Goal: Task Accomplishment & Management: Use online tool/utility

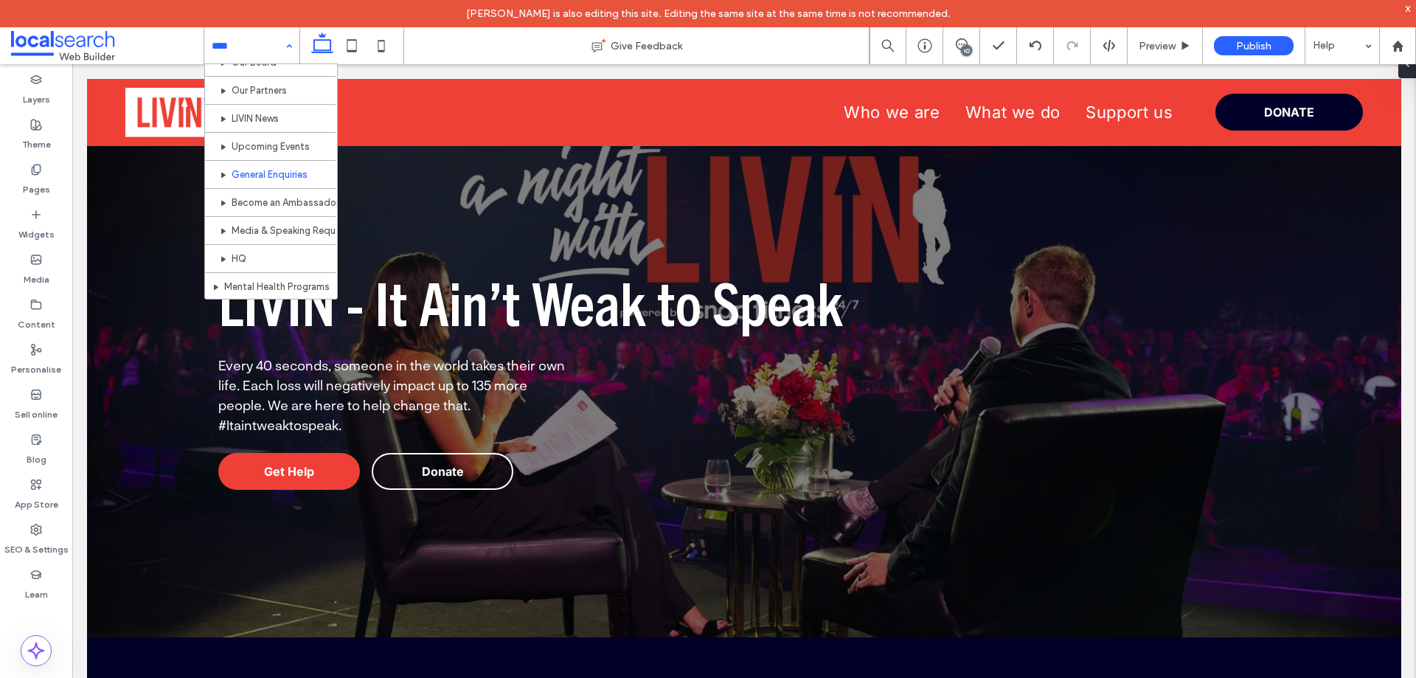
scroll to position [74, 0]
click at [268, 47] on input at bounding box center [248, 45] width 73 height 37
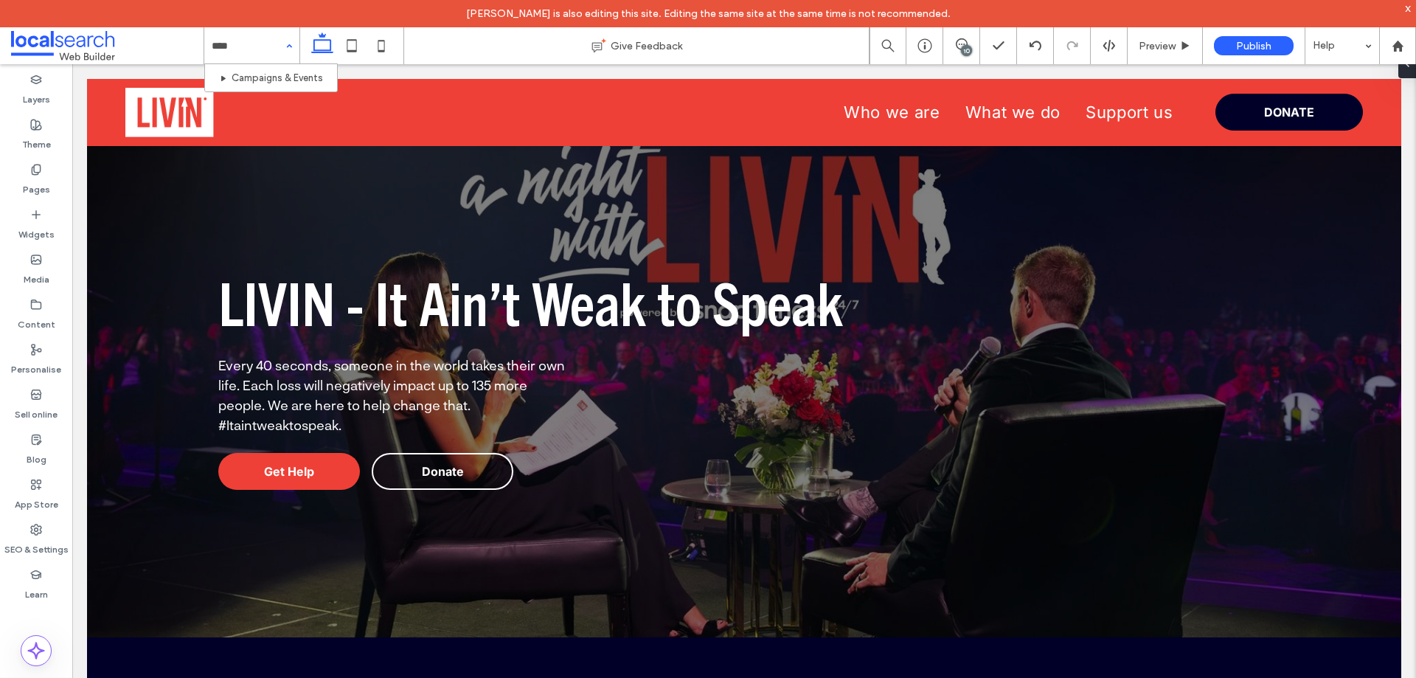
type input "*****"
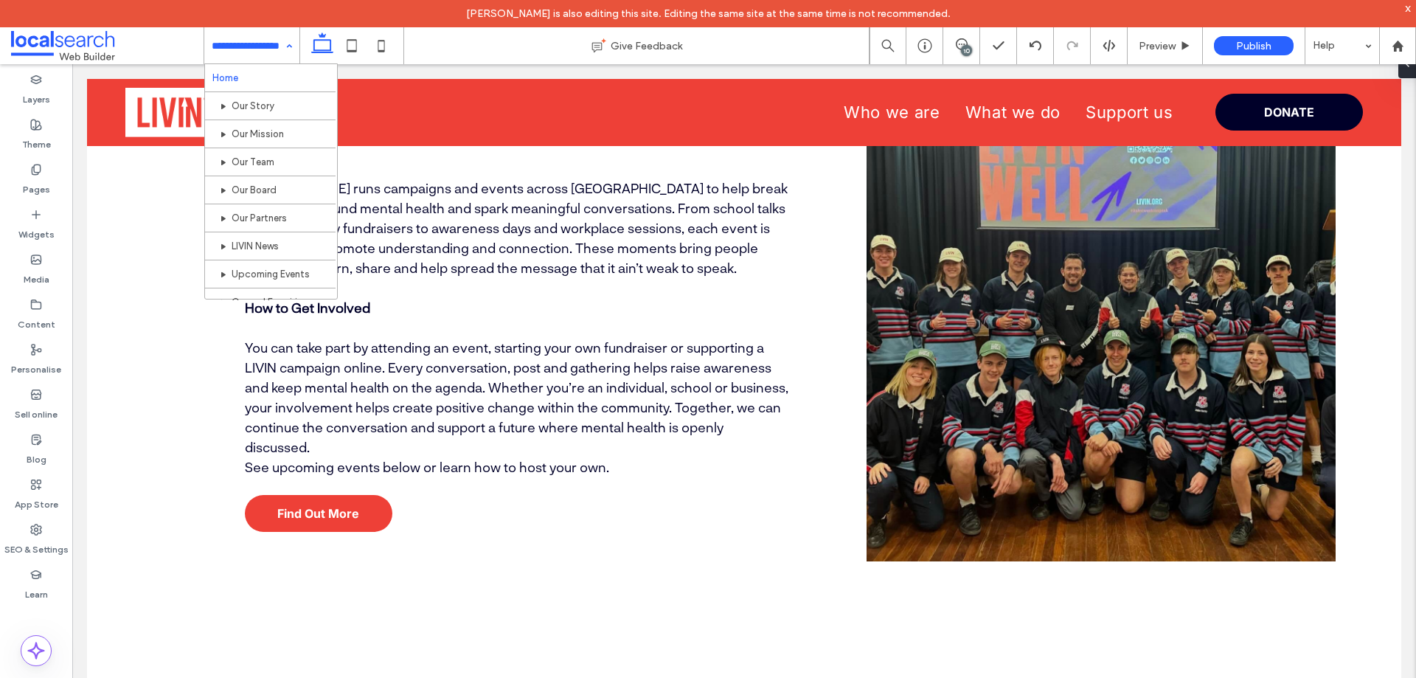
scroll to position [737, 0]
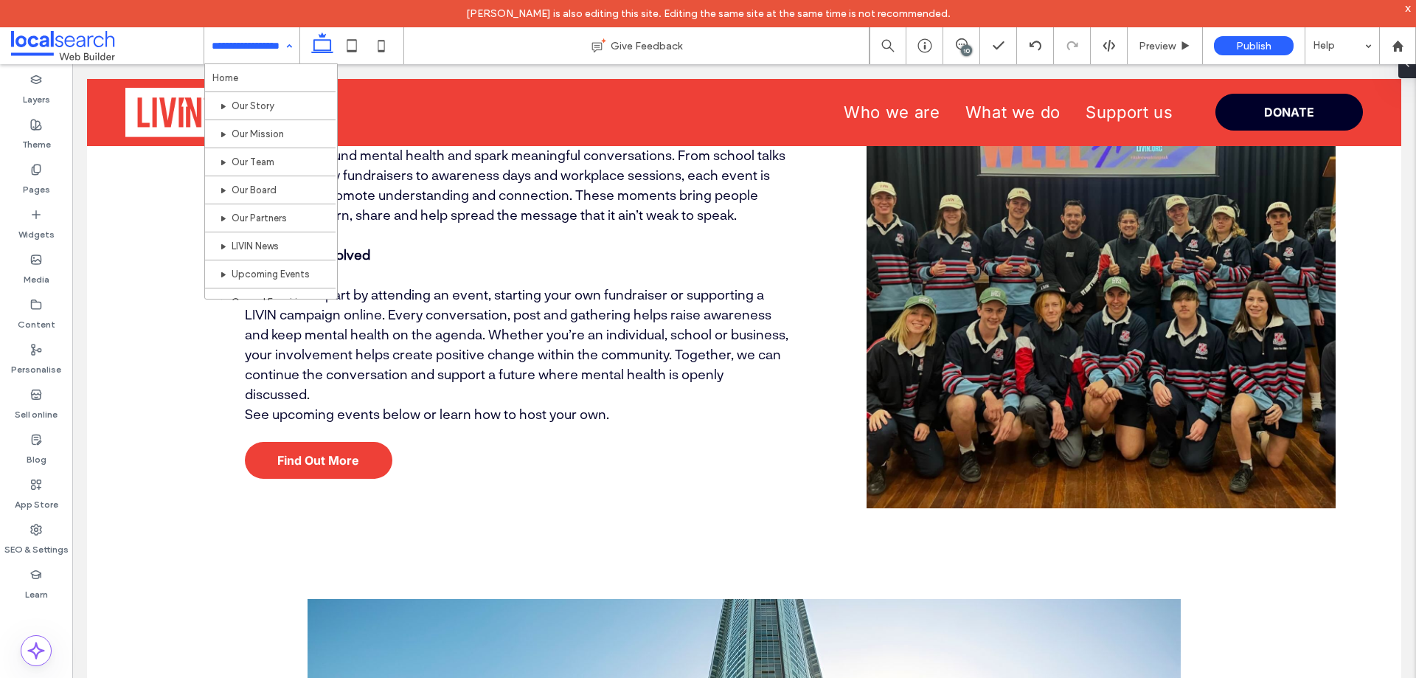
click at [290, 41] on div "Home Our Story Our Mission Our Team Our Board Our Partners LIVIN News Upcoming …" at bounding box center [251, 45] width 95 height 37
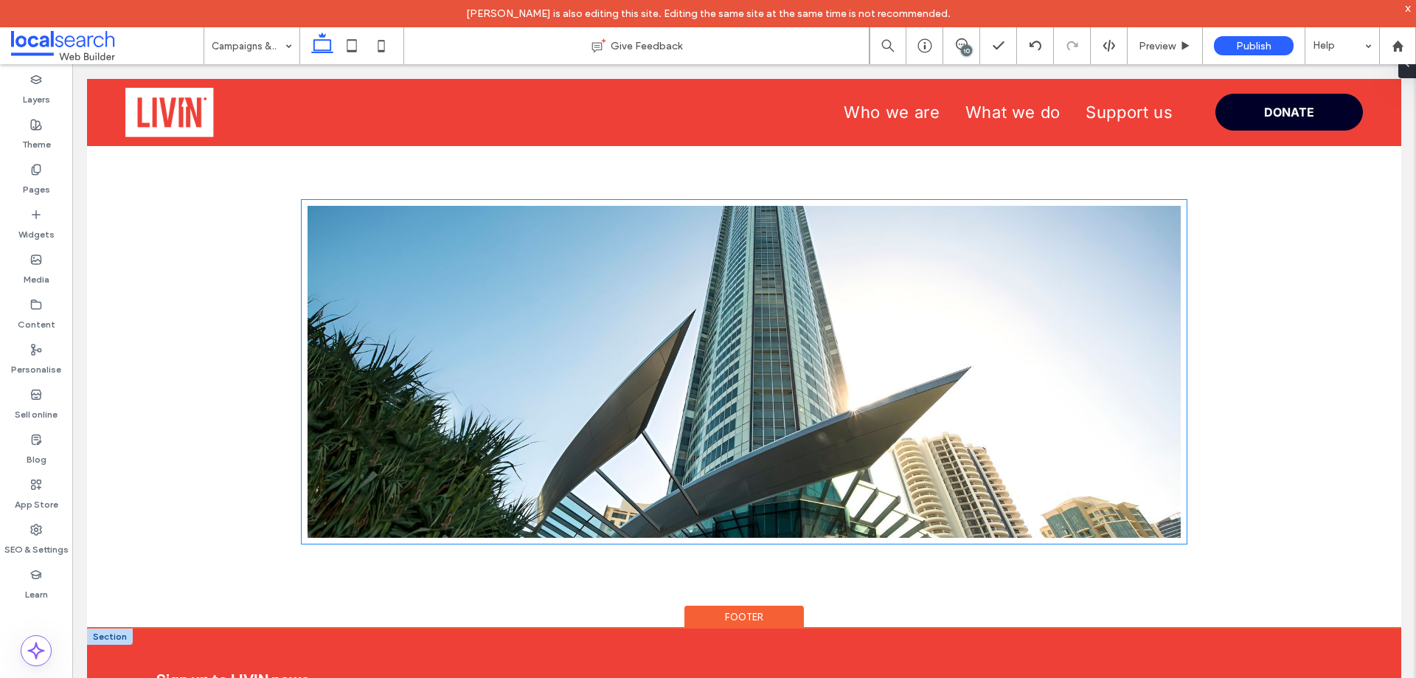
scroll to position [1475, 0]
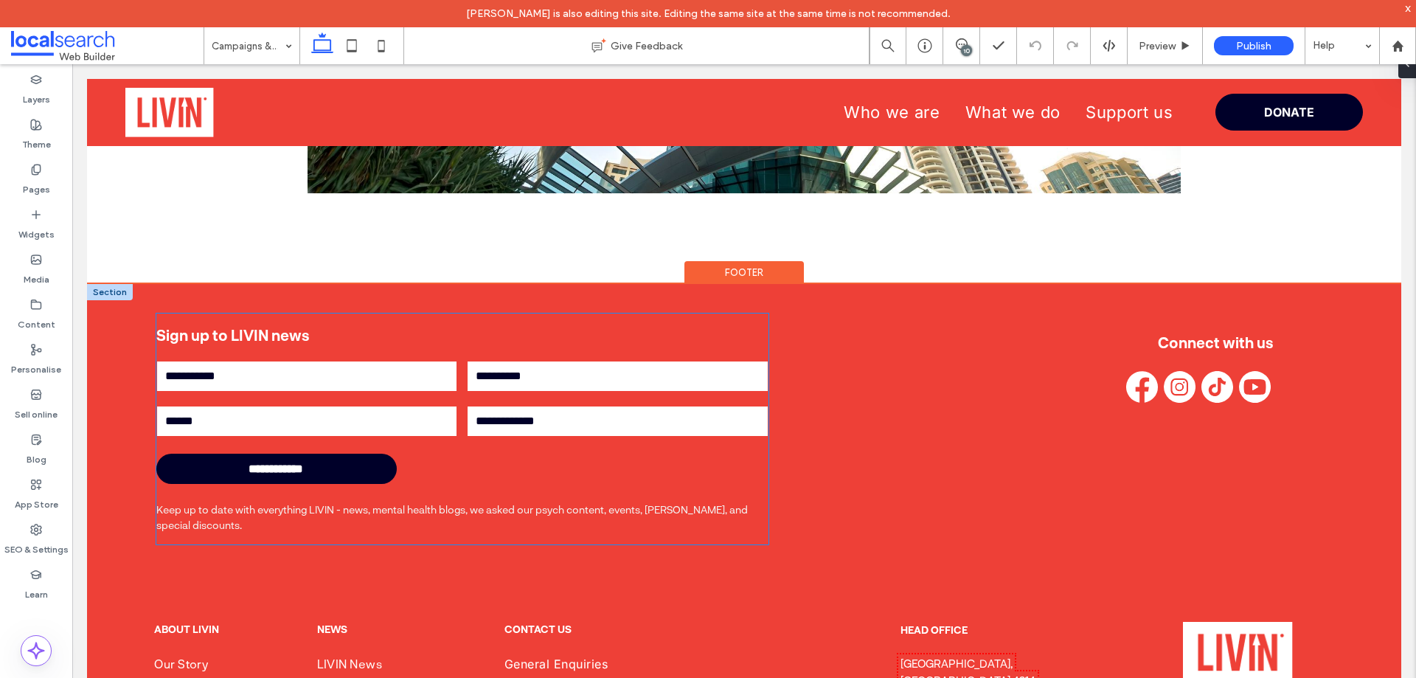
click at [262, 327] on h3 "Sign up to LIVIN news" at bounding box center [462, 335] width 612 height 18
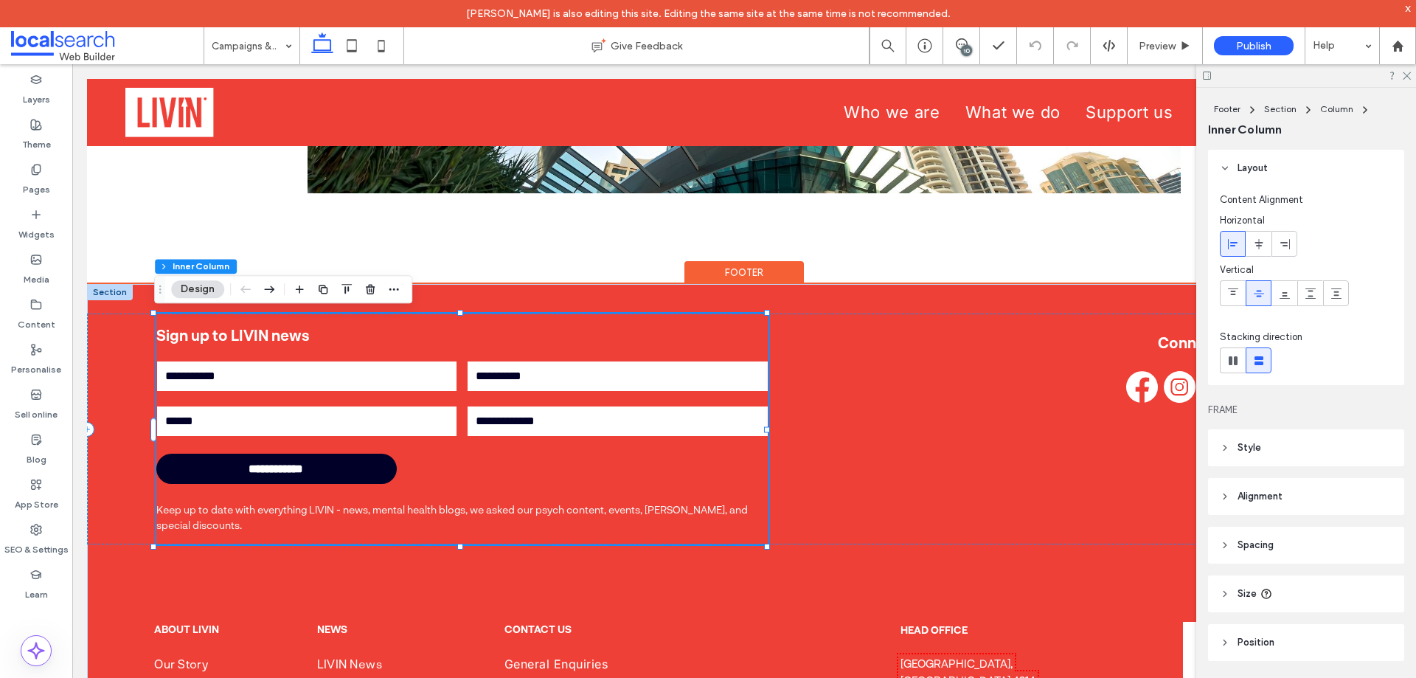
click at [182, 319] on div "**********" at bounding box center [462, 428] width 612 height 231
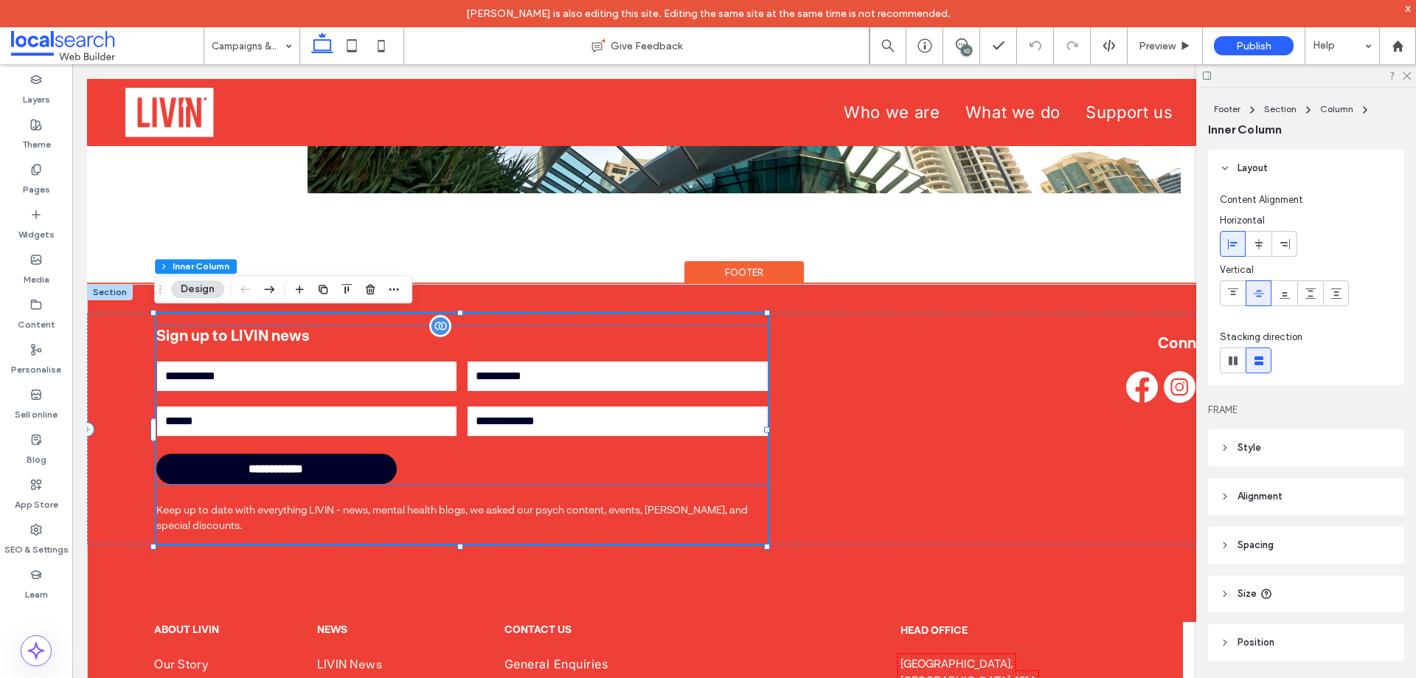
click at [217, 333] on h3 "Sign up to LIVIN news" at bounding box center [462, 335] width 612 height 18
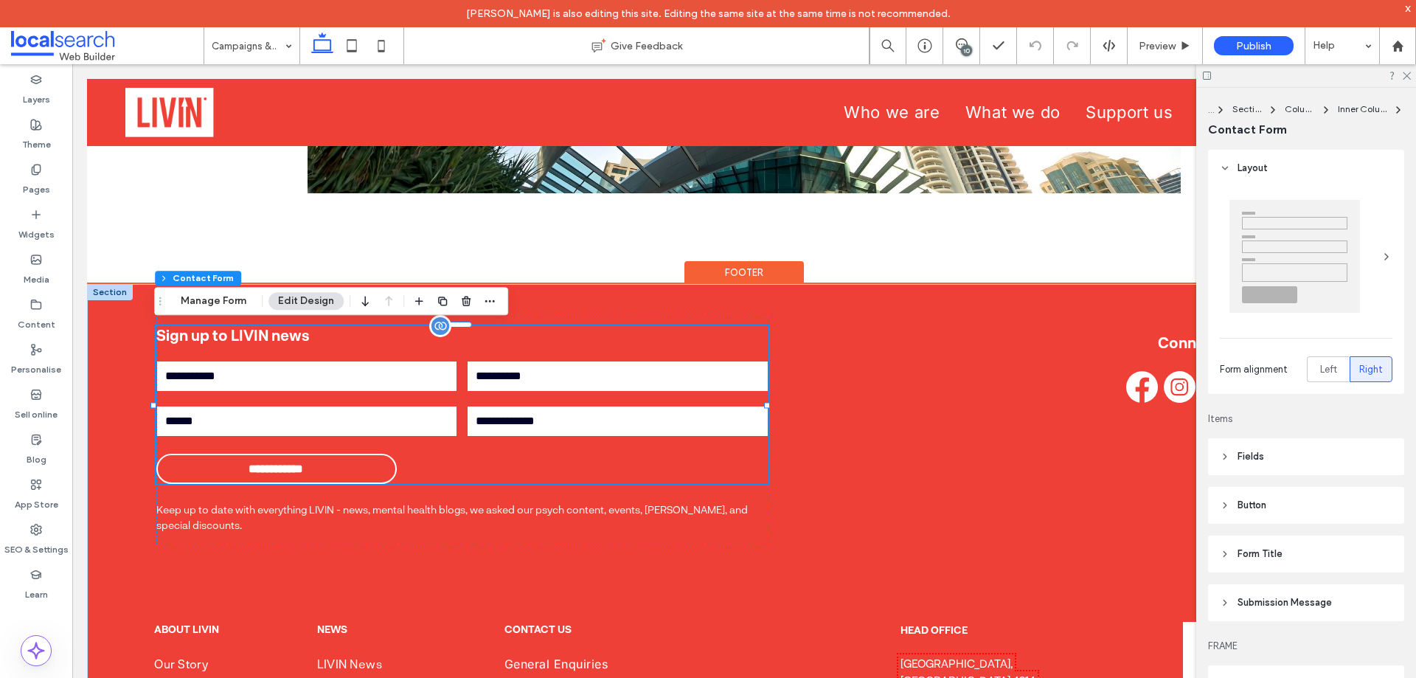
type input "*"
type input "***"
type input "*"
type input "***"
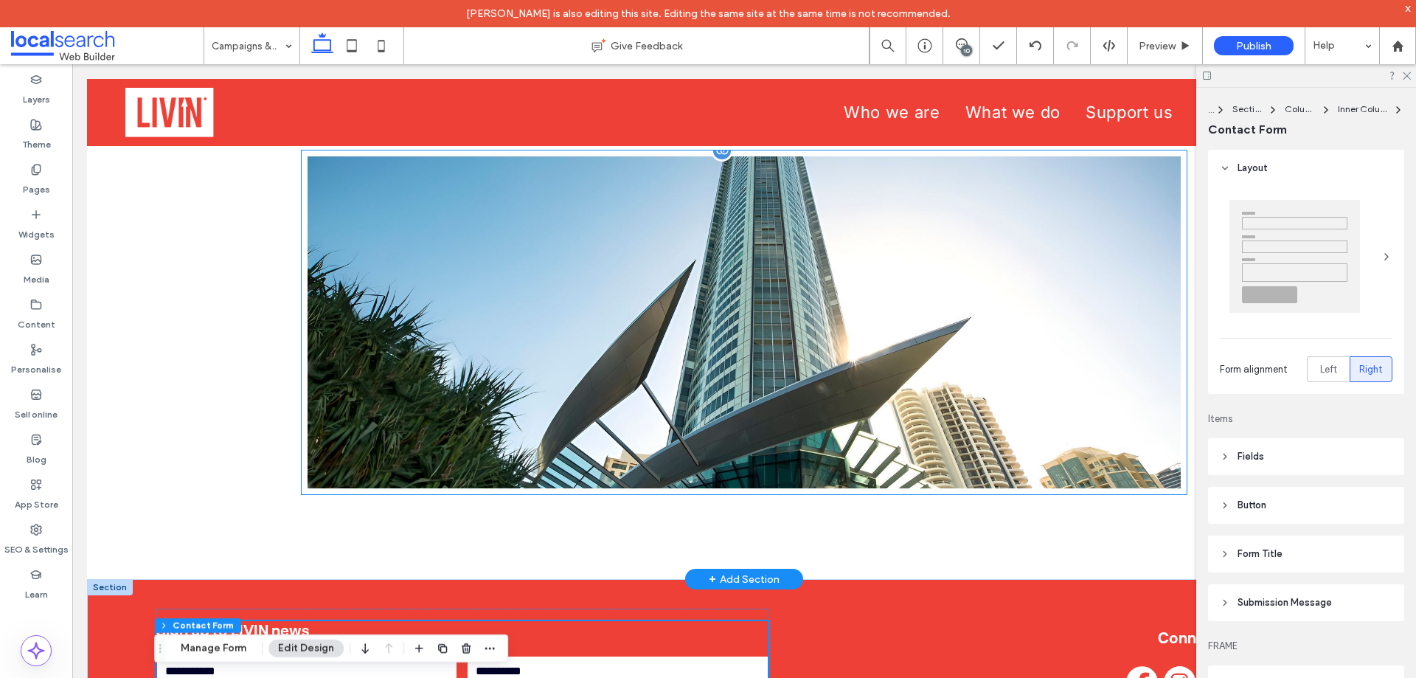
scroll to position [1032, 0]
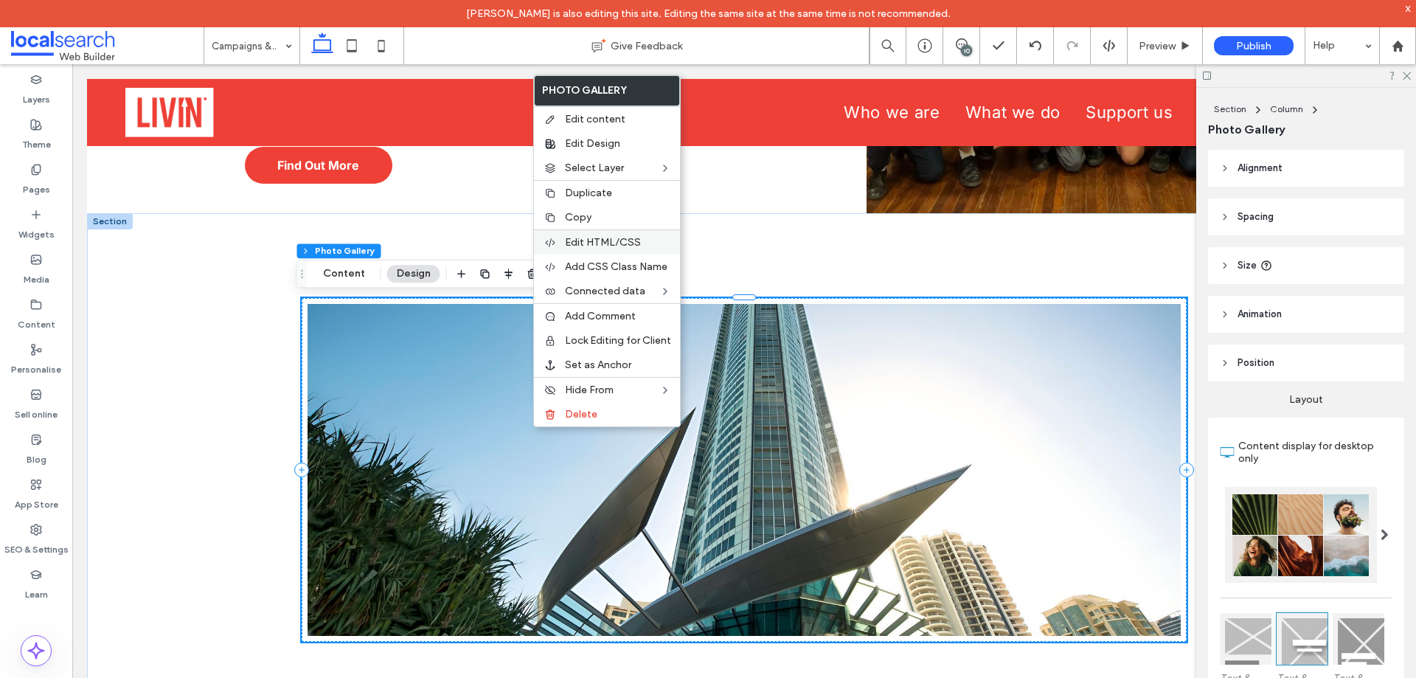
click at [616, 243] on span "Edit HTML/CSS" at bounding box center [603, 242] width 76 height 13
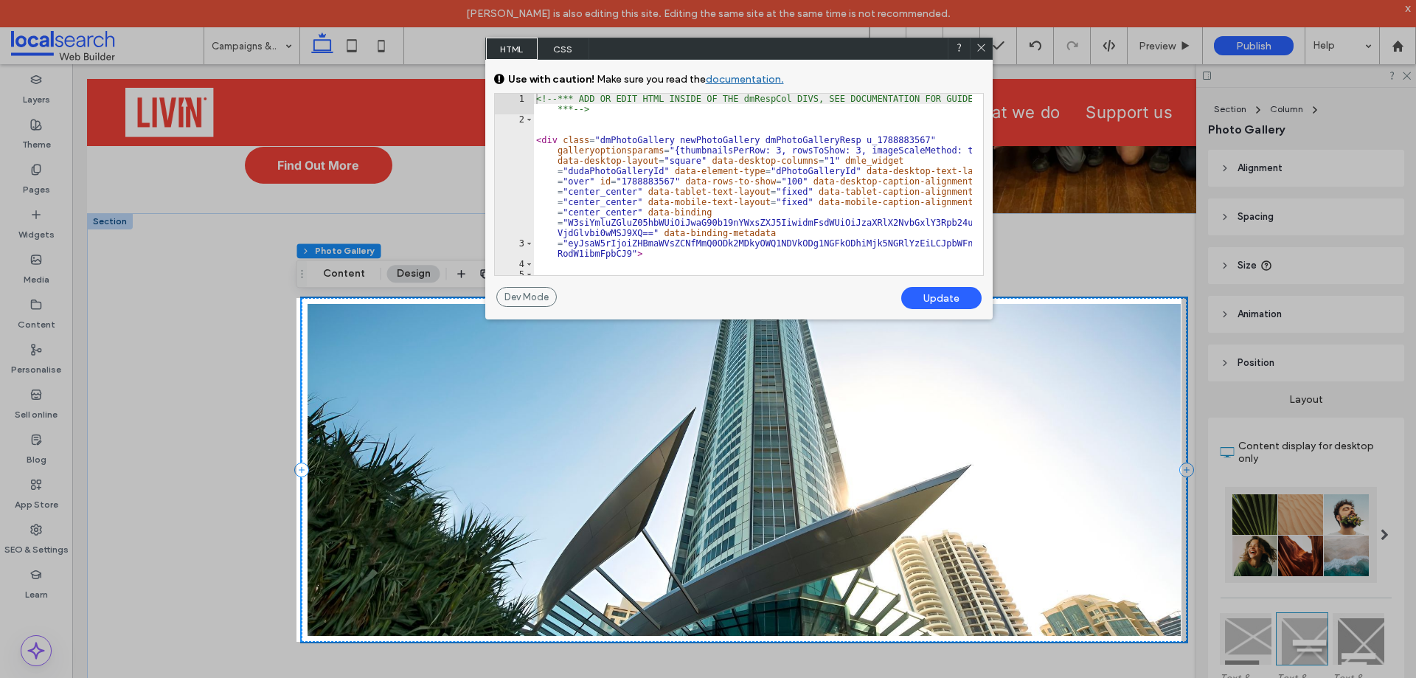
type textarea "**********"
click at [896, 139] on div "<!-- *** ADD OR EDIT HTML INSIDE OF THE dmRespCol DIVS, SEE DOCUMENTATION FOR G…" at bounding box center [752, 205] width 438 height 223
click at [897, 140] on div "<!-- *** ADD OR EDIT HTML INSIDE OF THE dmRespCol DIVS, SEE DOCUMENTATION FOR G…" at bounding box center [752, 205] width 438 height 223
click at [984, 52] on icon at bounding box center [981, 47] width 11 height 11
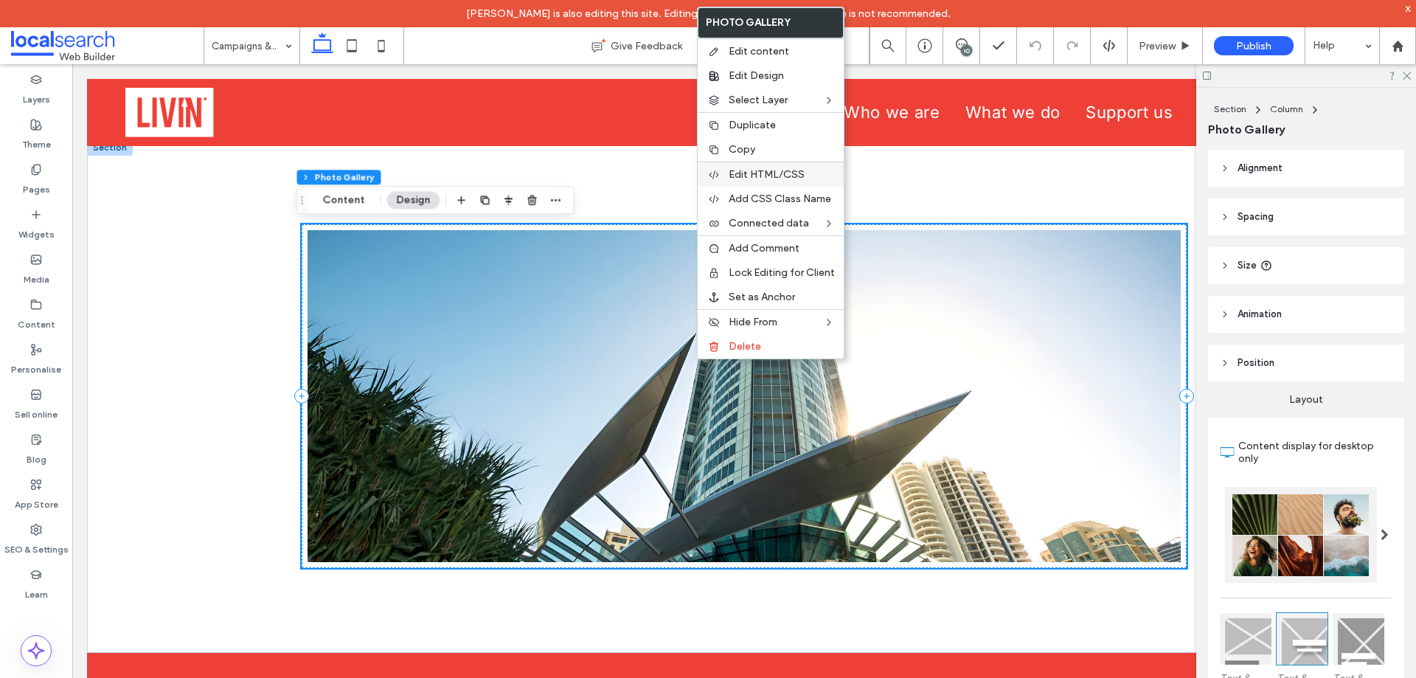
click at [778, 175] on span "Edit HTML/CSS" at bounding box center [767, 174] width 76 height 13
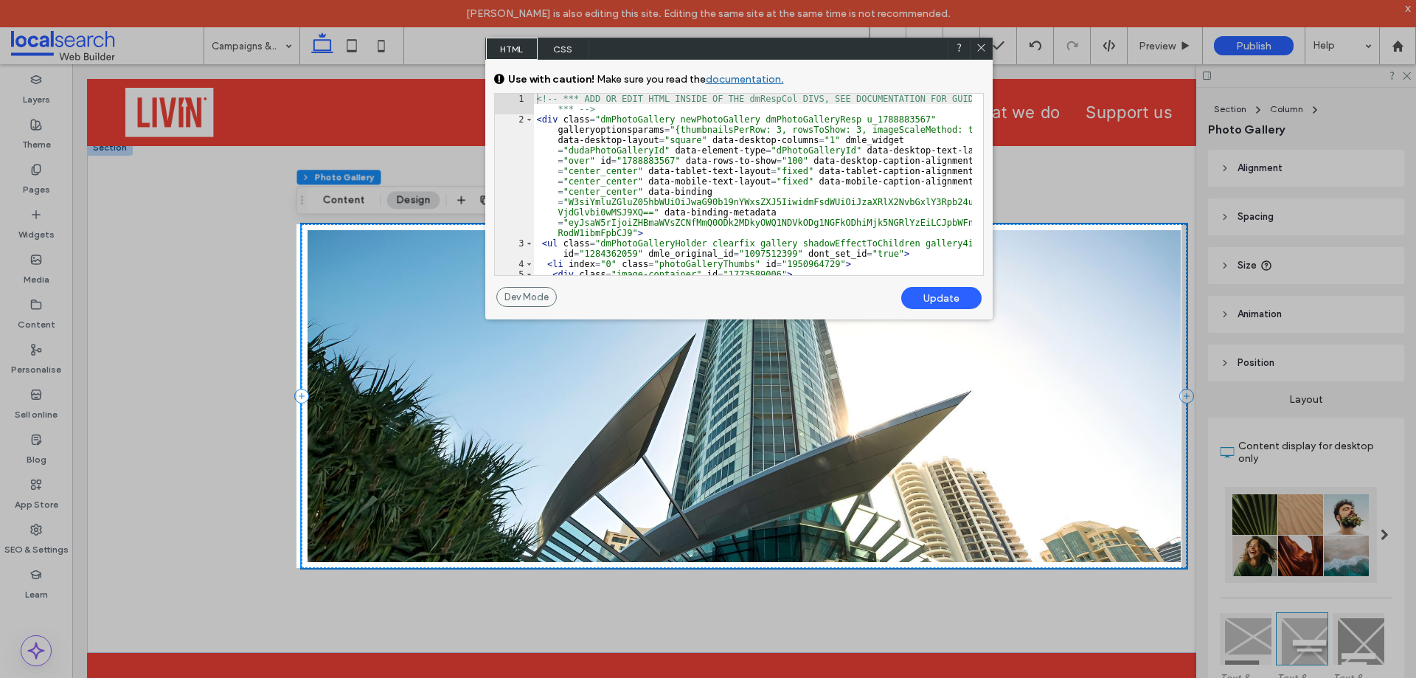
click at [858, 122] on div "<!-- *** ADD OR EDIT HTML INSIDE OF THE dmRespCol DIVS, SEE DOCUMENTATION FOR G…" at bounding box center [753, 205] width 438 height 223
click at [896, 117] on div "<!-- *** ADD OR EDIT HTML INSIDE OF THE dmRespCol DIVS, SEE DOCUMENTATION FOR G…" at bounding box center [753, 205] width 438 height 223
type textarea "**"
click at [933, 288] on div "Update" at bounding box center [941, 298] width 80 height 22
click at [976, 45] on icon at bounding box center [981, 47] width 11 height 11
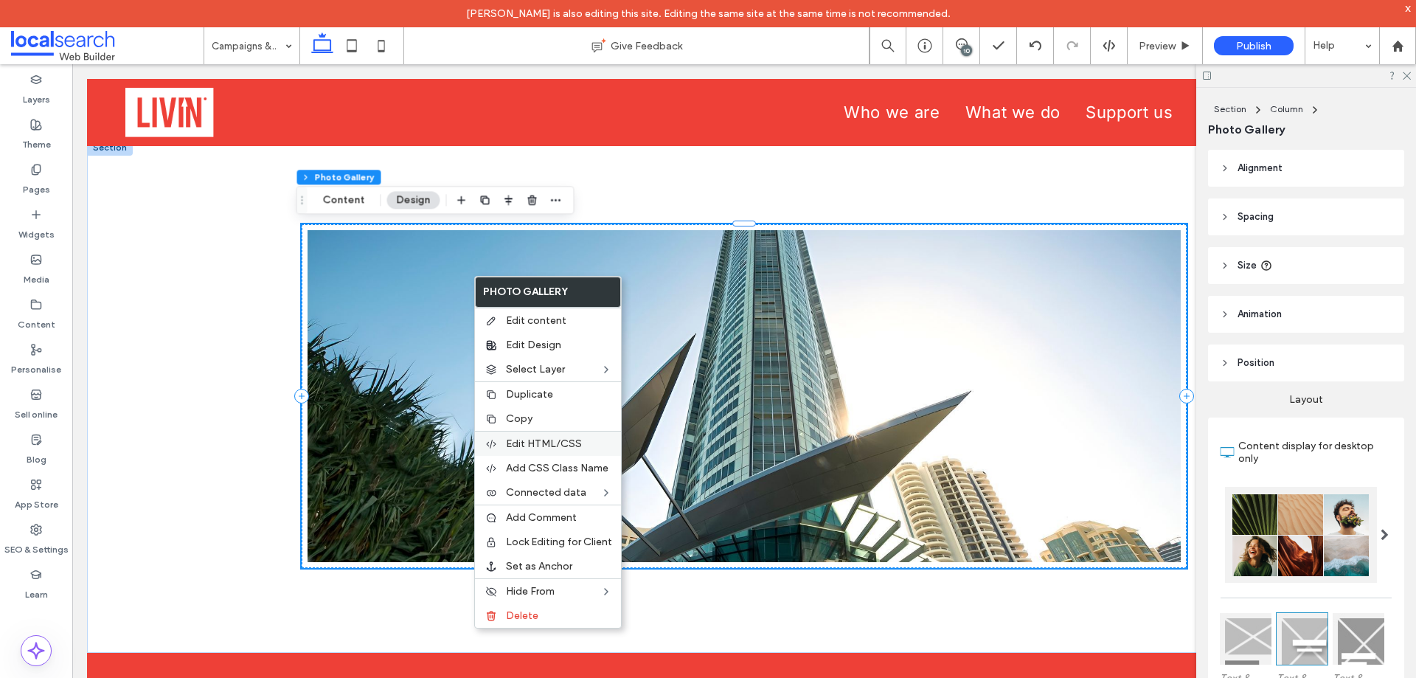
click at [563, 441] on span "Edit HTML/CSS" at bounding box center [544, 443] width 76 height 13
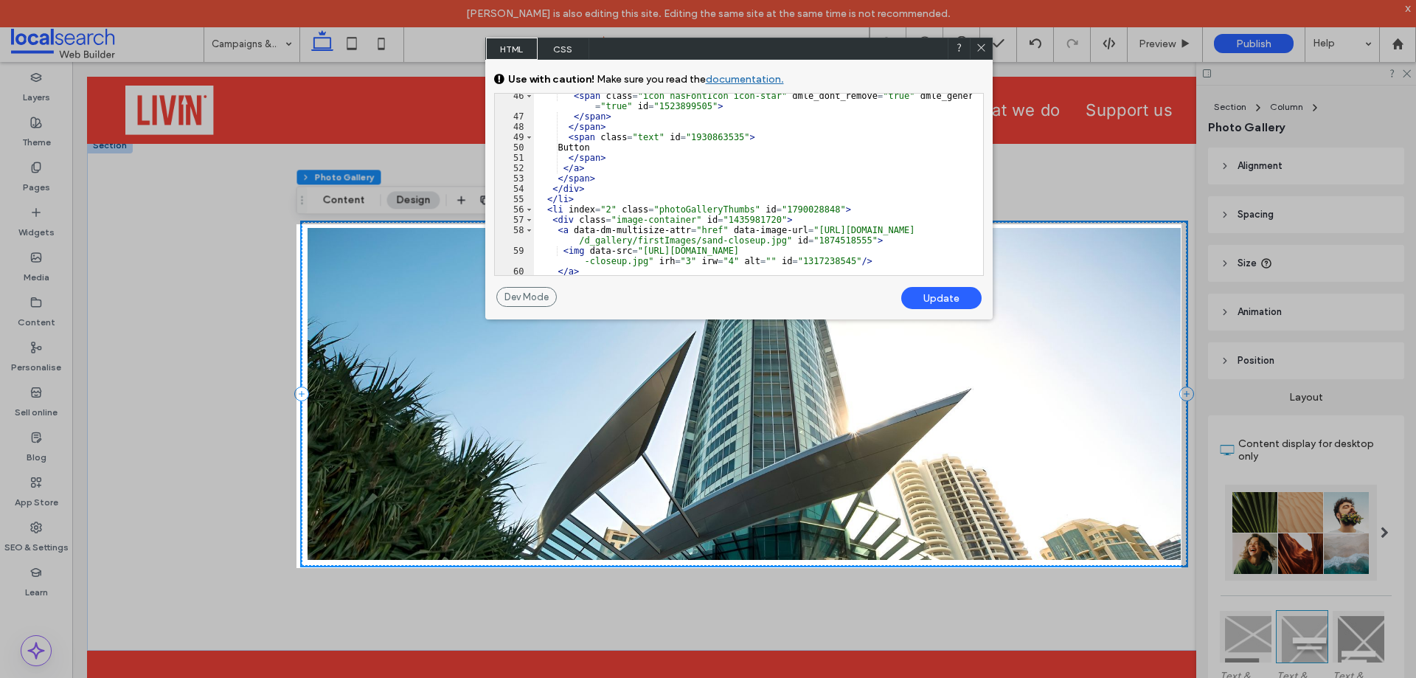
scroll to position [708, 0]
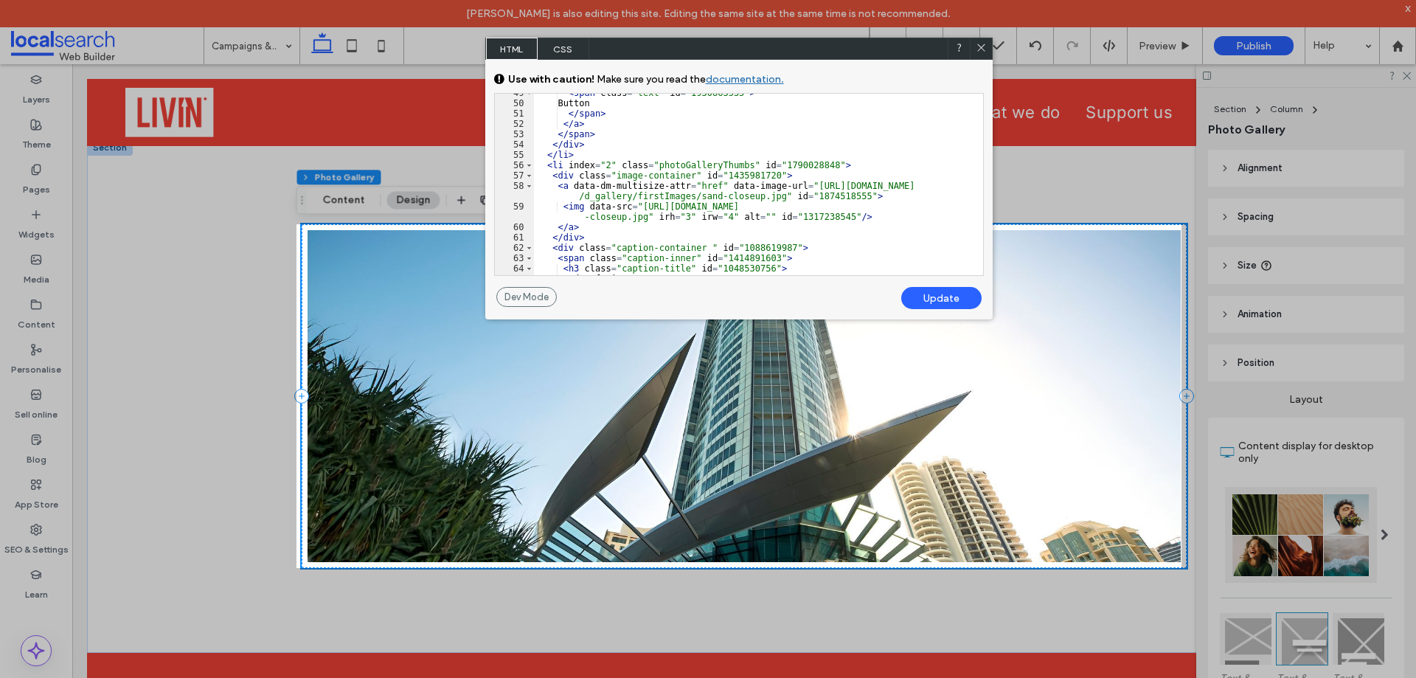
click at [713, 144] on div "< span class = "text" id = "1930863535" > Button </ span > </ a > </ span > </ …" at bounding box center [753, 189] width 438 height 202
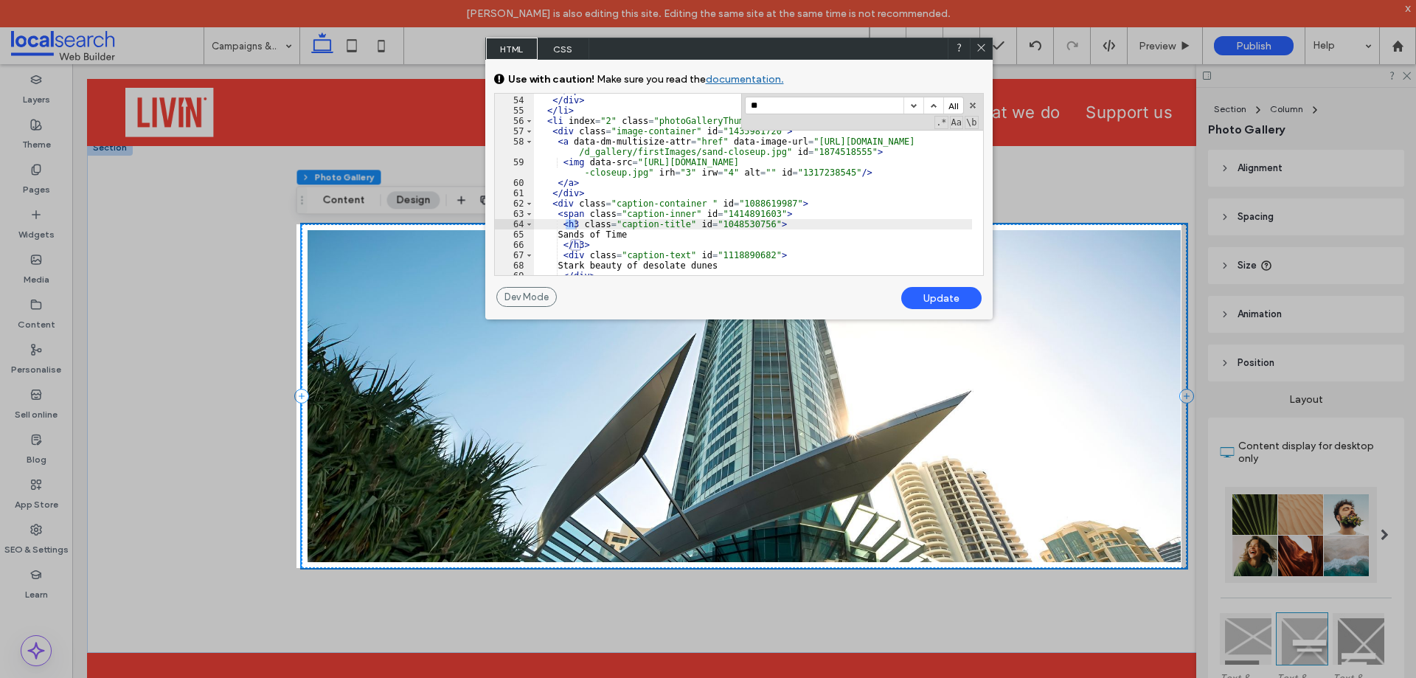
scroll to position [752, 0]
click at [773, 105] on input "**" at bounding box center [825, 105] width 158 height 16
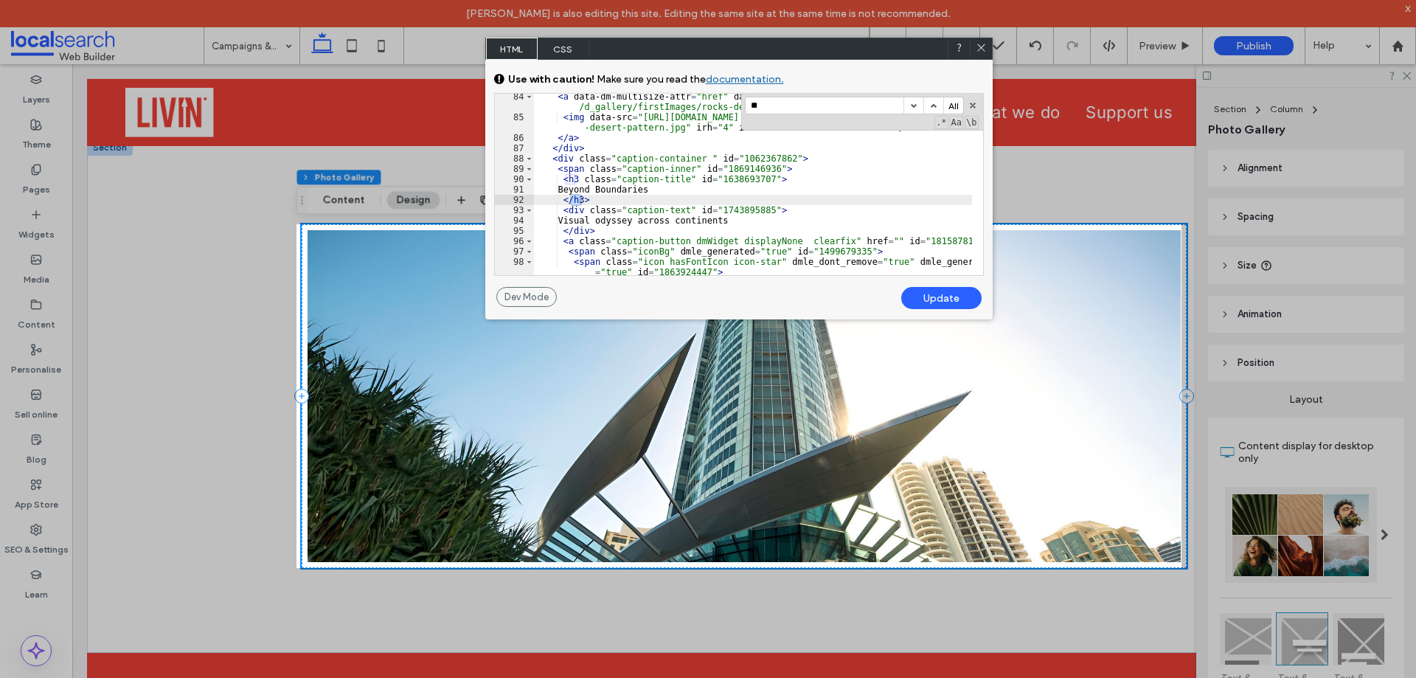
scroll to position [0, 0]
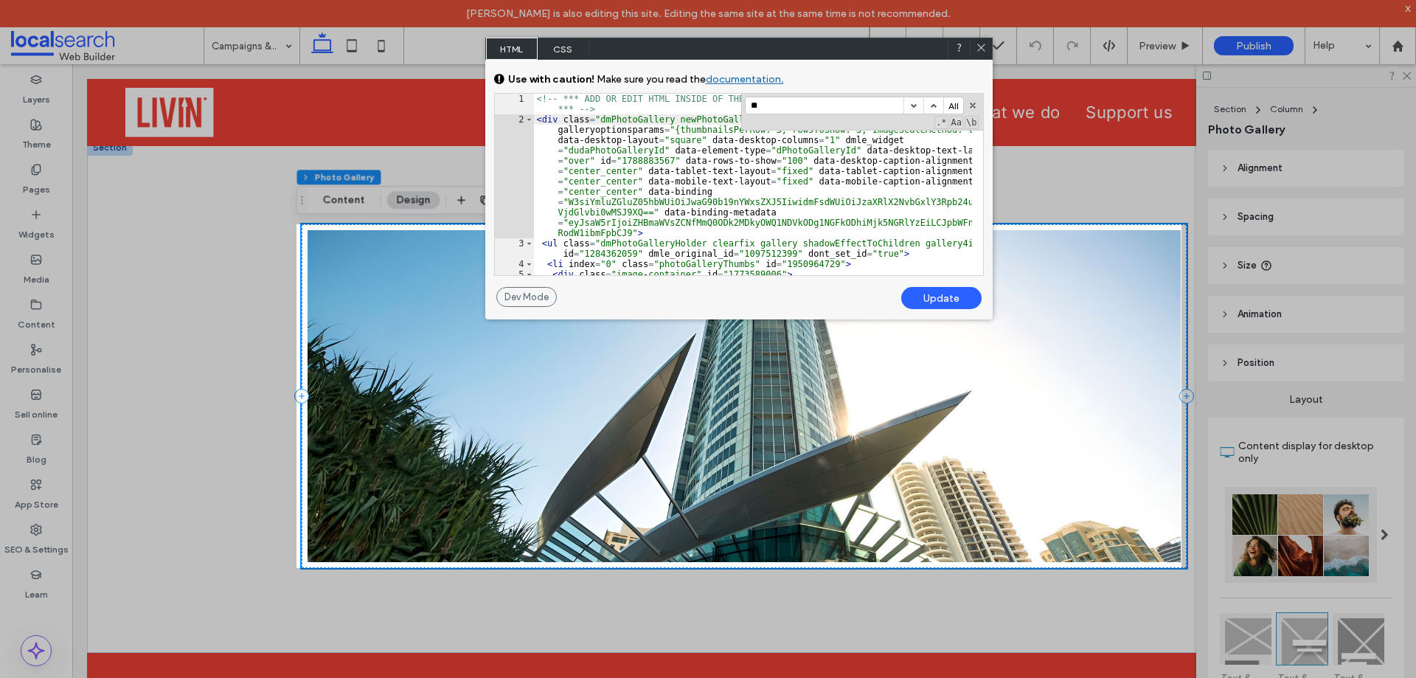
click at [628, 203] on div "<!-- *** ADD OR EDIT HTML INSIDE OF THE dmRespCol DIVS, SEE DOCUMENTATION FOR G…" at bounding box center [753, 205] width 438 height 223
paste input "**********"
type input "**********"
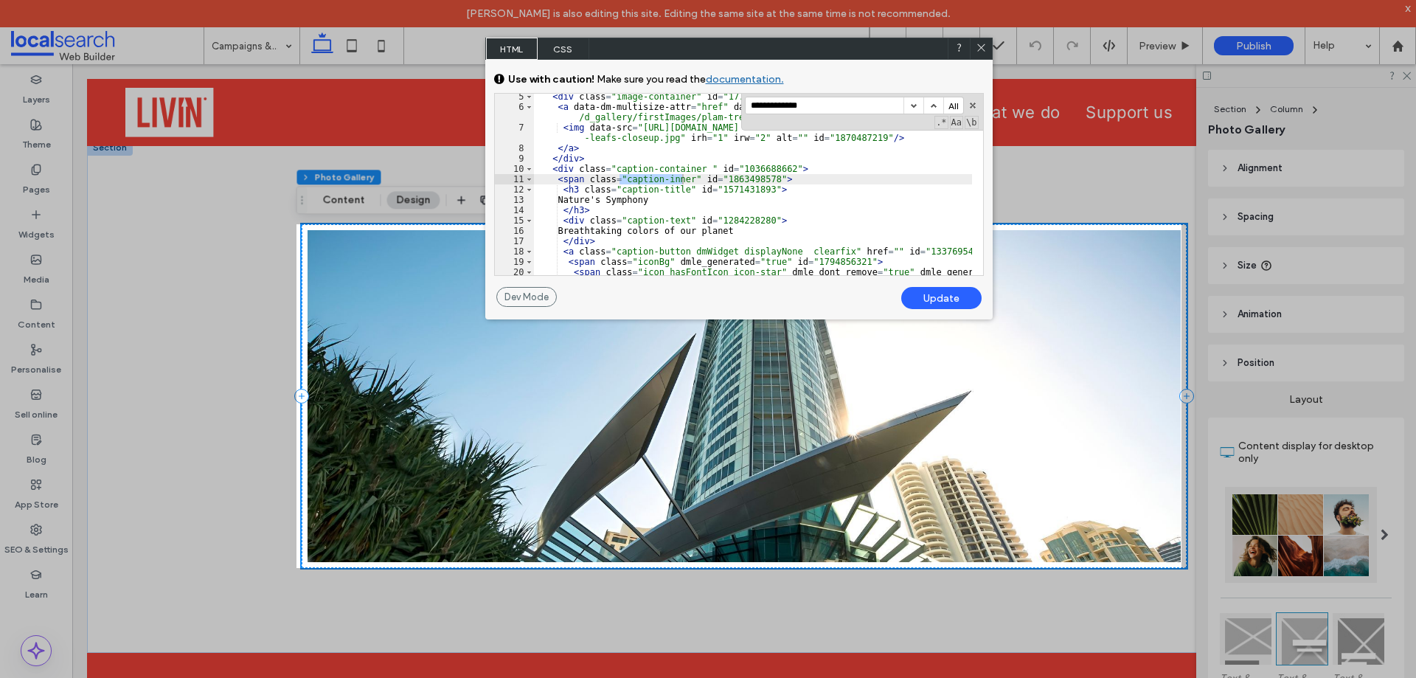
scroll to position [178, 0]
click at [828, 109] on input "**********" at bounding box center [825, 105] width 158 height 16
click at [976, 44] on icon at bounding box center [981, 47] width 11 height 11
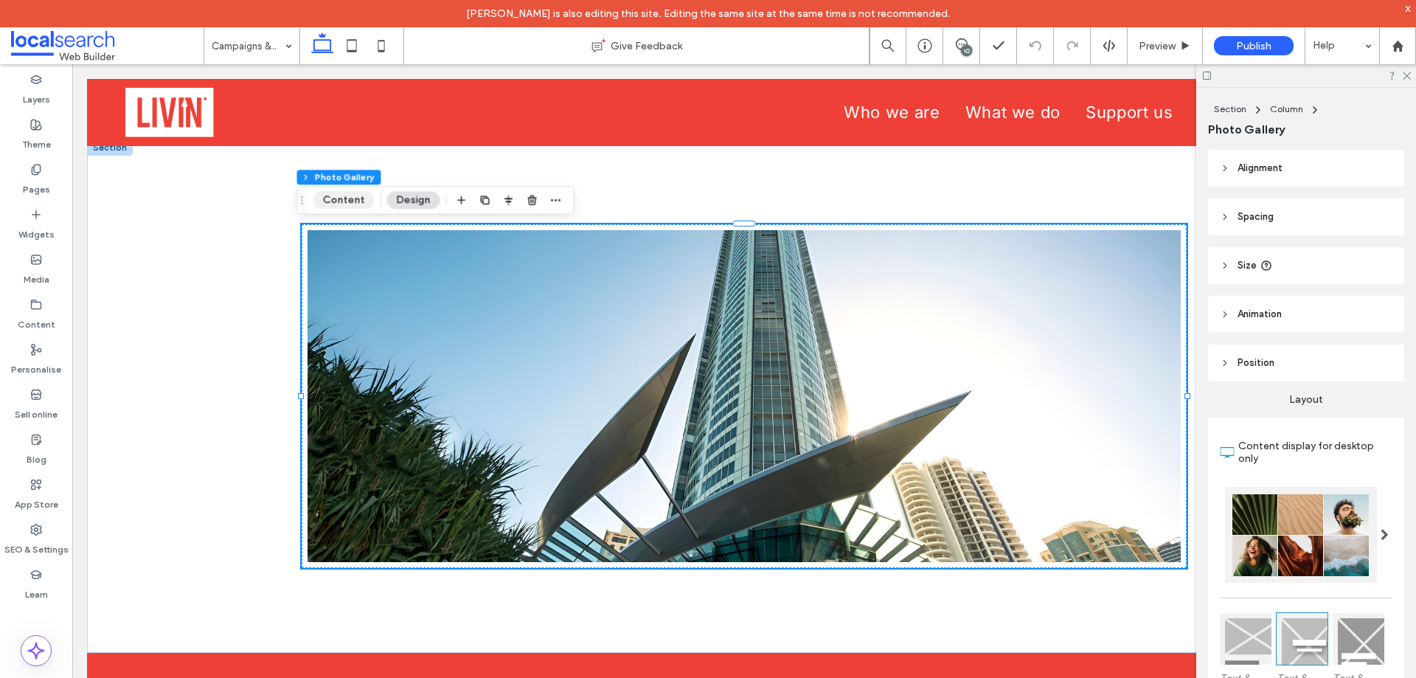
click at [347, 192] on button "Content" at bounding box center [343, 200] width 61 height 18
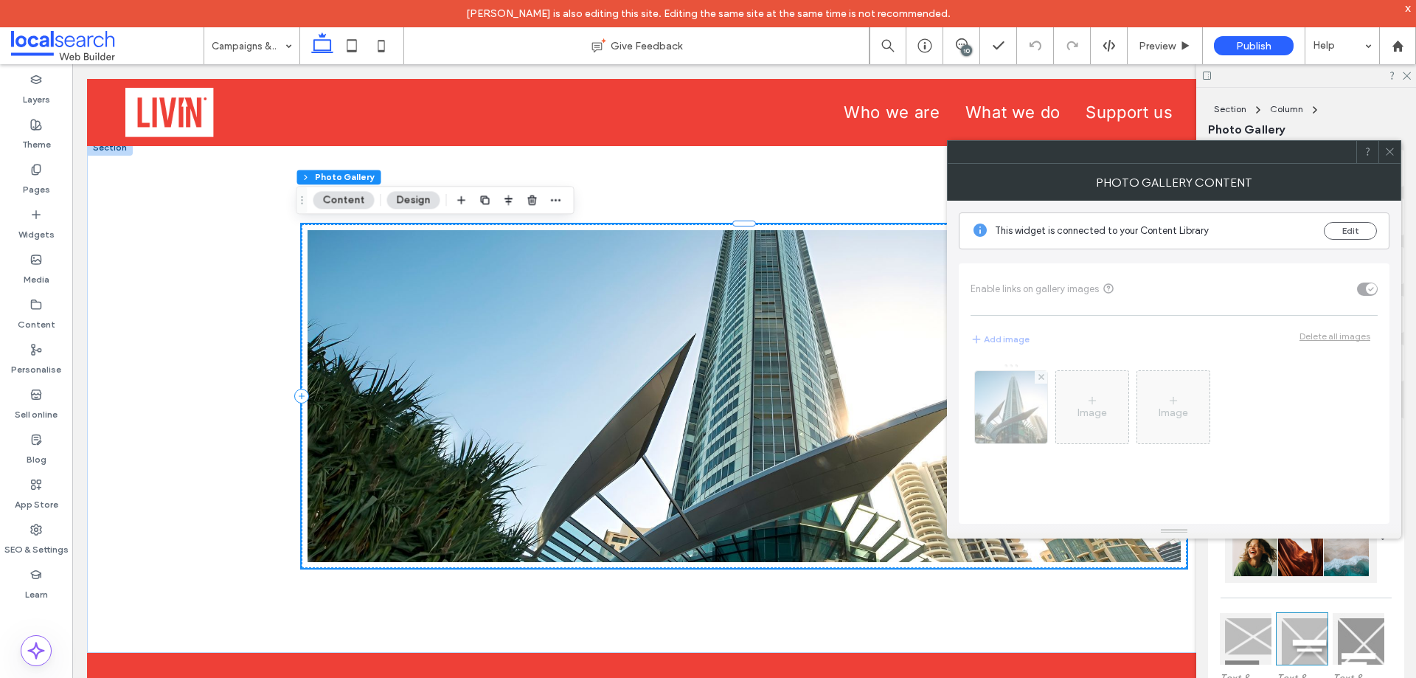
click at [1391, 158] on span at bounding box center [1389, 152] width 11 height 22
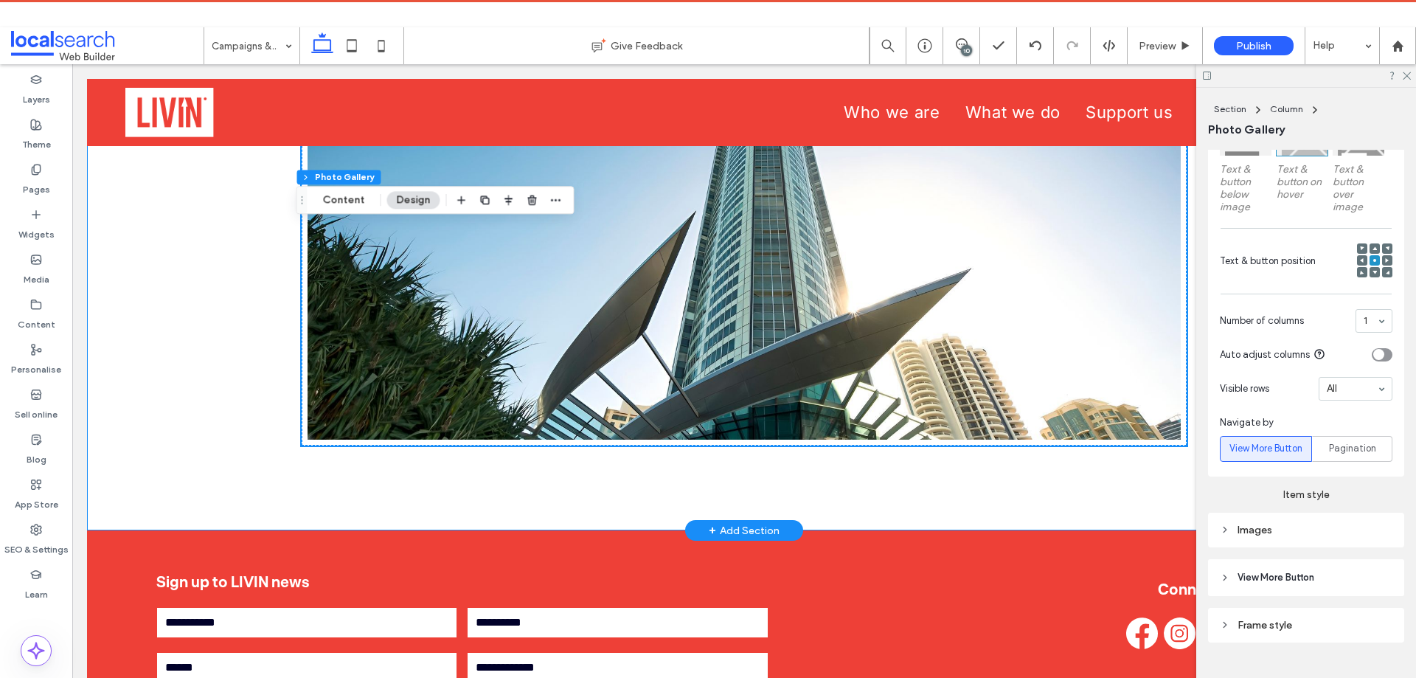
scroll to position [1106, 0]
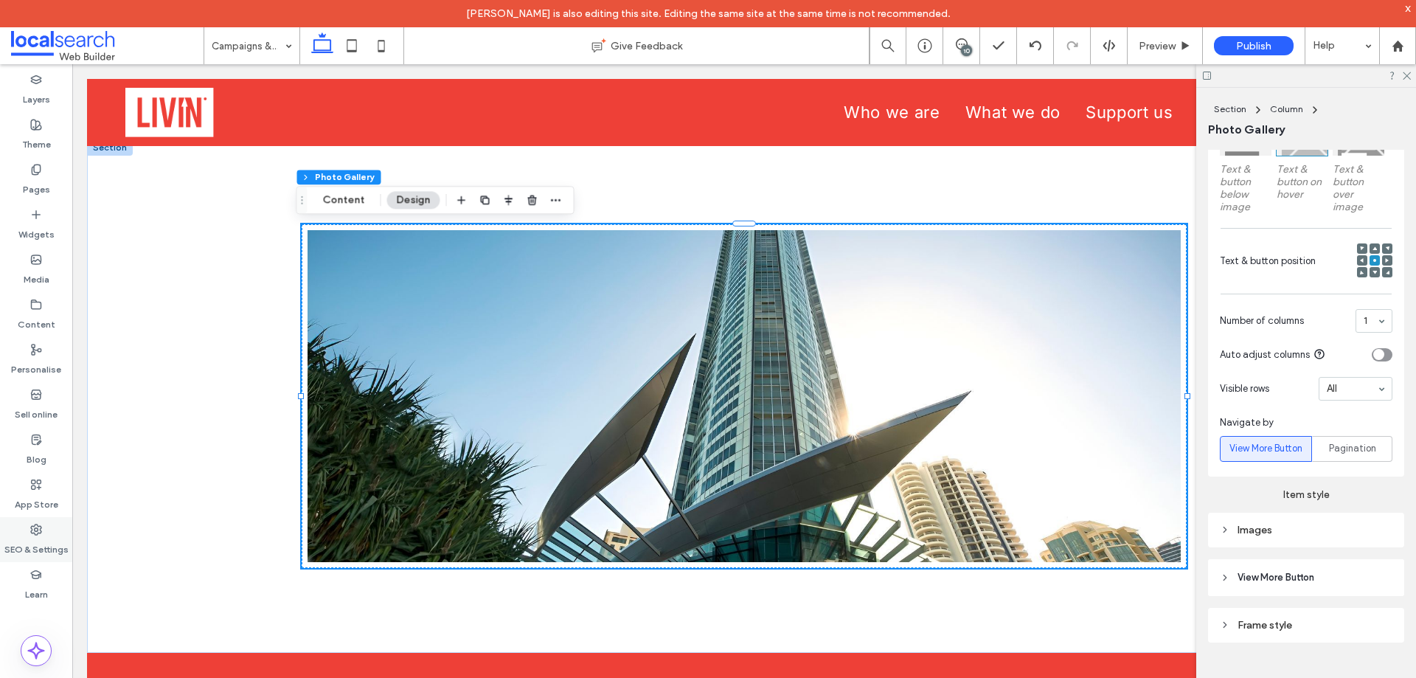
click at [35, 547] on label "SEO & Settings" at bounding box center [36, 545] width 64 height 21
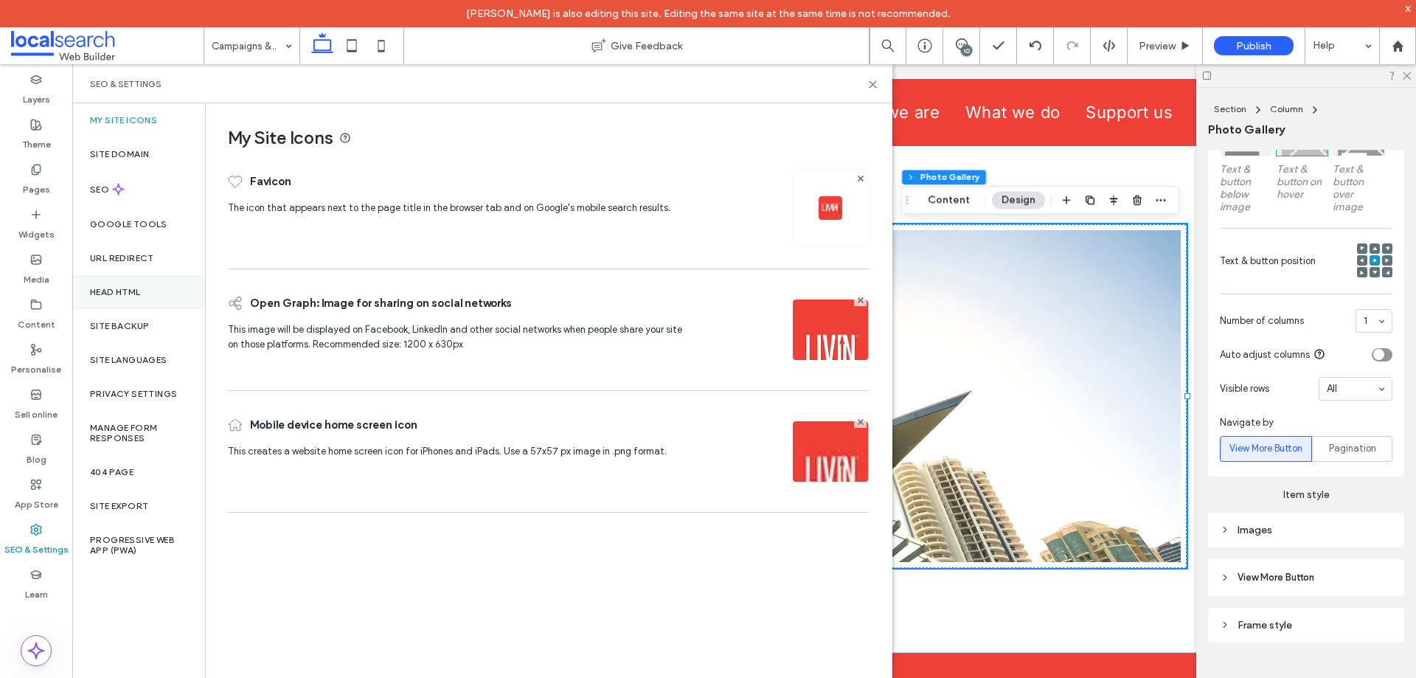
click at [116, 288] on label "Head HTML" at bounding box center [115, 292] width 51 height 10
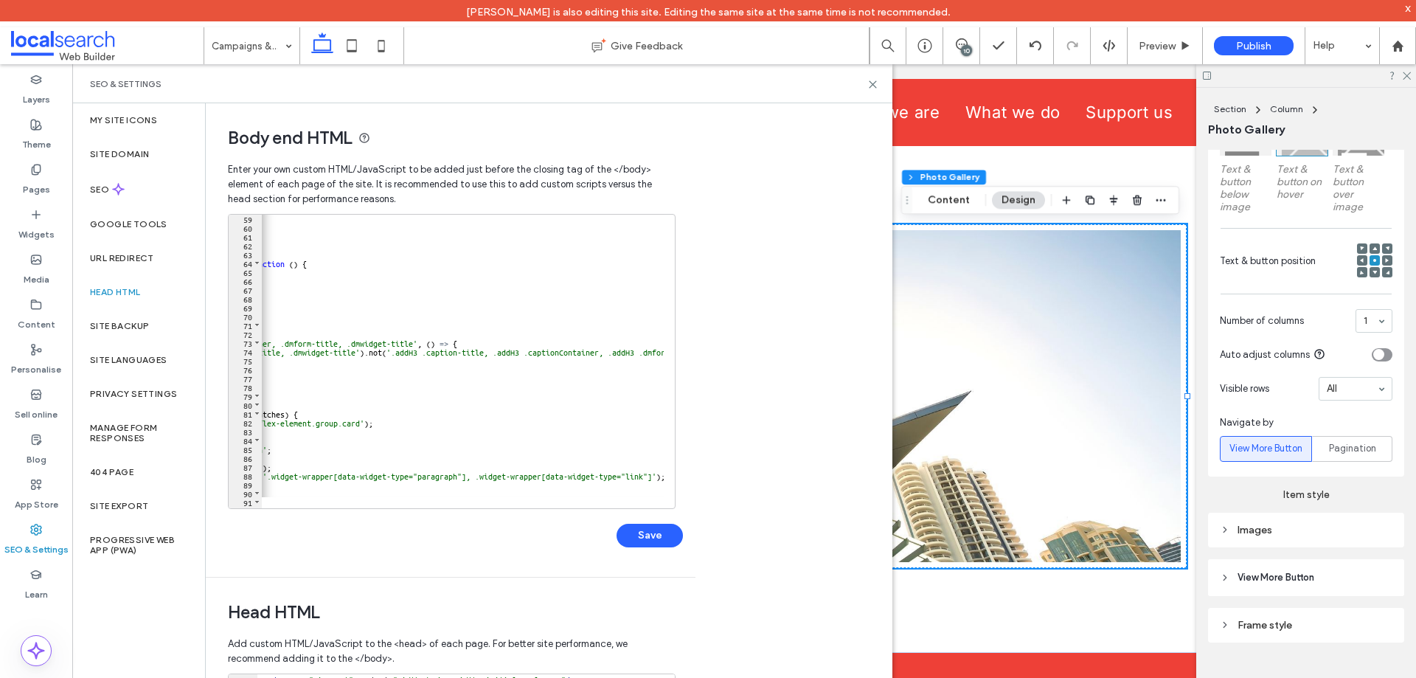
scroll to position [0, 228]
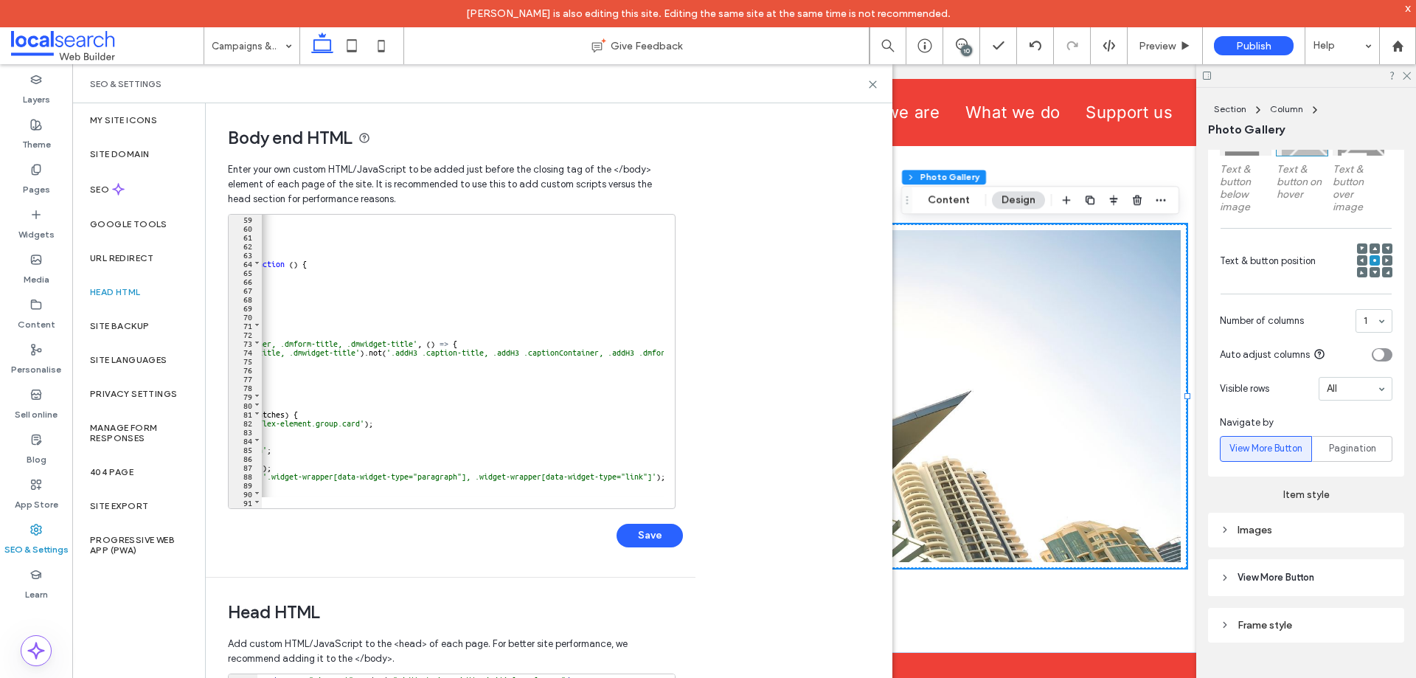
click at [866, 86] on div "SEO & Settings" at bounding box center [482, 84] width 785 height 12
click at [870, 84] on icon at bounding box center [872, 84] width 11 height 11
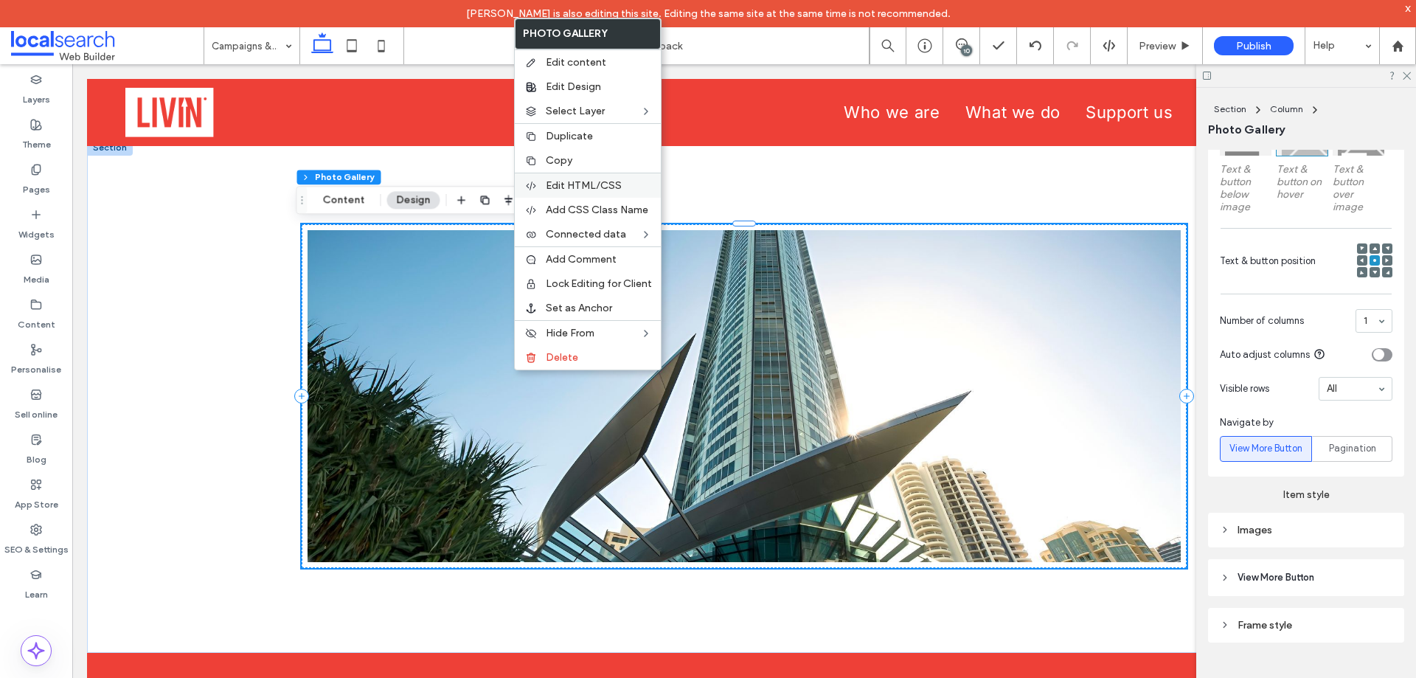
click at [563, 185] on span "Edit HTML/CSS" at bounding box center [584, 185] width 76 height 13
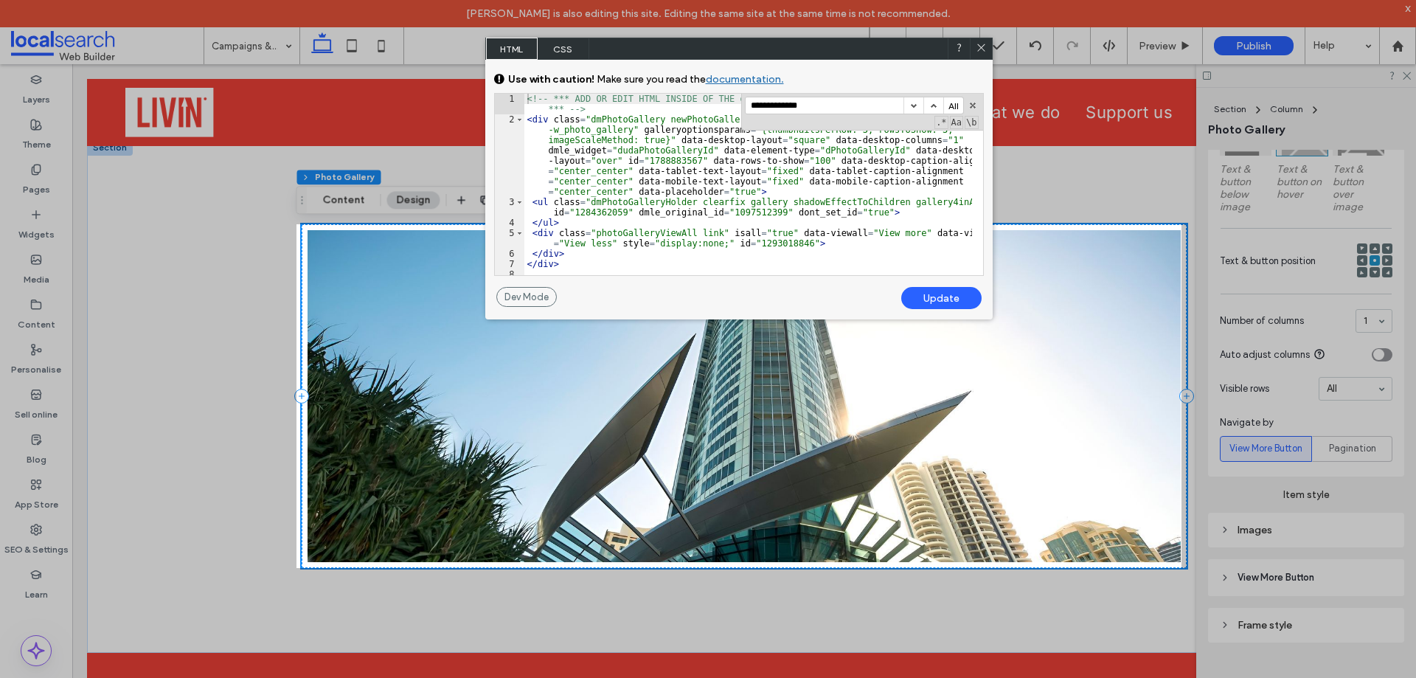
scroll to position [4, 0]
click at [970, 102] on button "button" at bounding box center [972, 105] width 10 height 10
click at [901, 122] on div "<!-- *** ADD OR EDIT HTML INSIDE OF THE dmRespCol DIVS, SEE DOCUMENTATION FOR G…" at bounding box center [748, 200] width 448 height 212
click at [950, 298] on div "Update" at bounding box center [941, 298] width 80 height 22
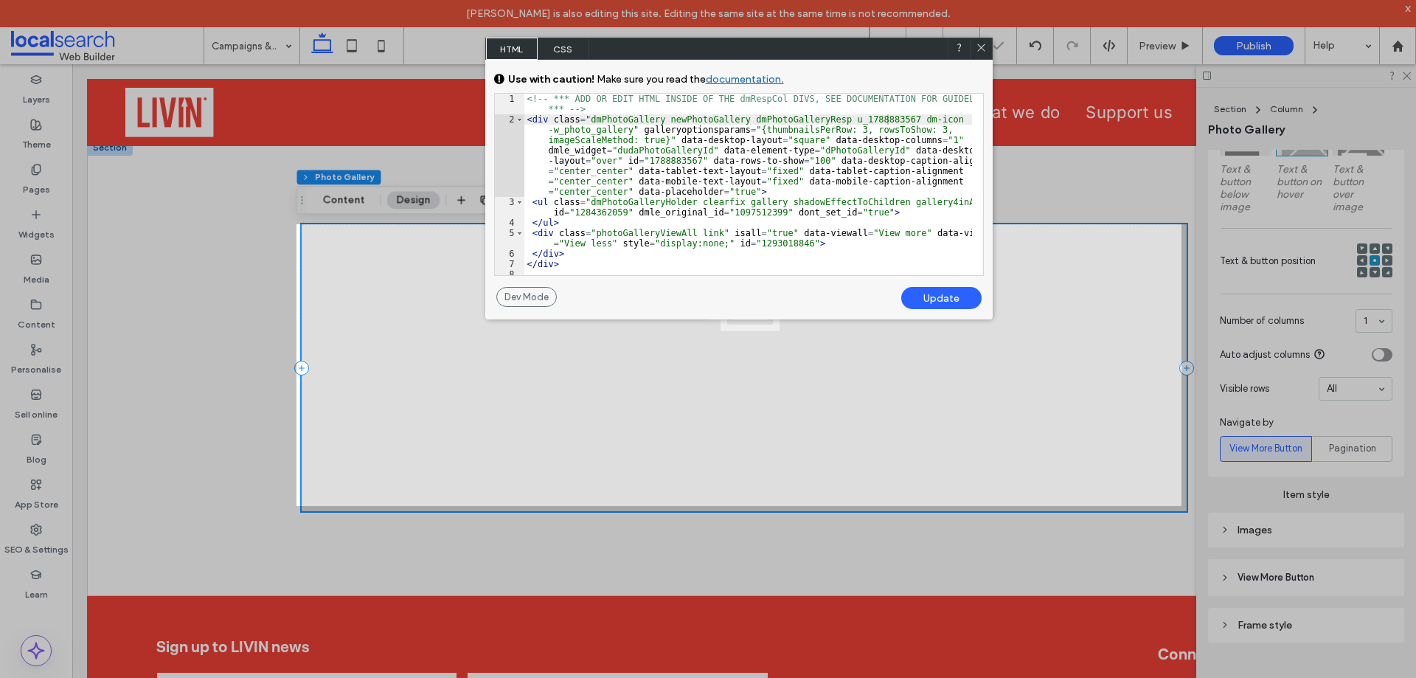
drag, startPoint x: 981, startPoint y: 46, endPoint x: 906, endPoint y: 57, distance: 75.9
click at [981, 46] on icon at bounding box center [981, 47] width 11 height 11
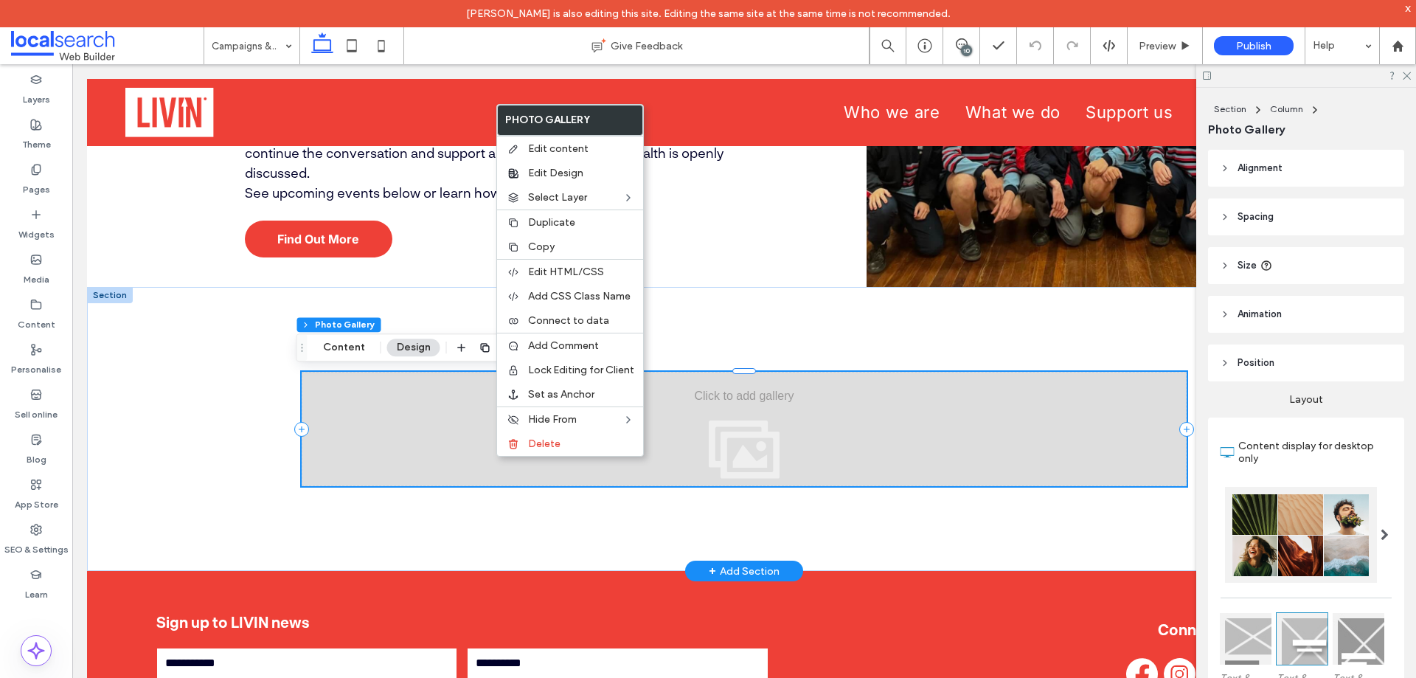
scroll to position [959, 0]
click at [254, 417] on div at bounding box center [744, 429] width 1314 height 284
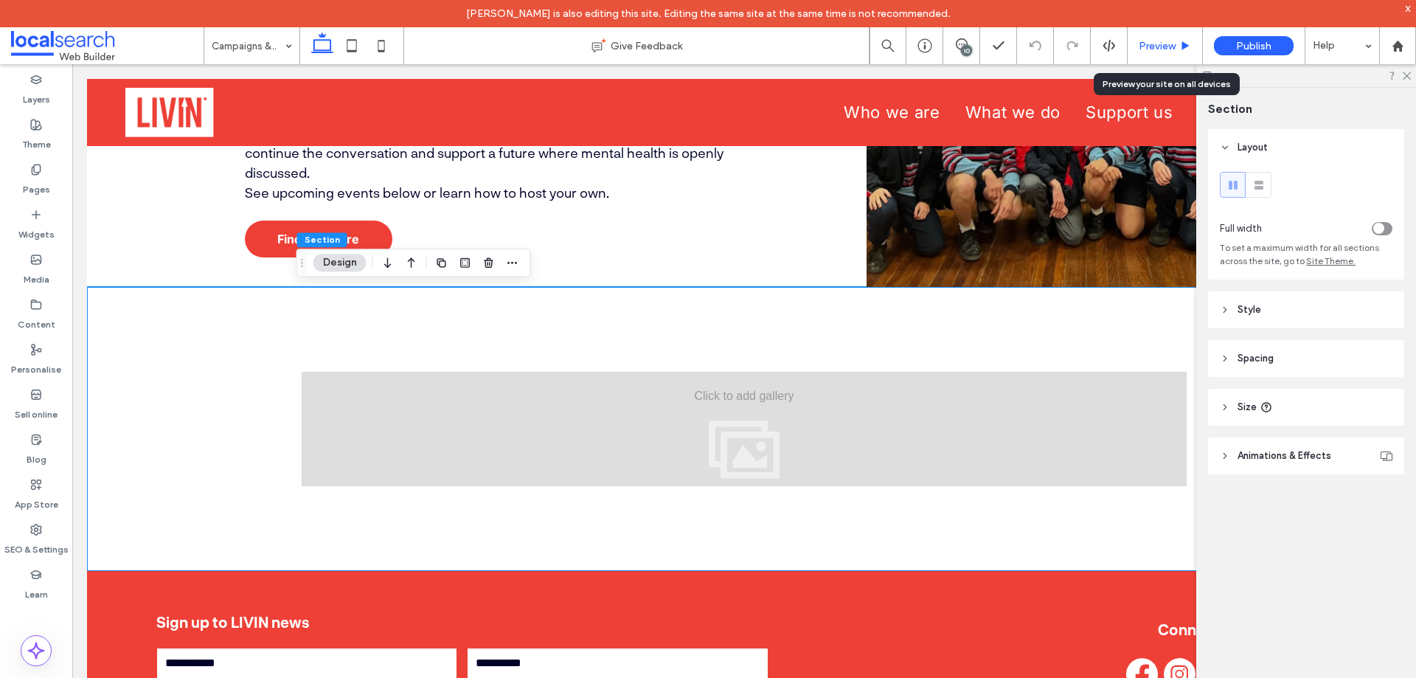
click at [1164, 44] on span "Preview" at bounding box center [1157, 46] width 37 height 13
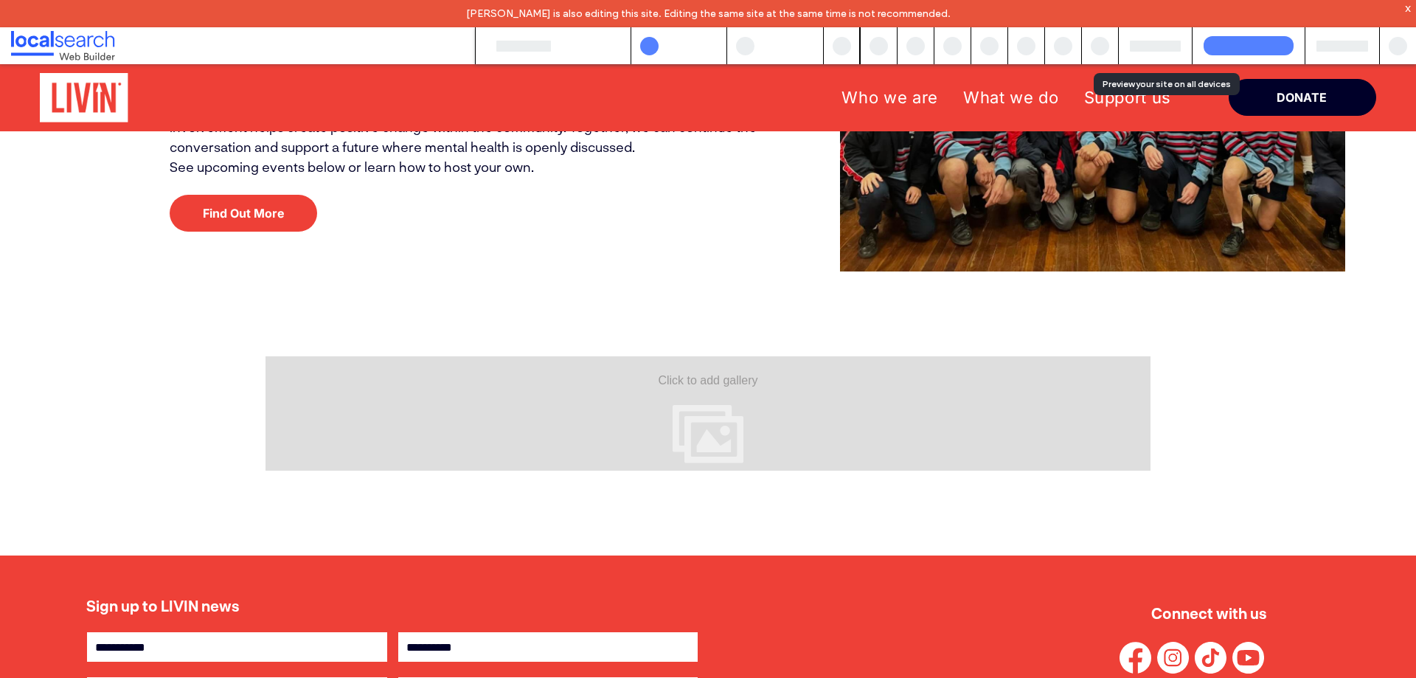
scroll to position [942, 0]
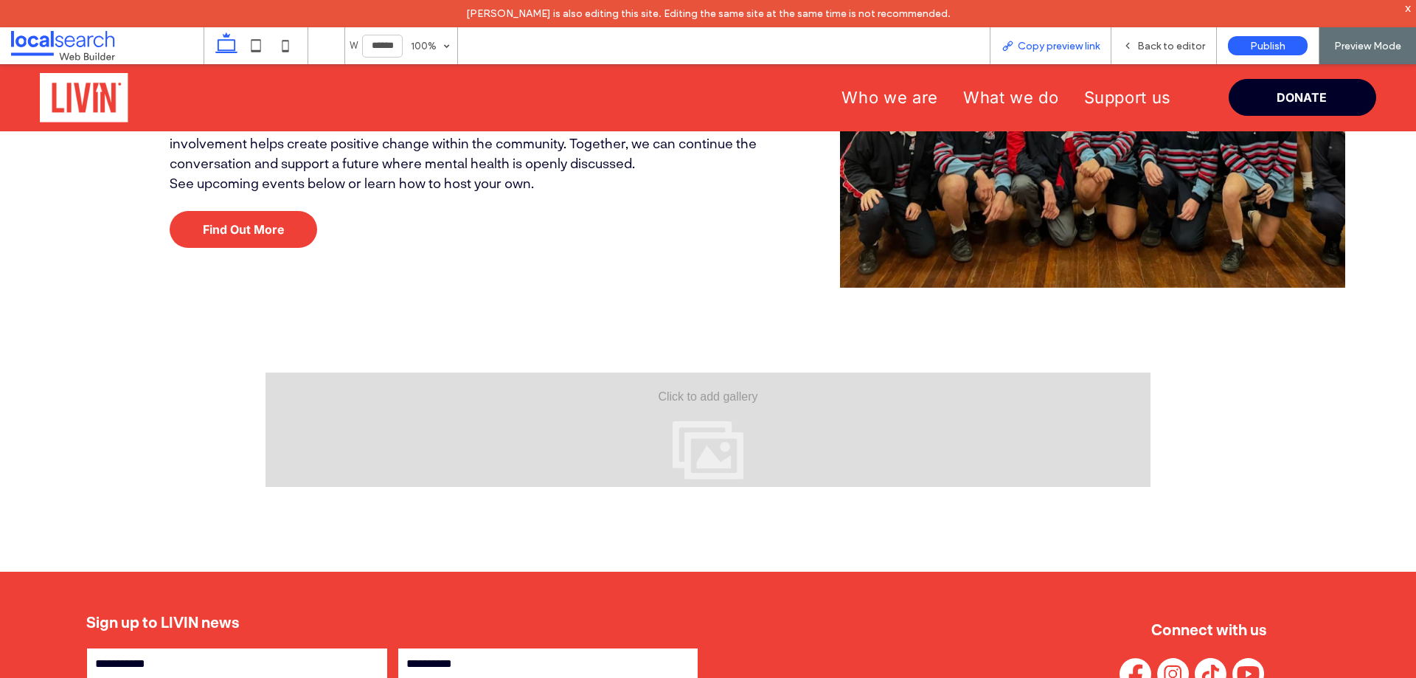
click at [1085, 38] on div "Copy preview link" at bounding box center [1051, 45] width 122 height 37
click at [1079, 44] on span "Copy preview link" at bounding box center [1059, 46] width 82 height 13
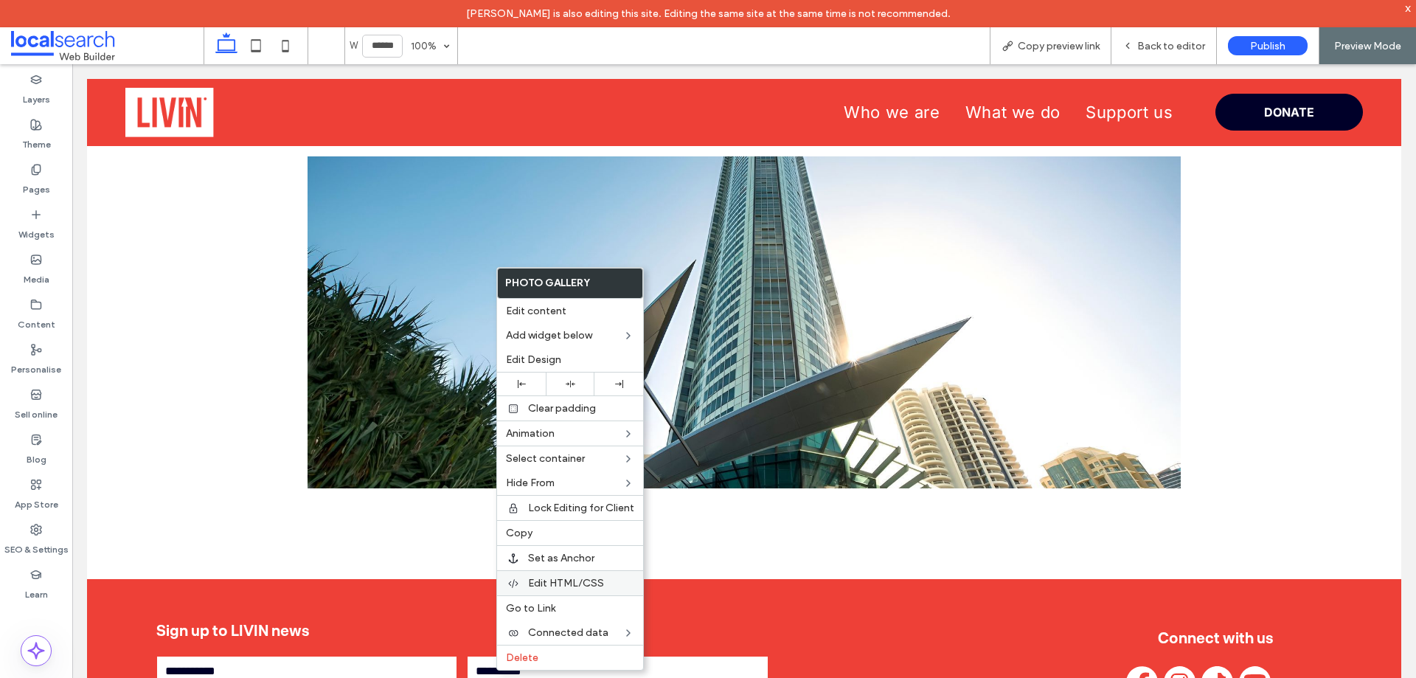
click at [593, 584] on span "Edit HTML/CSS" at bounding box center [566, 583] width 76 height 13
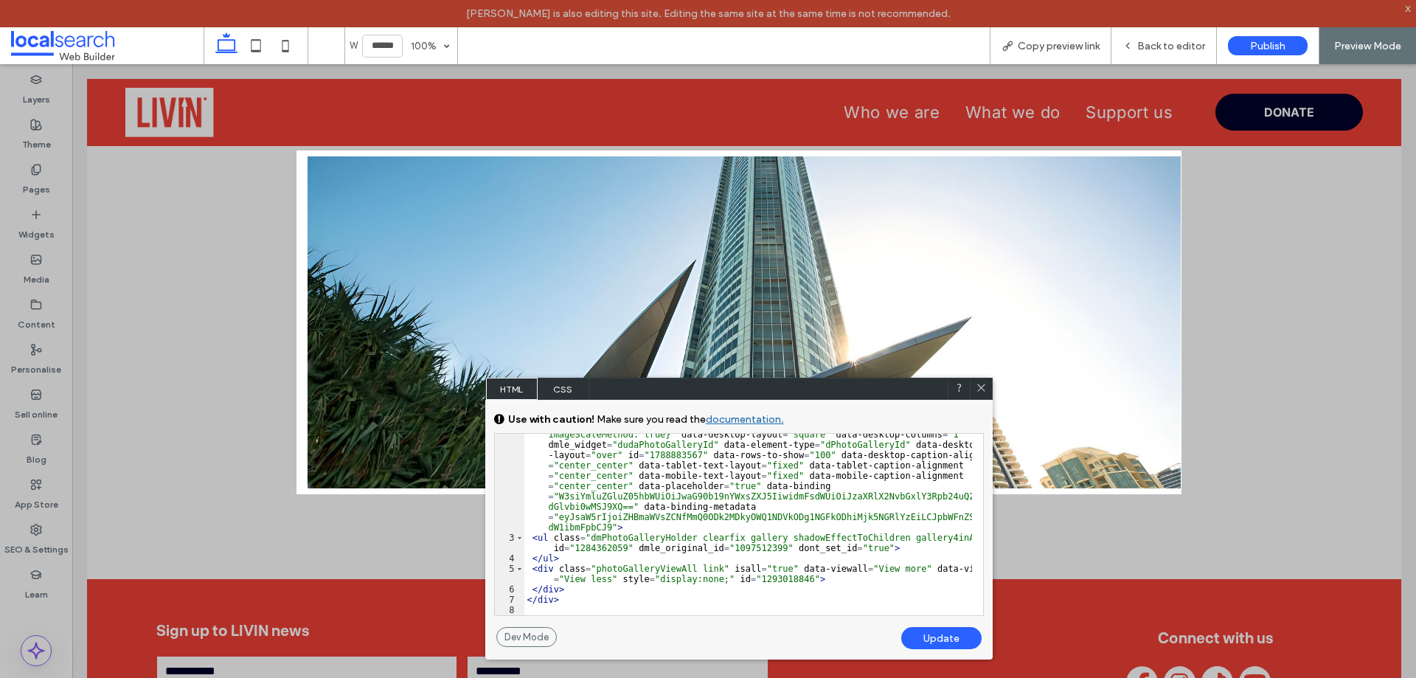
scroll to position [46, 0]
click at [754, 543] on div "< div class = "dmPhotoGallery newPhotoGallery dmPhotoGalleryResp u_1788883567 d…" at bounding box center [748, 567] width 448 height 316
click at [734, 523] on div "< div class = "dmPhotoGallery newPhotoGallery dmPhotoGalleryResp u_1788883567 d…" at bounding box center [748, 567] width 448 height 316
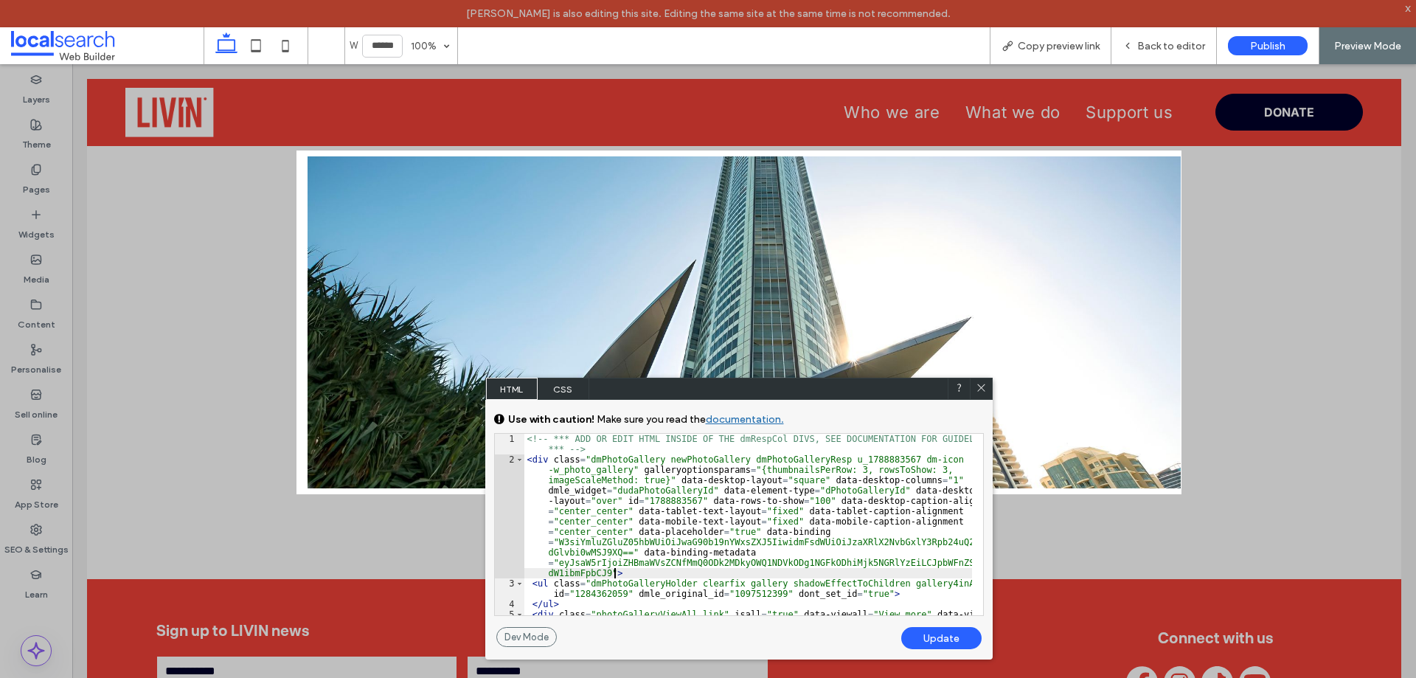
click at [981, 386] on icon at bounding box center [981, 387] width 11 height 11
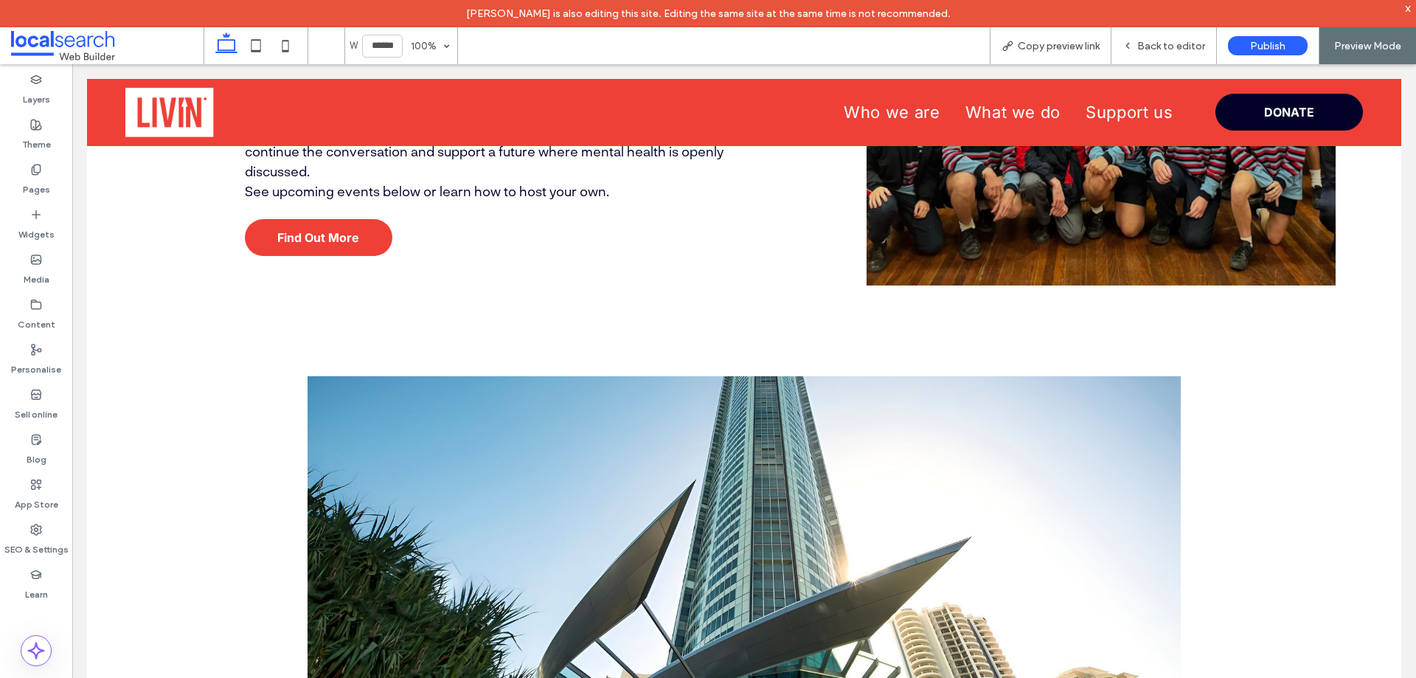
scroll to position [959, 0]
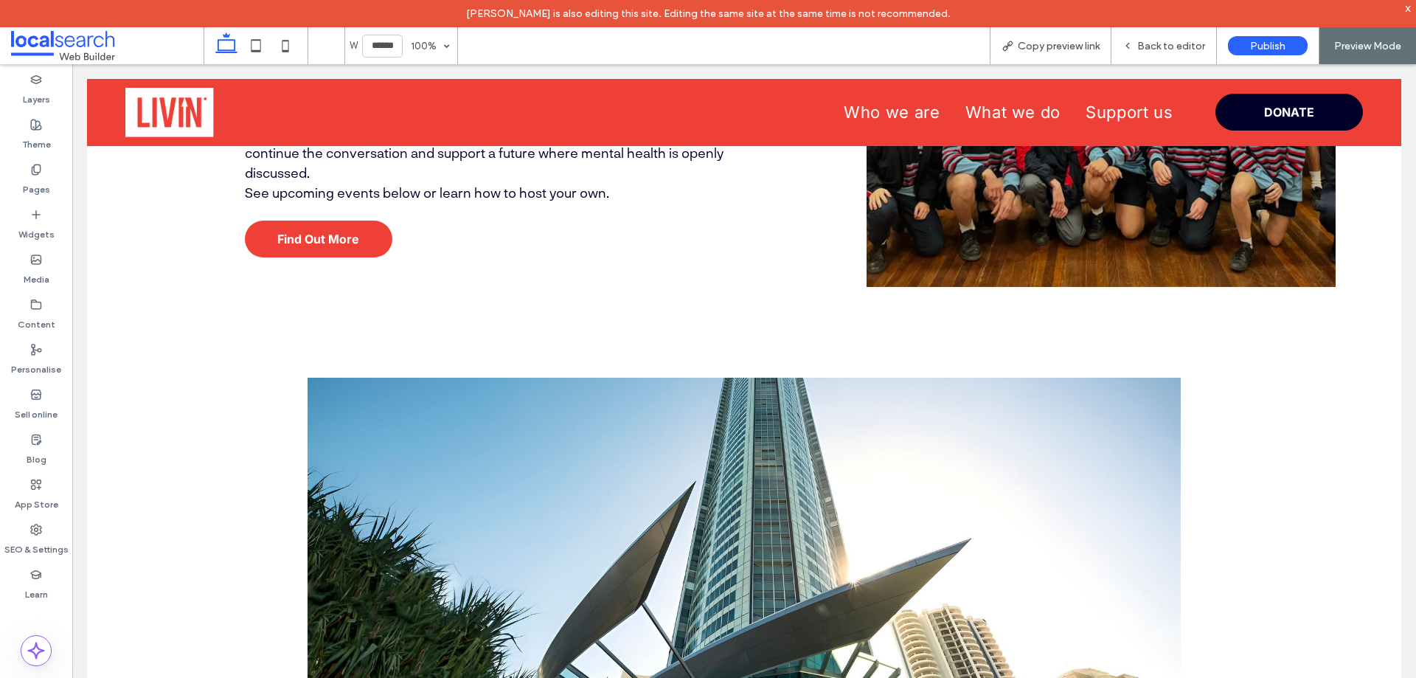
click at [276, 338] on div "Button" at bounding box center [744, 543] width 1314 height 513
click at [1157, 47] on span "Back to editor" at bounding box center [1171, 46] width 68 height 13
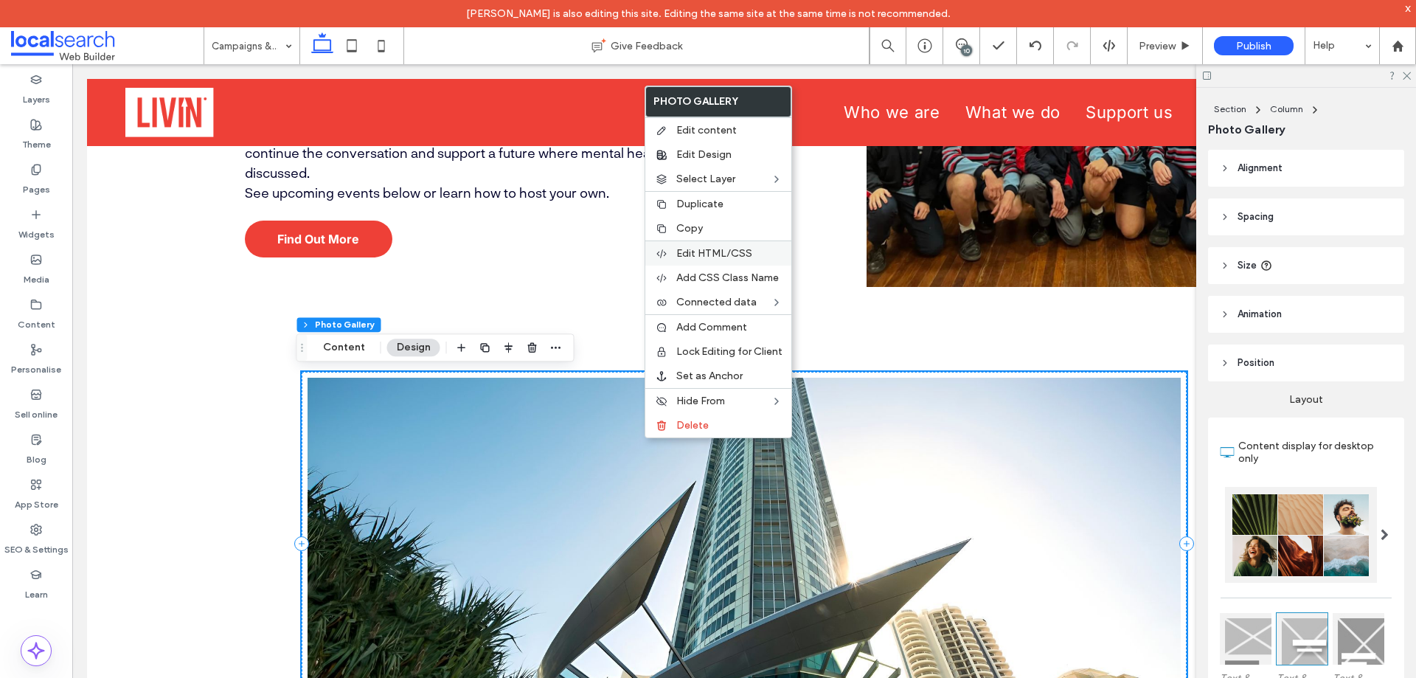
click at [743, 251] on span "Edit HTML/CSS" at bounding box center [714, 253] width 76 height 13
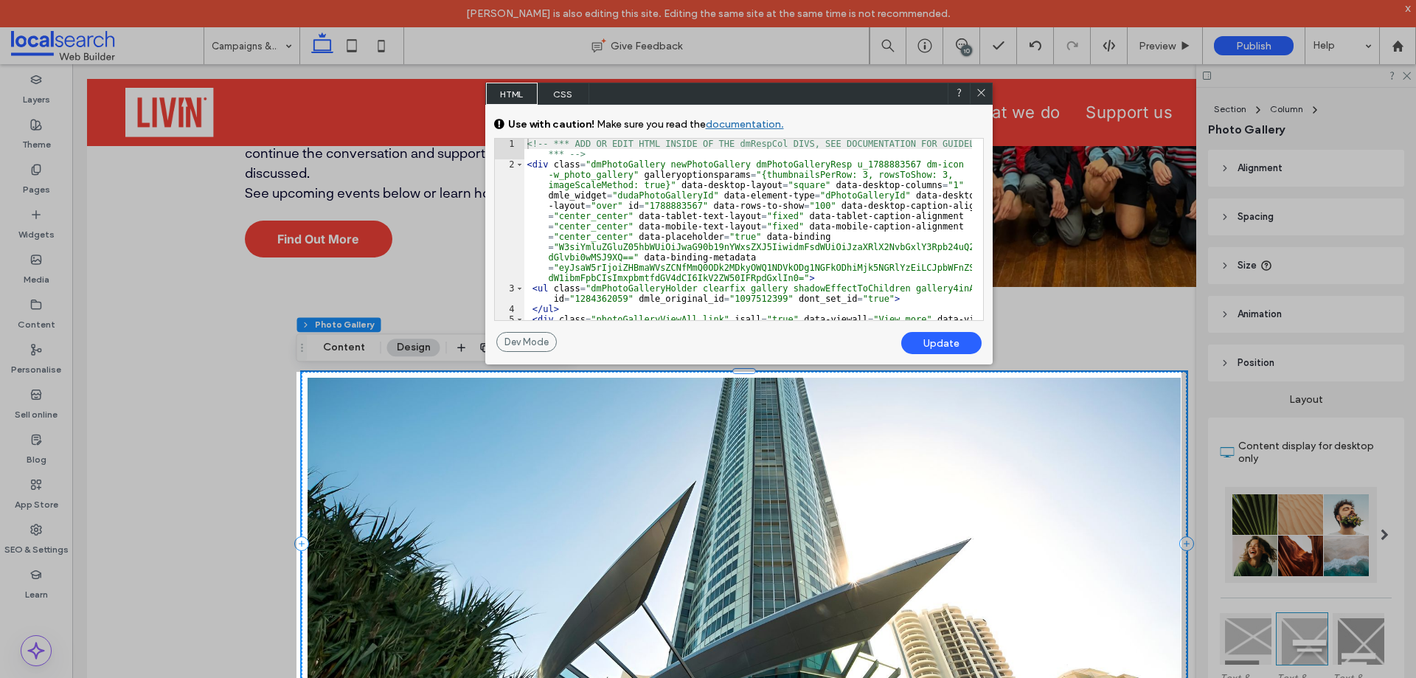
click at [980, 90] on icon at bounding box center [981, 92] width 11 height 11
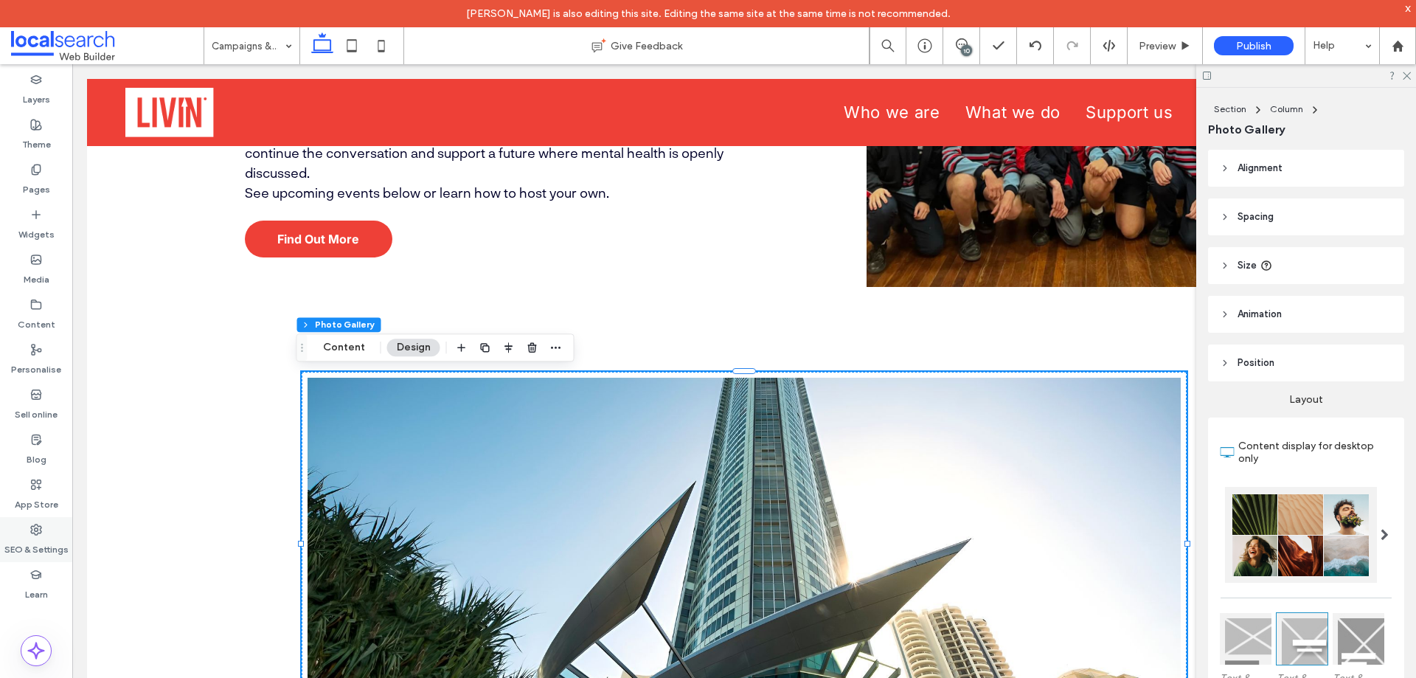
click at [30, 535] on icon at bounding box center [36, 530] width 12 height 12
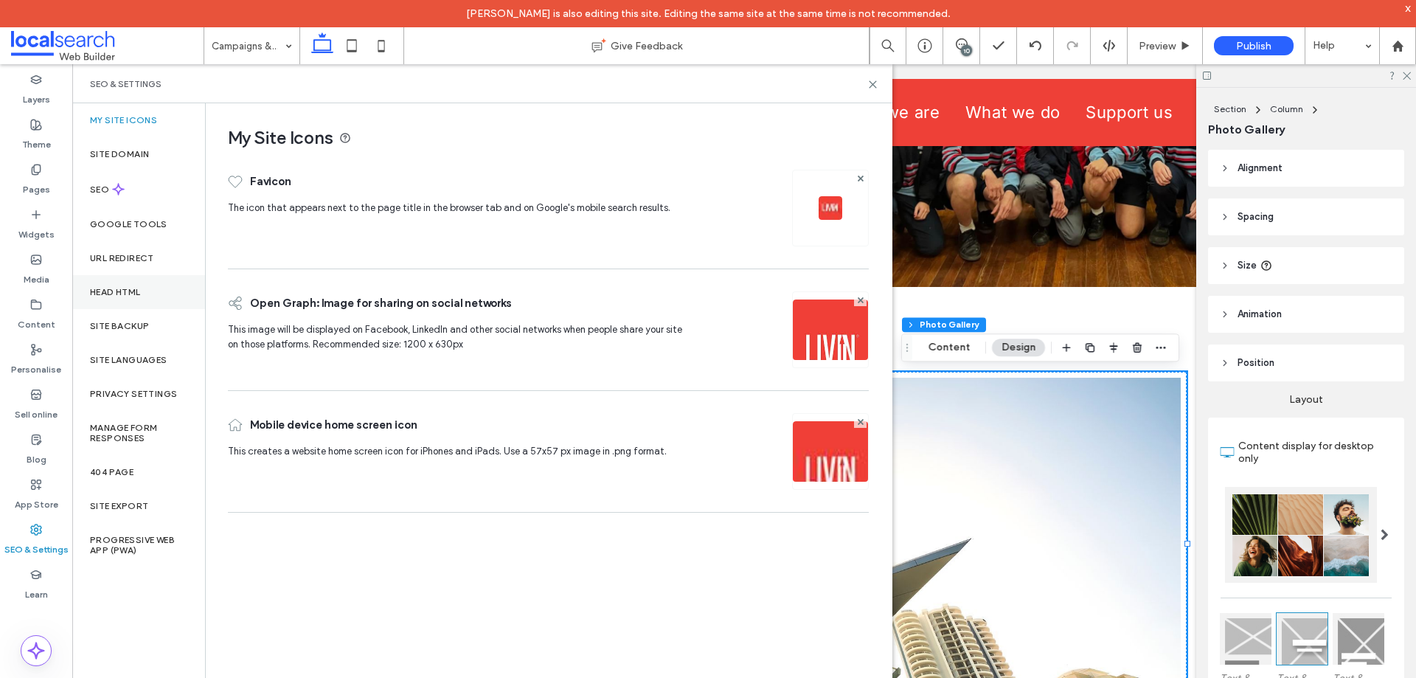
click at [142, 282] on div "Head HTML" at bounding box center [138, 292] width 133 height 34
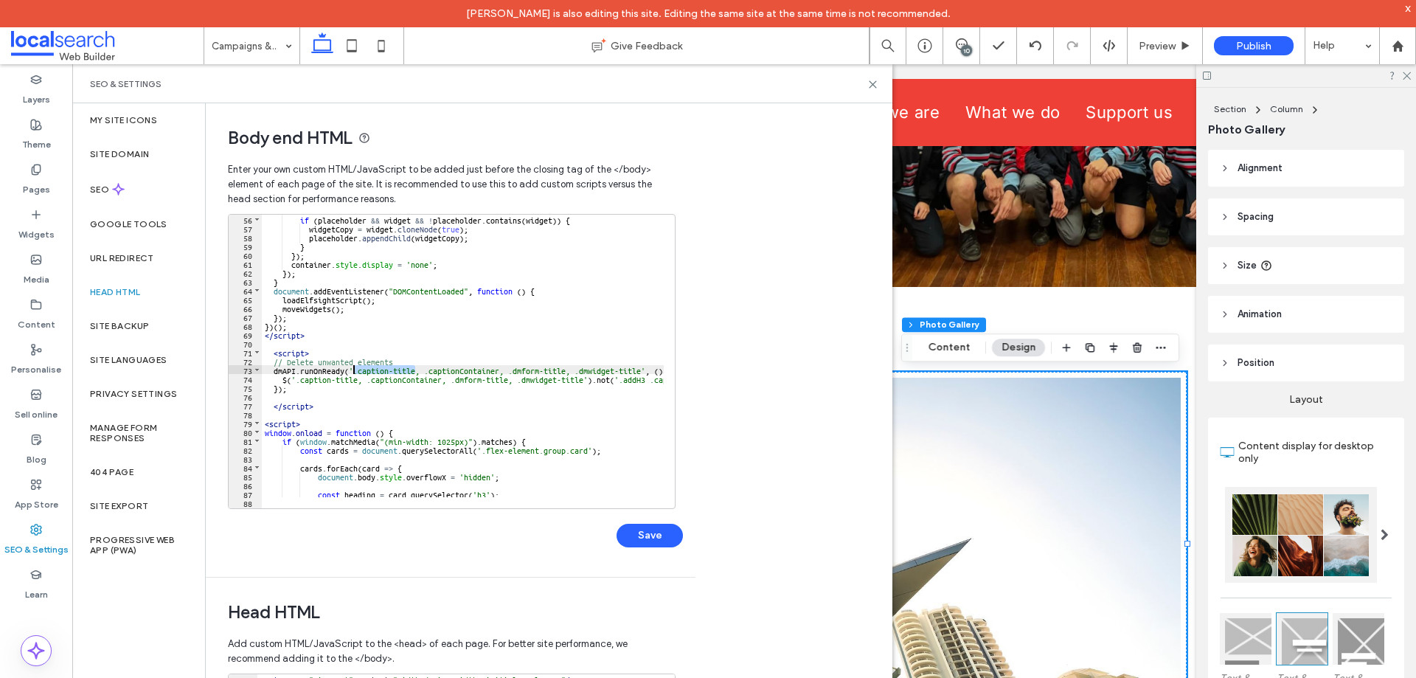
drag, startPoint x: 416, startPoint y: 368, endPoint x: 354, endPoint y: 371, distance: 62.0
click at [354, 371] on div "if ( placeholder && widget && ! placeholder . contains ( widget )) { widgetCopy…" at bounding box center [621, 365] width 718 height 300
paste textarea
type textarea "**"
click at [647, 529] on button "Save" at bounding box center [649, 536] width 66 height 24
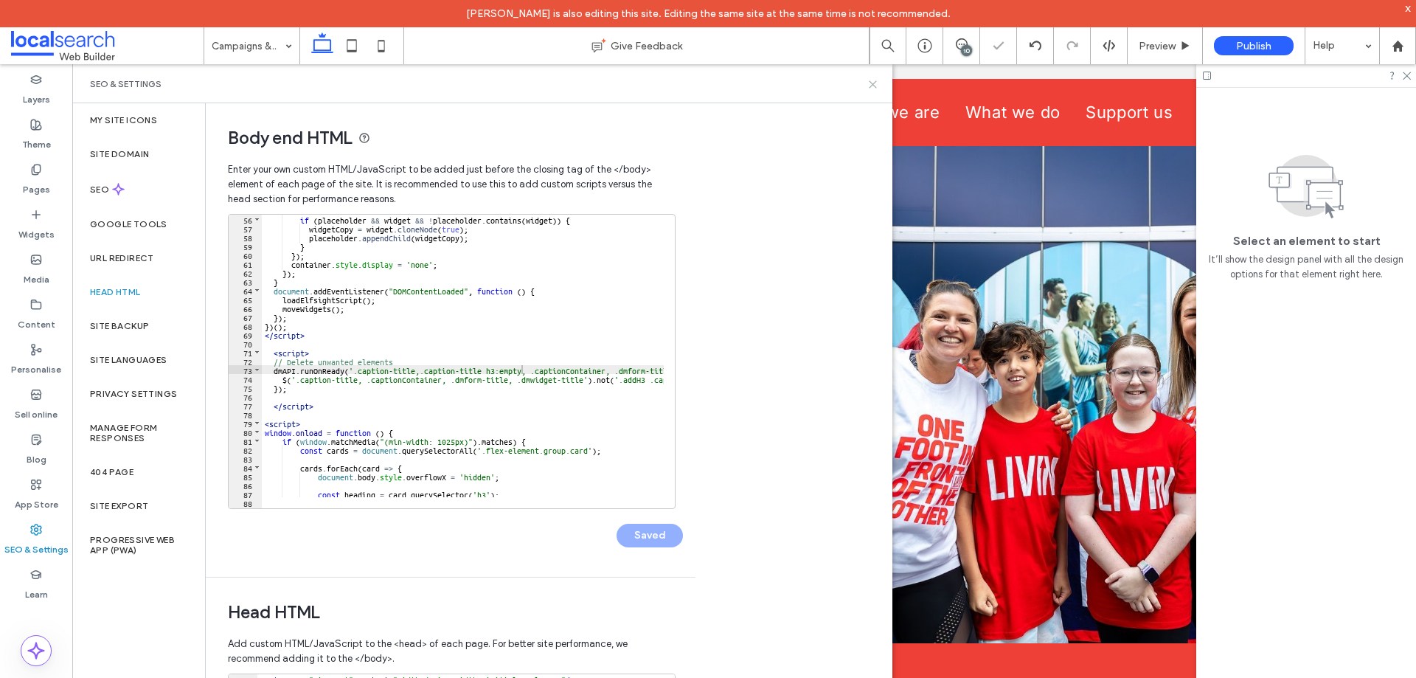
click at [872, 86] on icon at bounding box center [872, 84] width 11 height 11
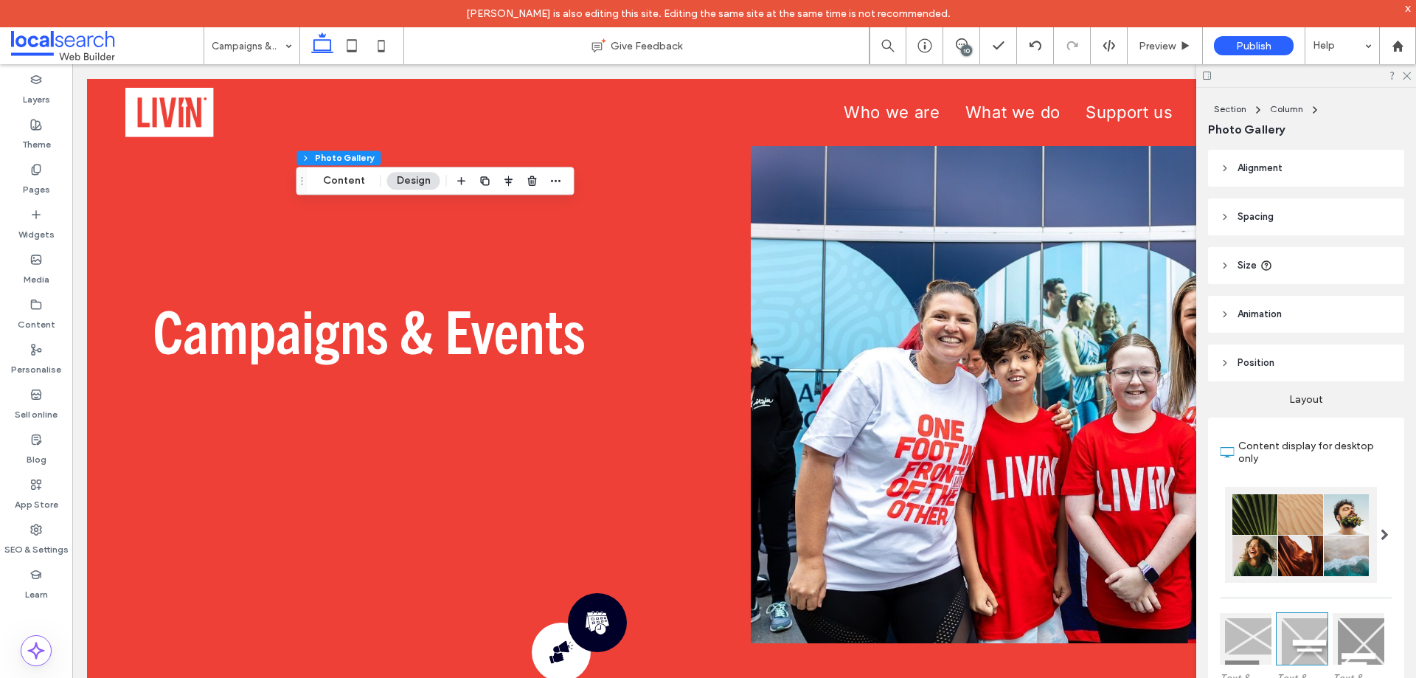
scroll to position [1125, 0]
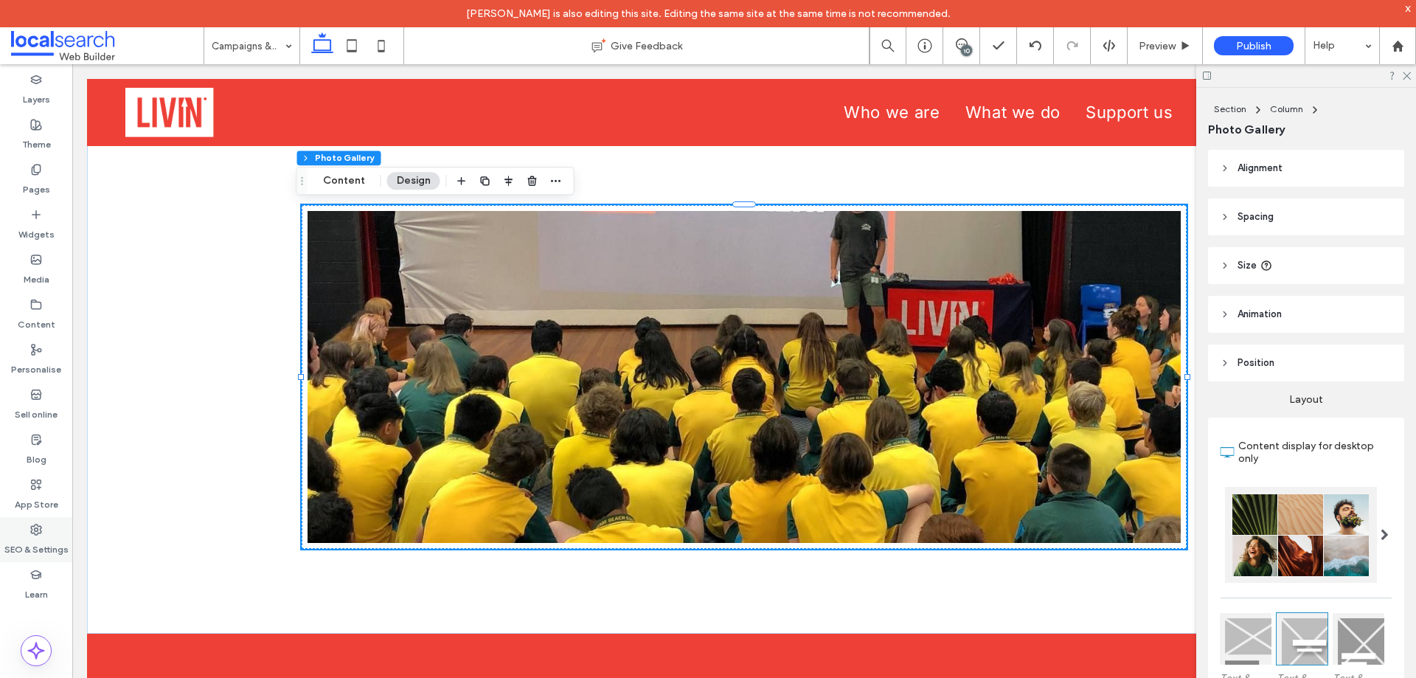
click at [38, 547] on label "SEO & Settings" at bounding box center [36, 545] width 64 height 21
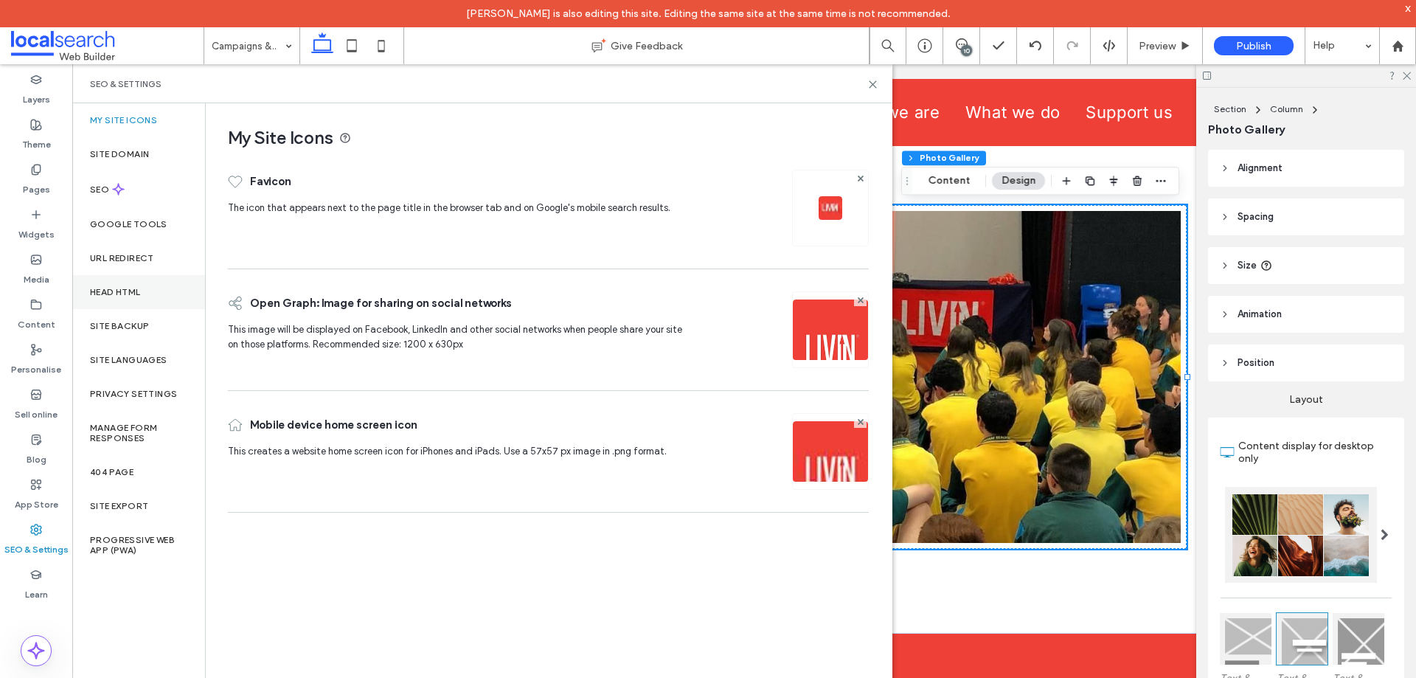
click at [137, 295] on label "Head HTML" at bounding box center [115, 292] width 51 height 10
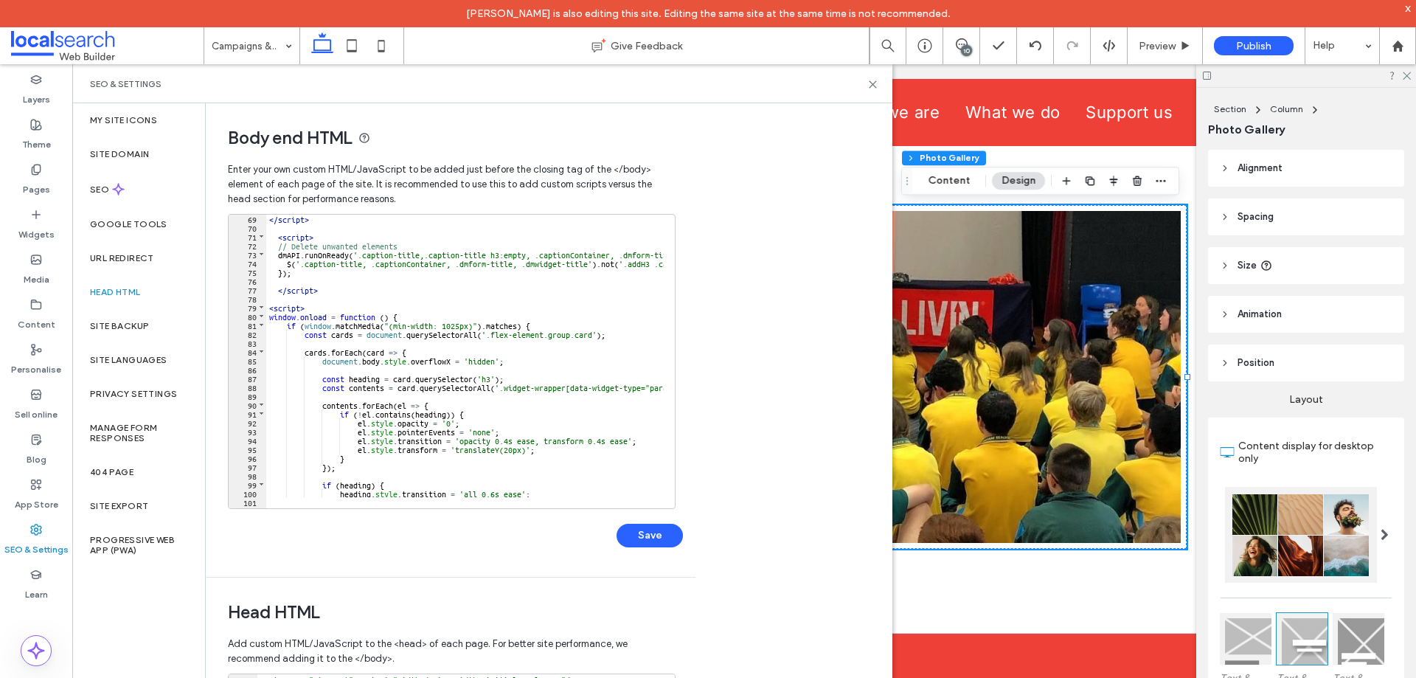
scroll to position [470, 0]
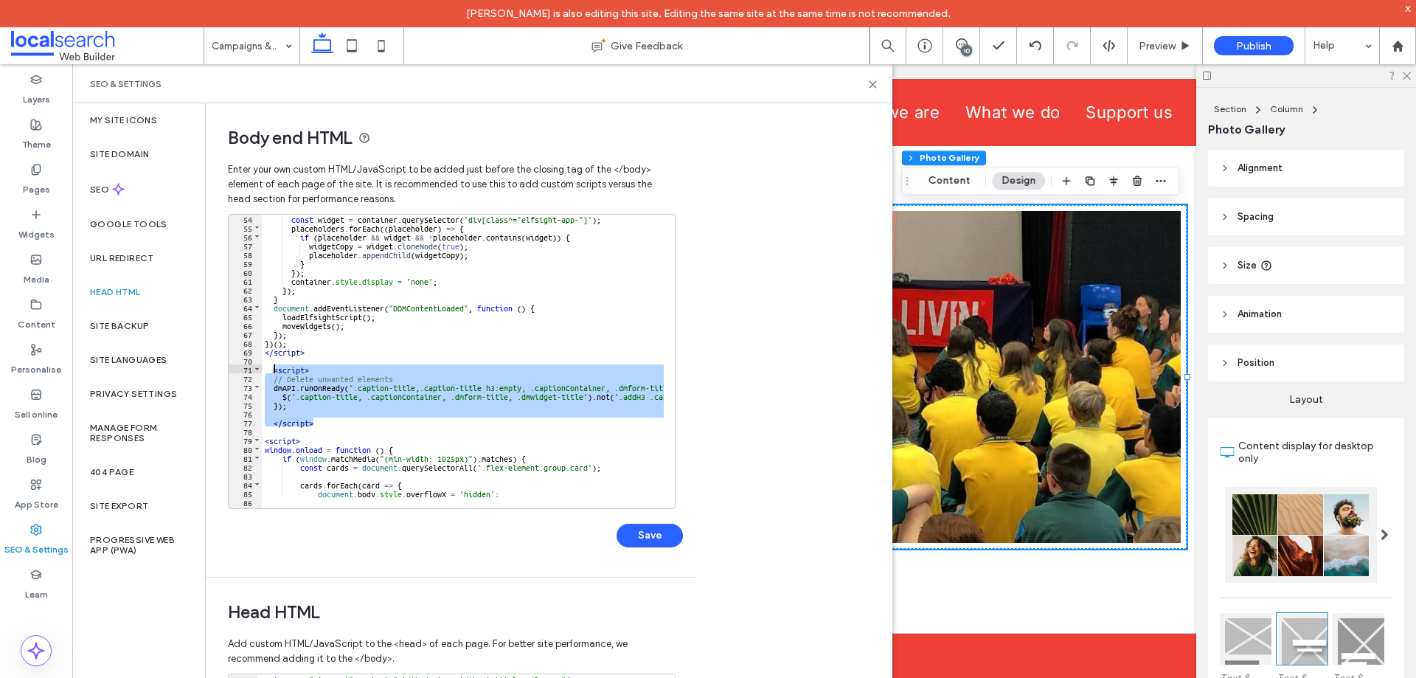
drag, startPoint x: 324, startPoint y: 425, endPoint x: 275, endPoint y: 366, distance: 76.5
click at [275, 366] on div "const widget = container . querySelector ( 'div[class^="elfsight-app-"]' ) ; pl…" at bounding box center [621, 364] width 718 height 300
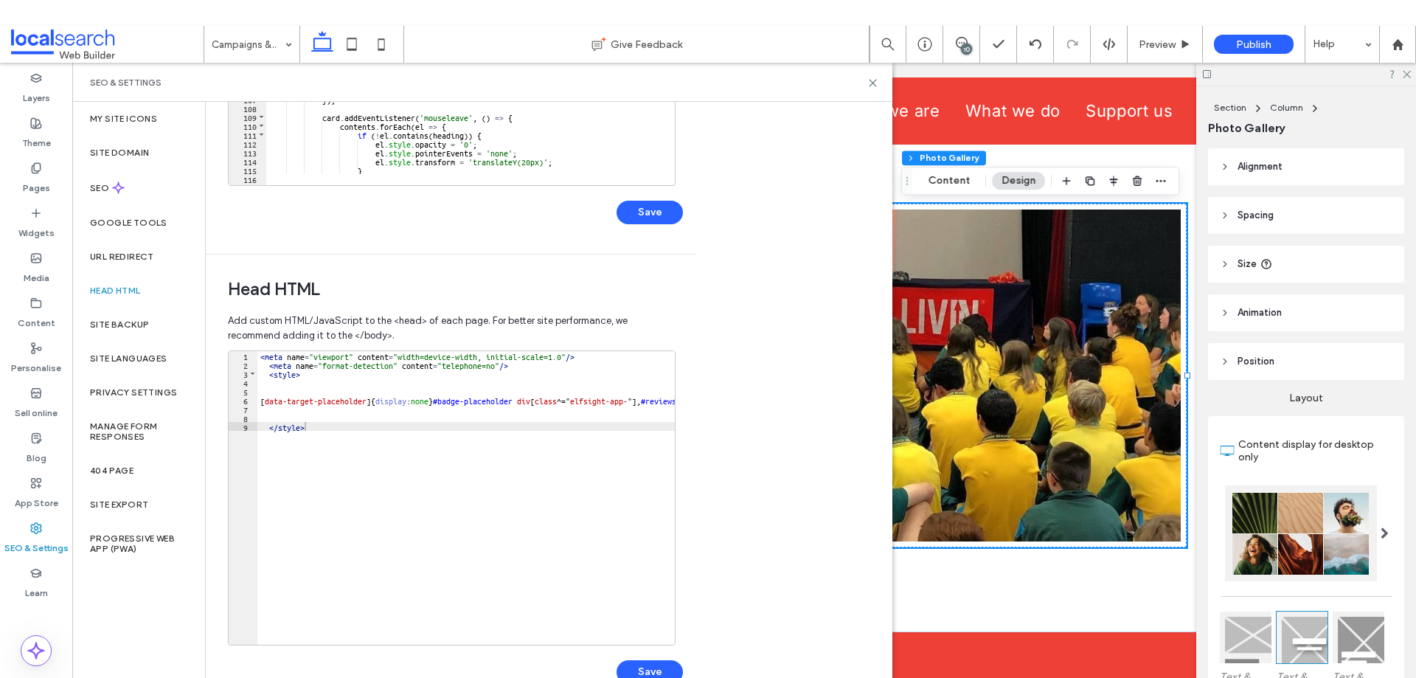
scroll to position [333, 0]
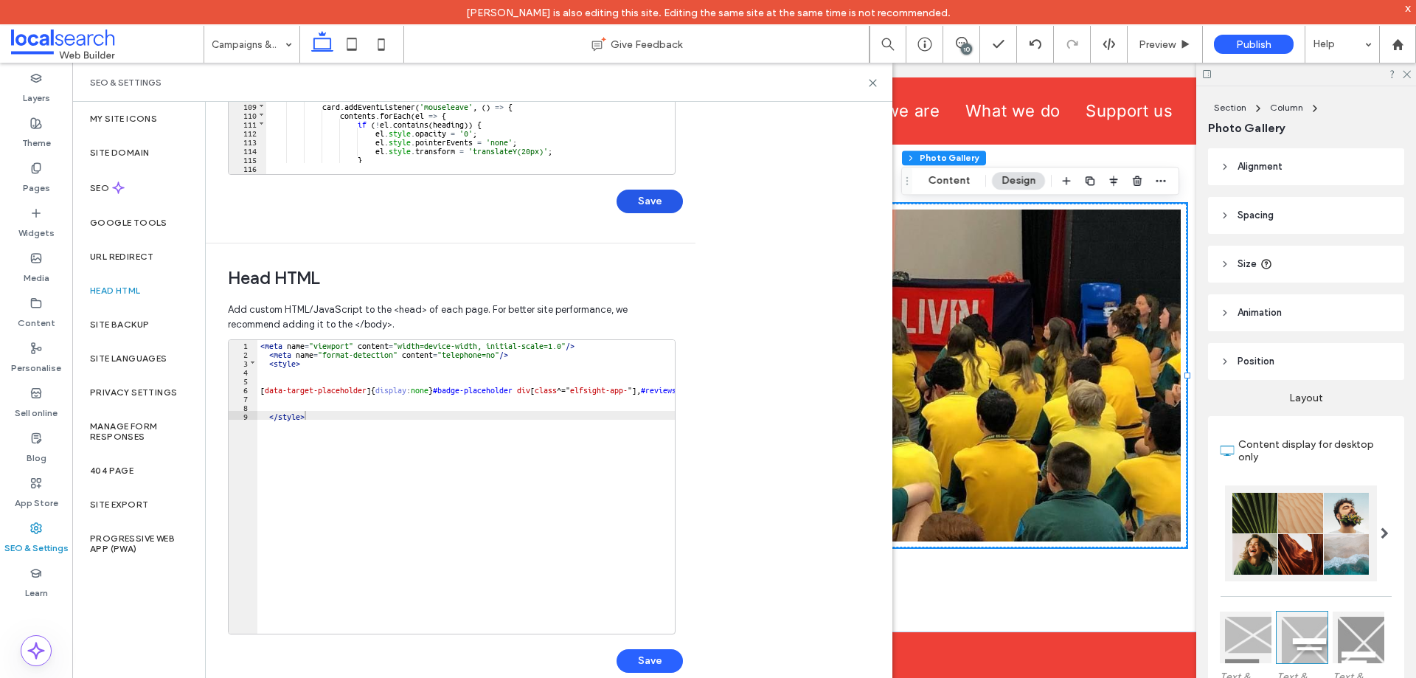
click at [652, 203] on button "Save" at bounding box center [649, 202] width 66 height 24
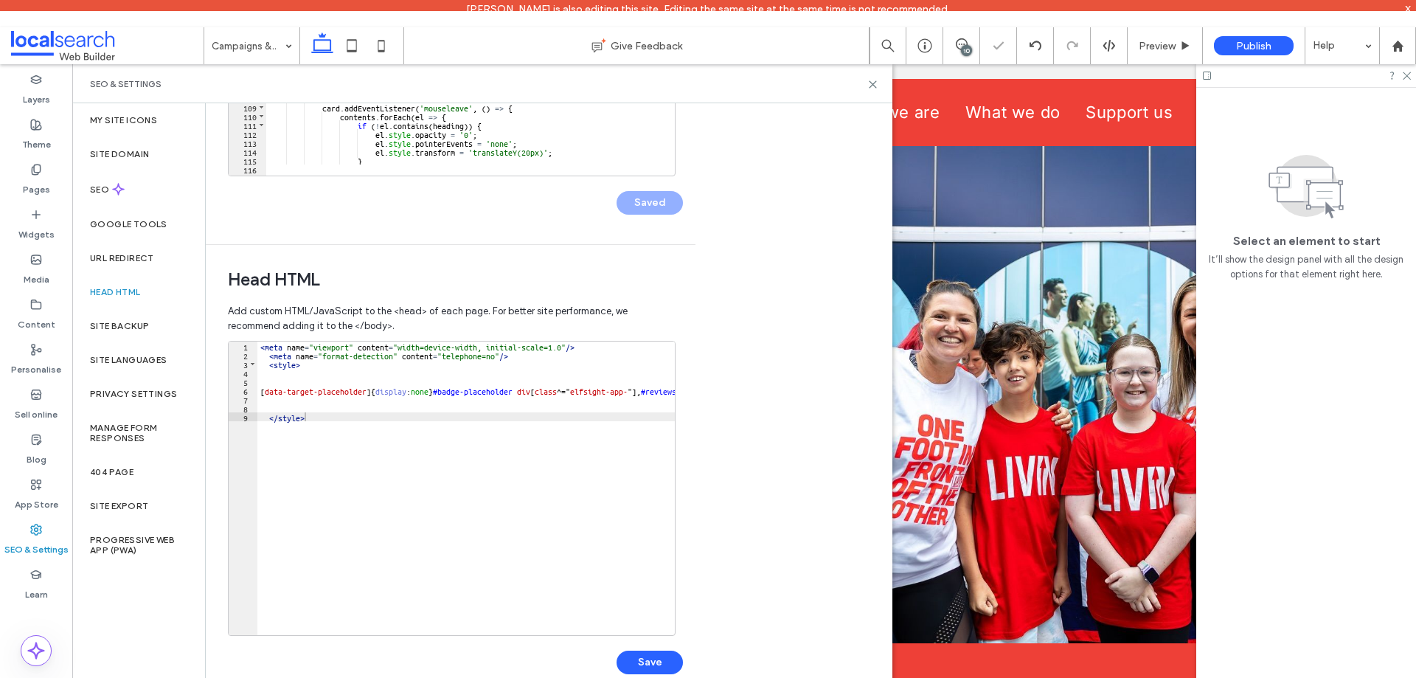
scroll to position [0, 0]
click at [319, 413] on div "< meta name = "viewport" content = "width=device-width, initial-scale=1.0" /> <…" at bounding box center [598, 491] width 683 height 300
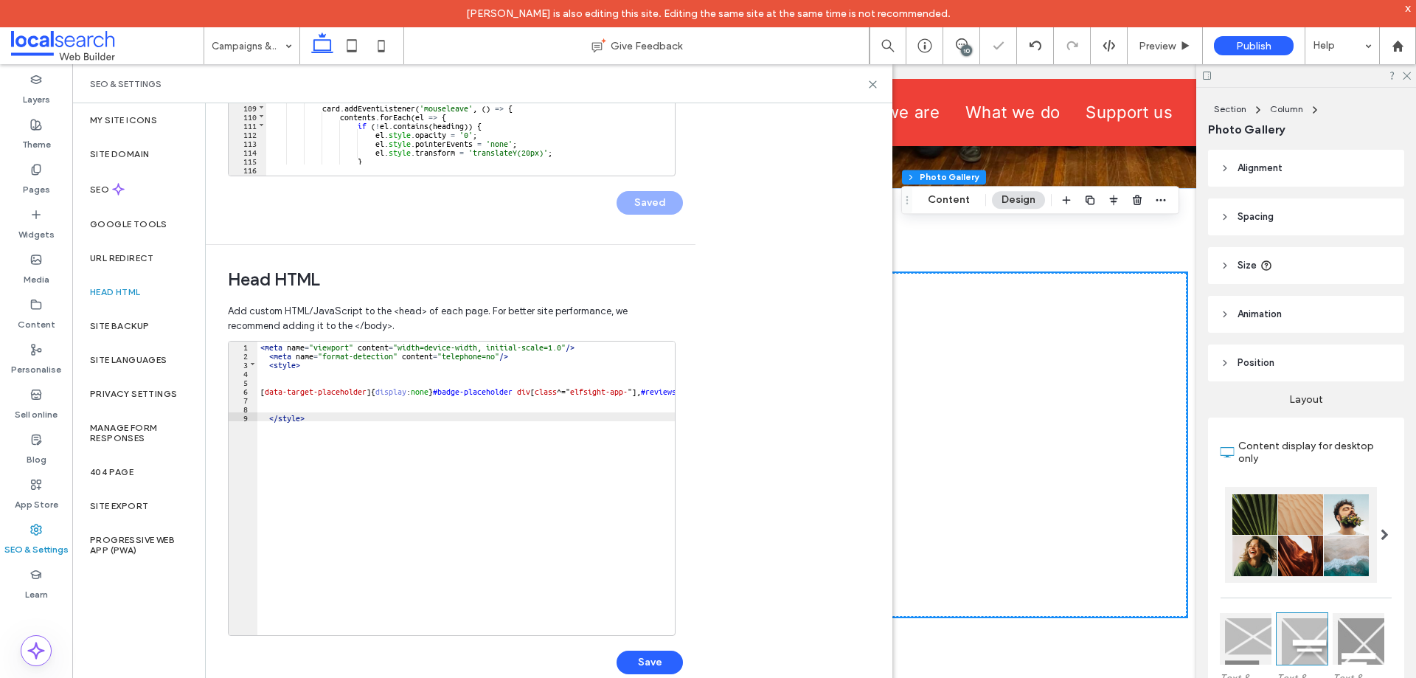
scroll to position [1125, 0]
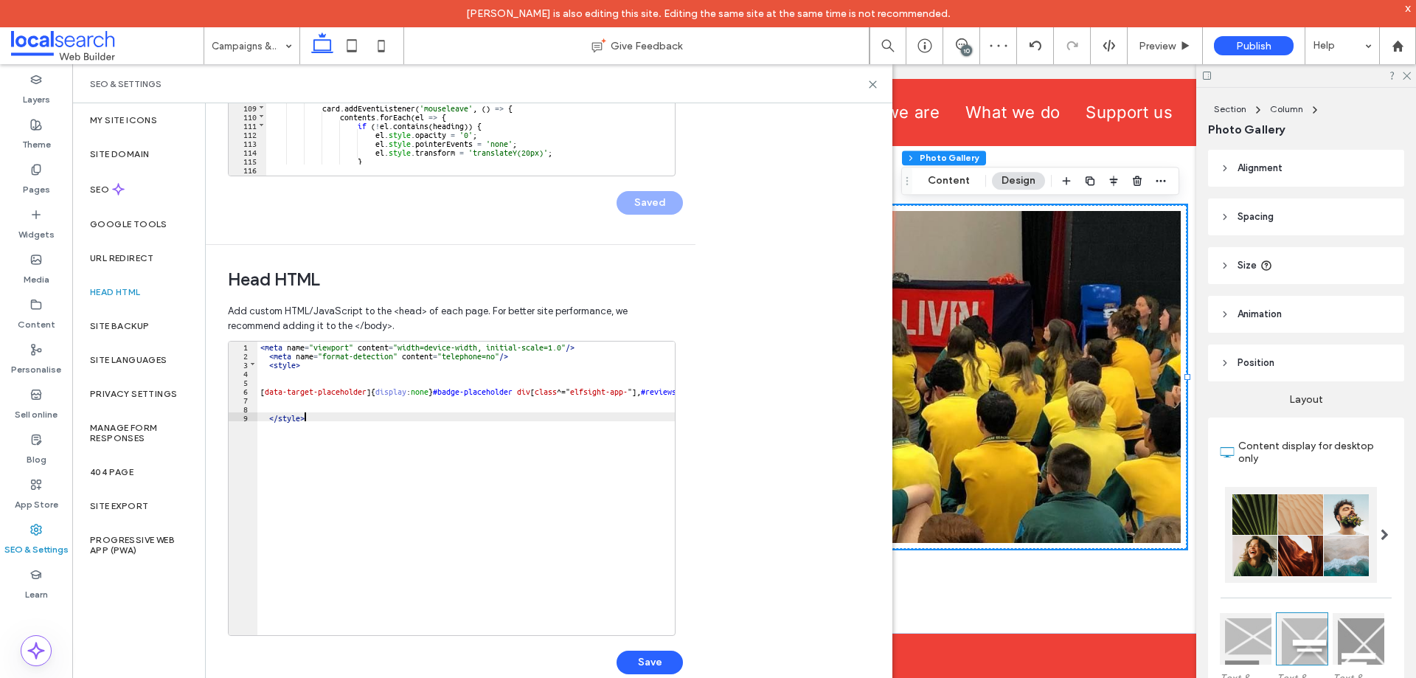
type textarea "**"
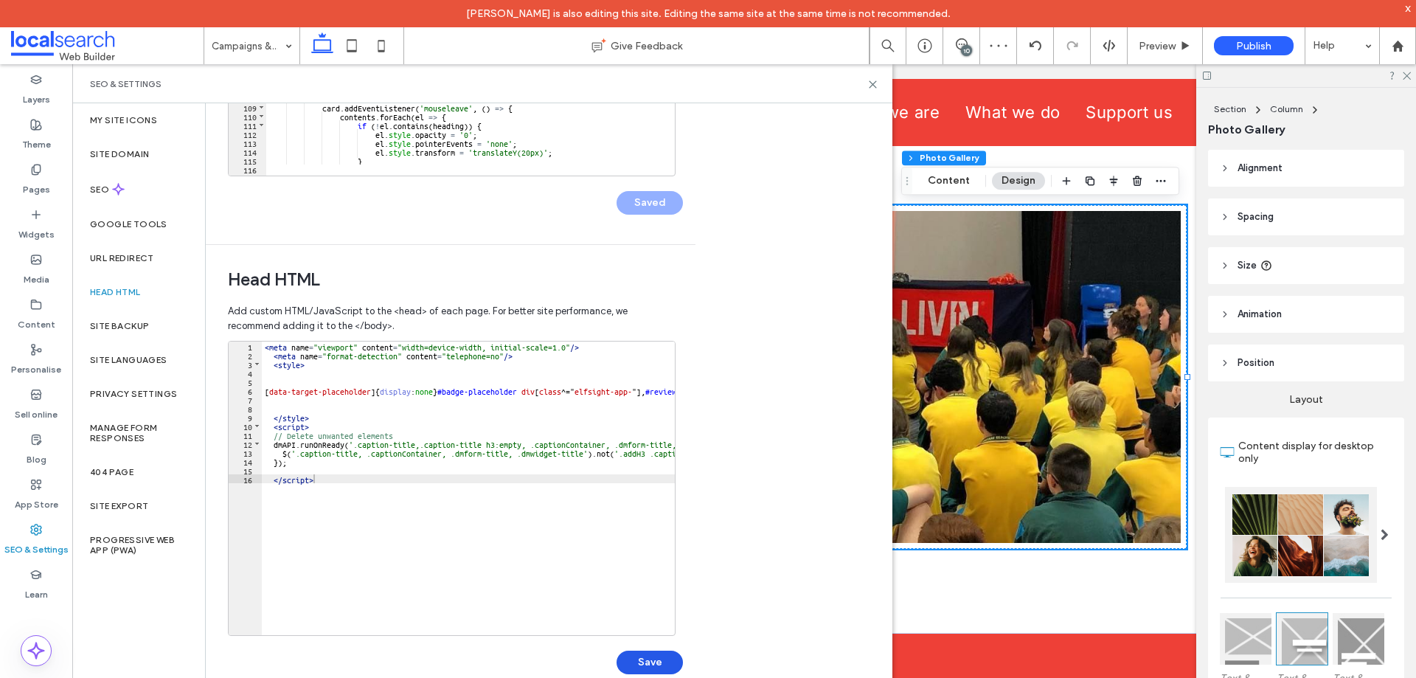
click at [662, 653] on button "Save" at bounding box center [649, 662] width 66 height 24
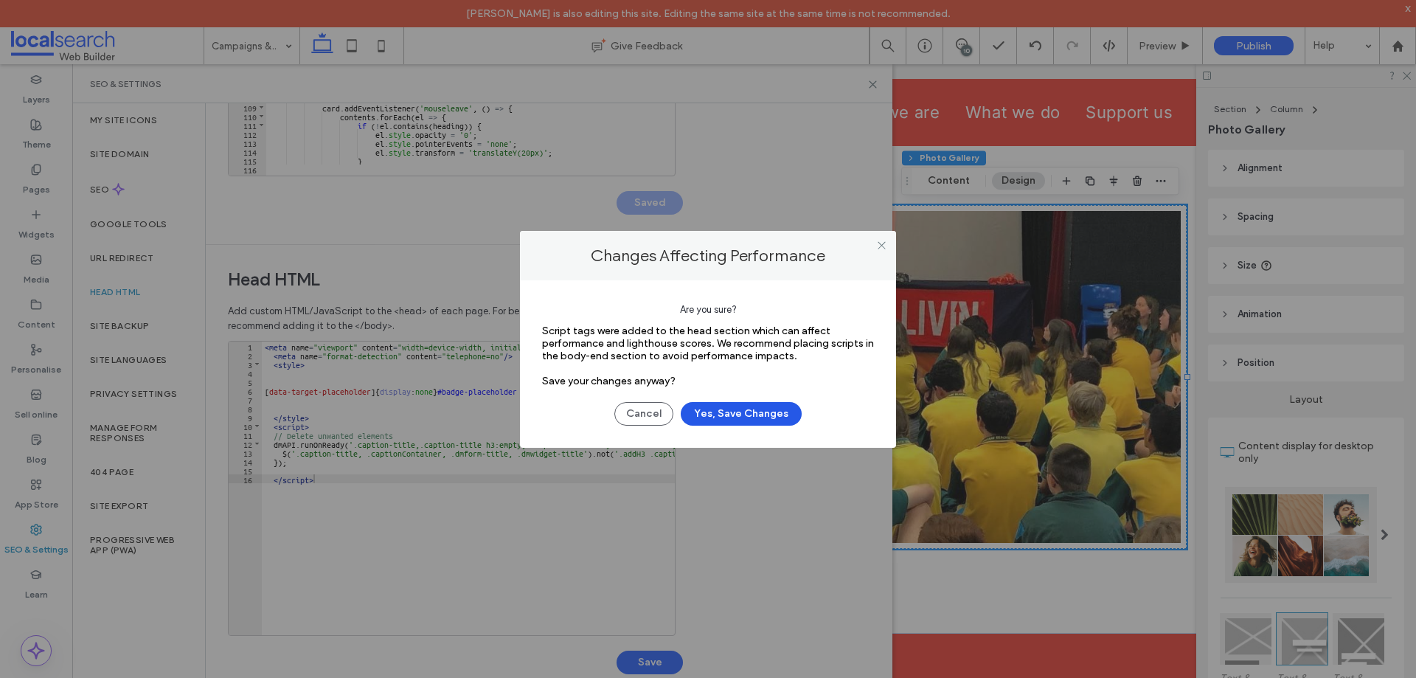
click at [743, 402] on button "Yes, Save Changes" at bounding box center [741, 414] width 121 height 24
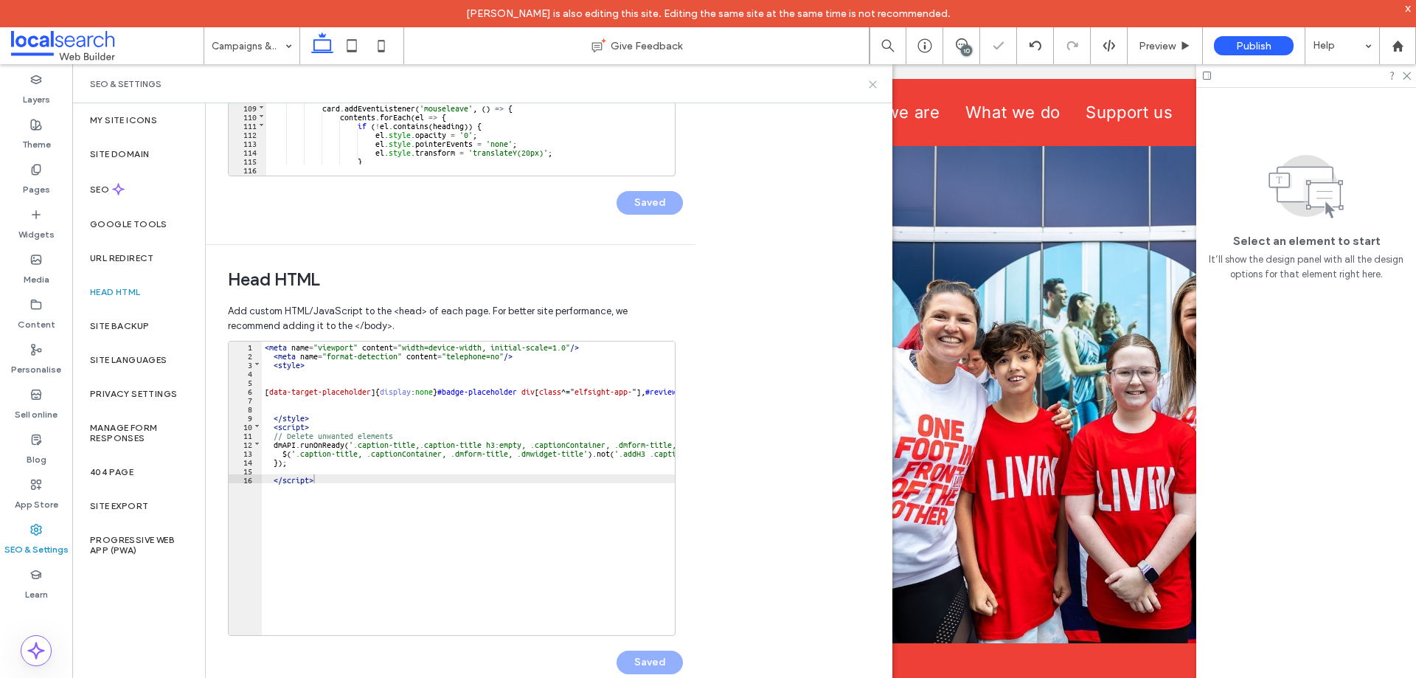
scroll to position [0, 0]
click at [873, 84] on use at bounding box center [872, 84] width 7 height 7
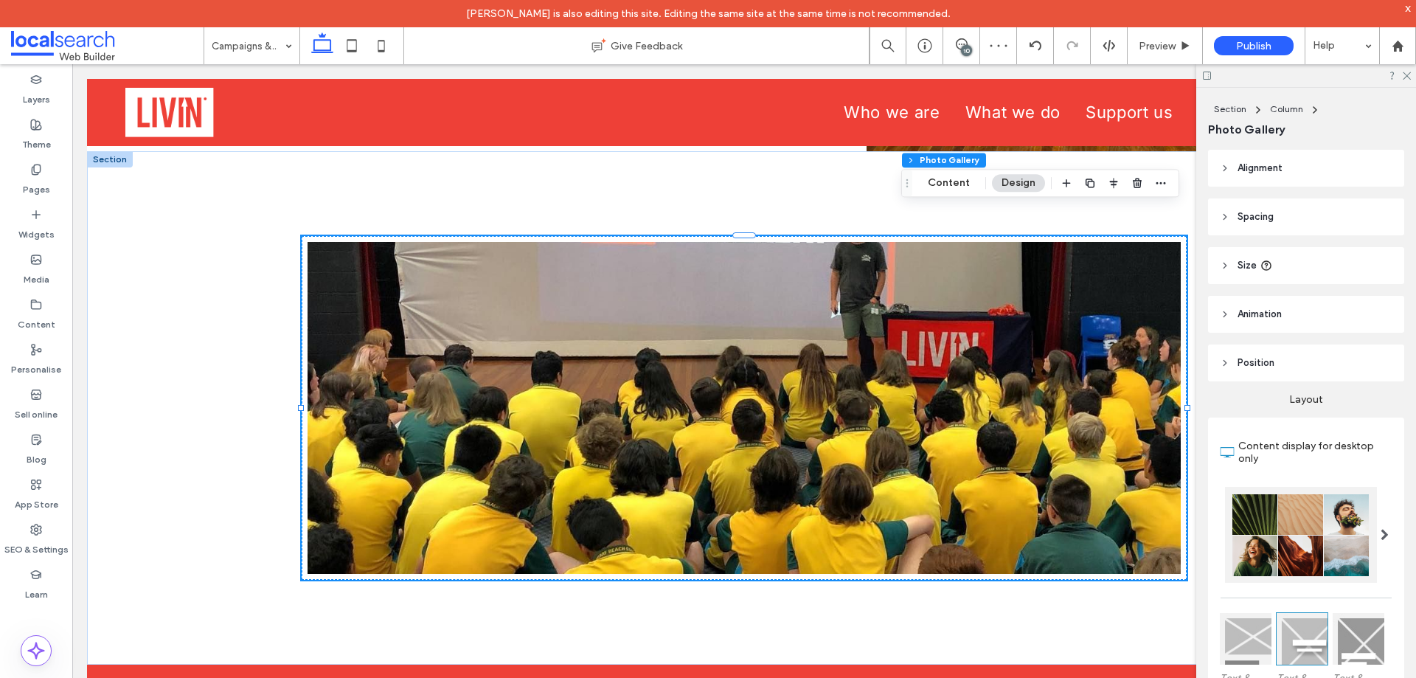
scroll to position [1125, 0]
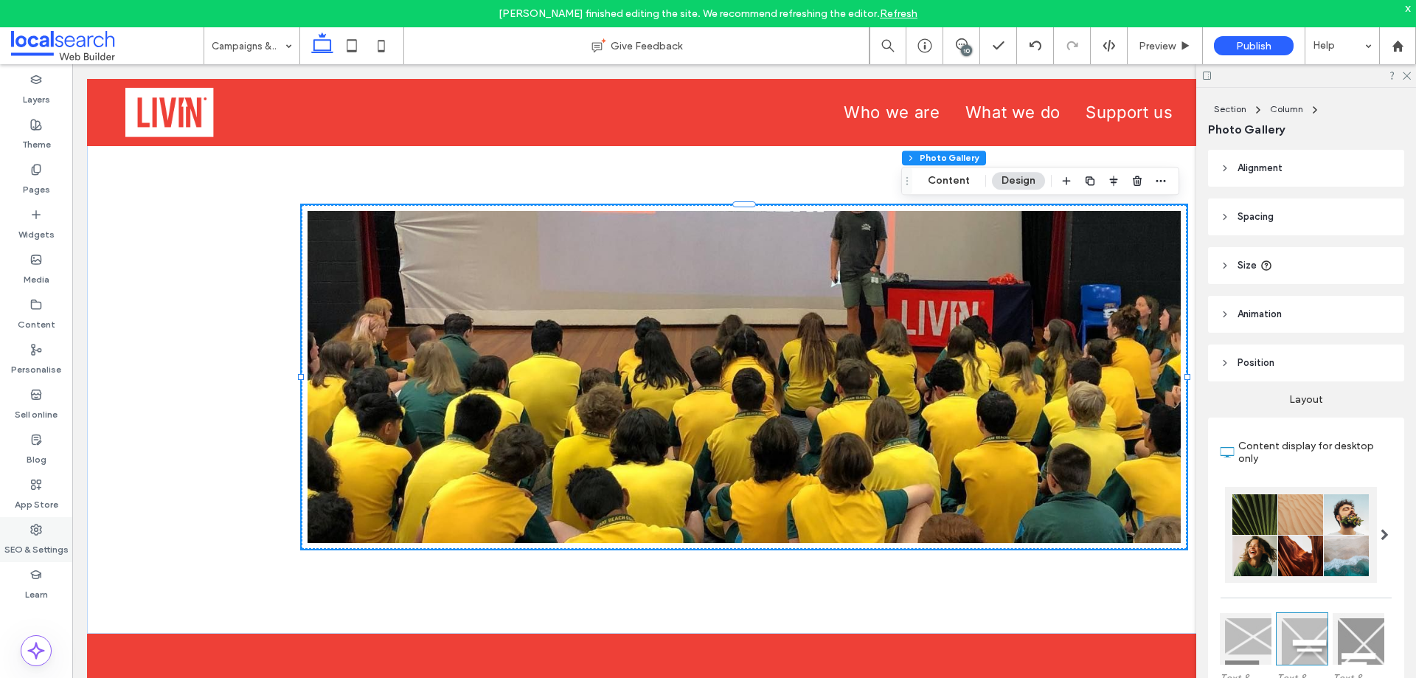
click at [47, 532] on div "SEO & Settings" at bounding box center [36, 539] width 72 height 45
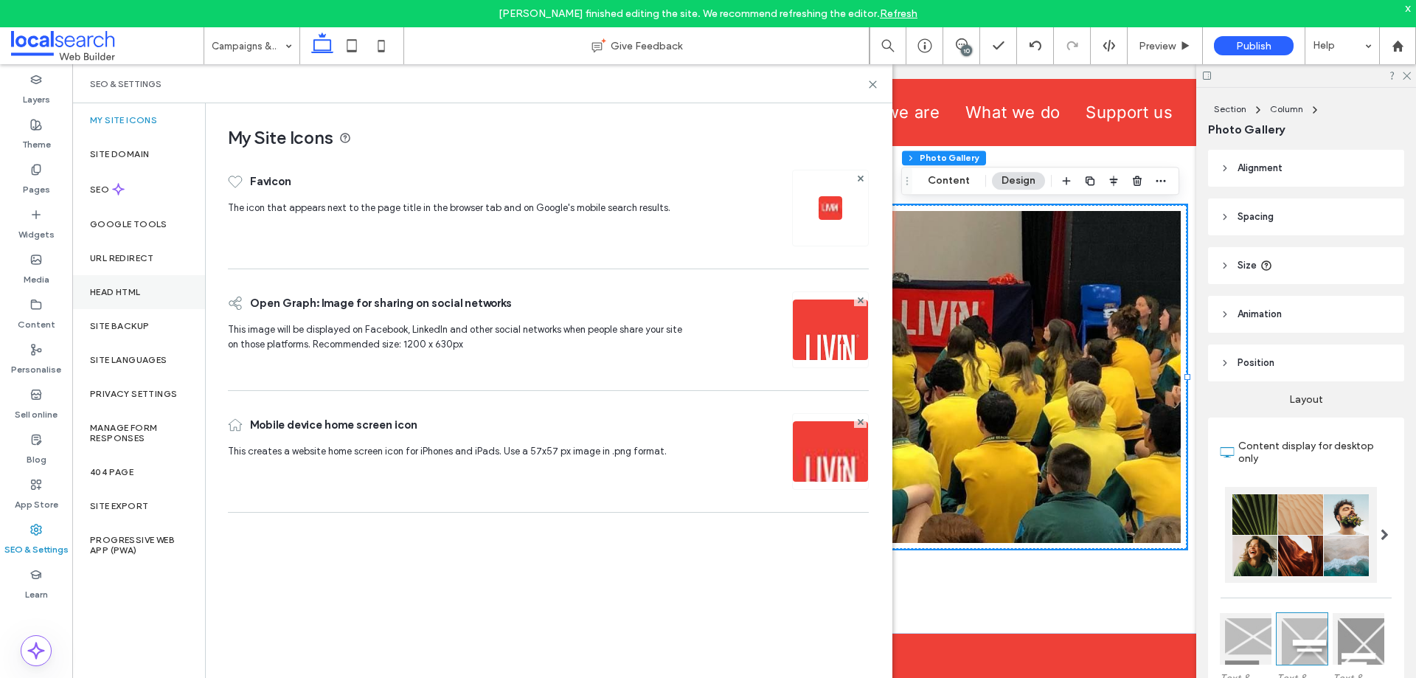
click at [148, 299] on div "Head HTML" at bounding box center [138, 292] width 133 height 34
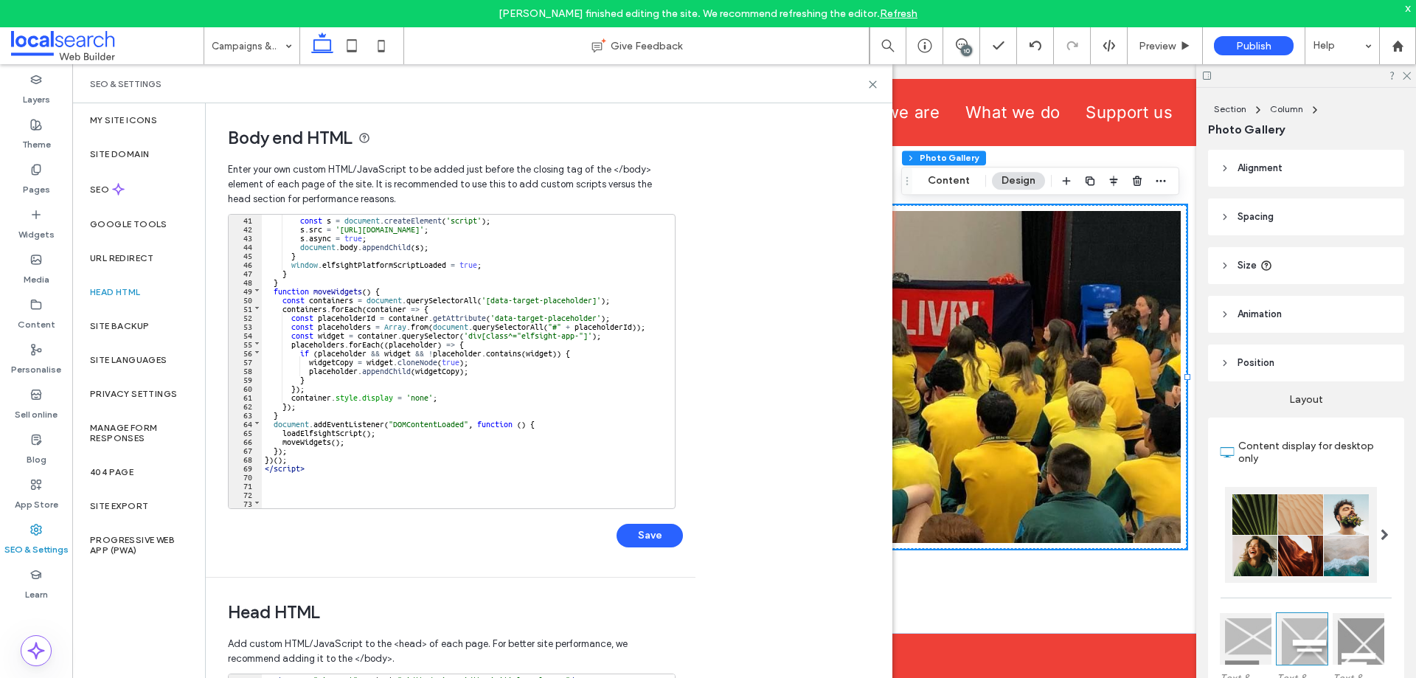
scroll to position [333, 0]
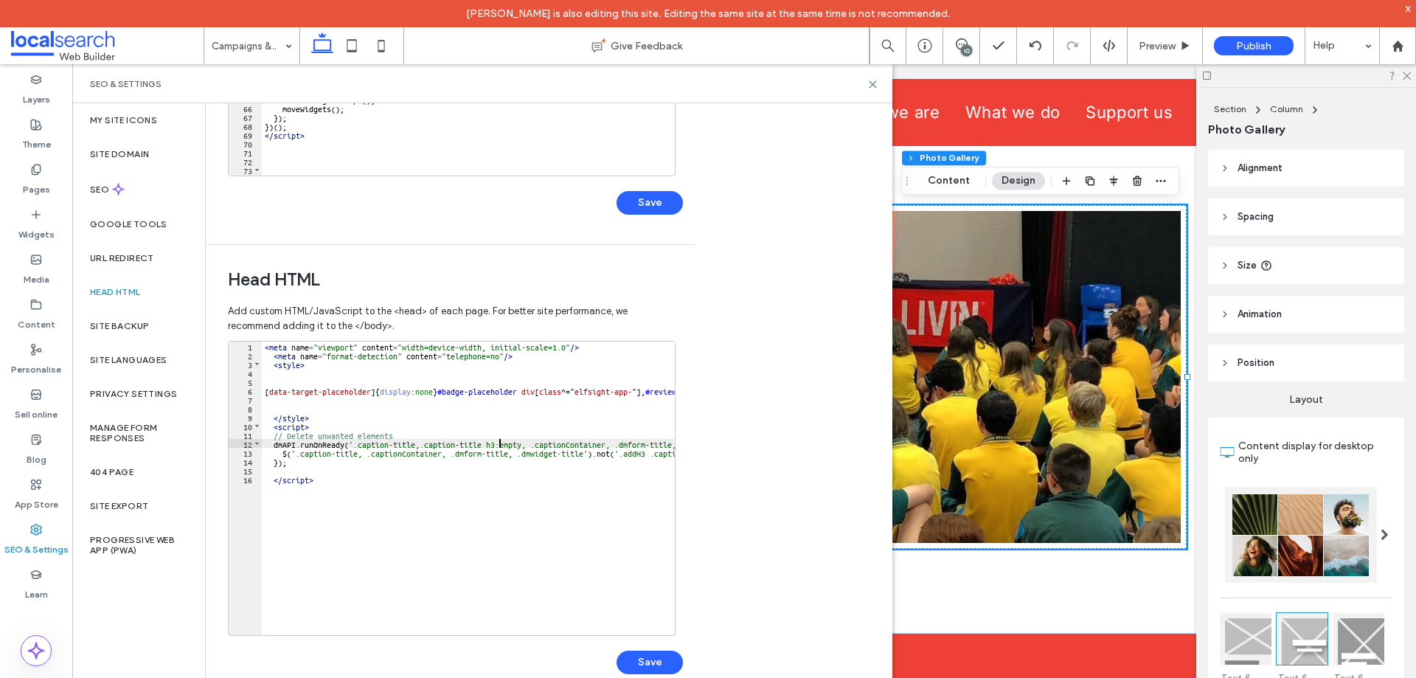
click at [500, 442] on div "< meta name = "viewport" content = "width=device-width, initial-scale=1.0" /> <…" at bounding box center [621, 491] width 718 height 300
type textarea "**"
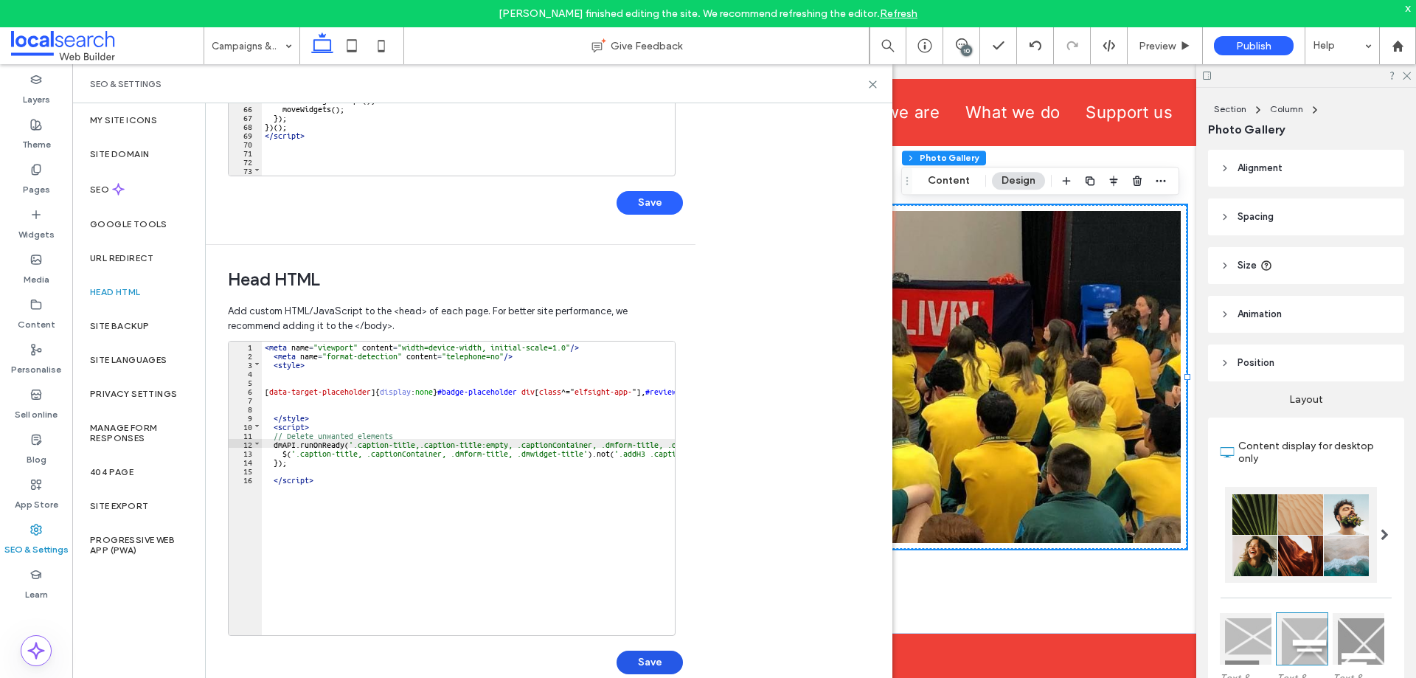
click at [673, 666] on button "Save" at bounding box center [649, 662] width 66 height 24
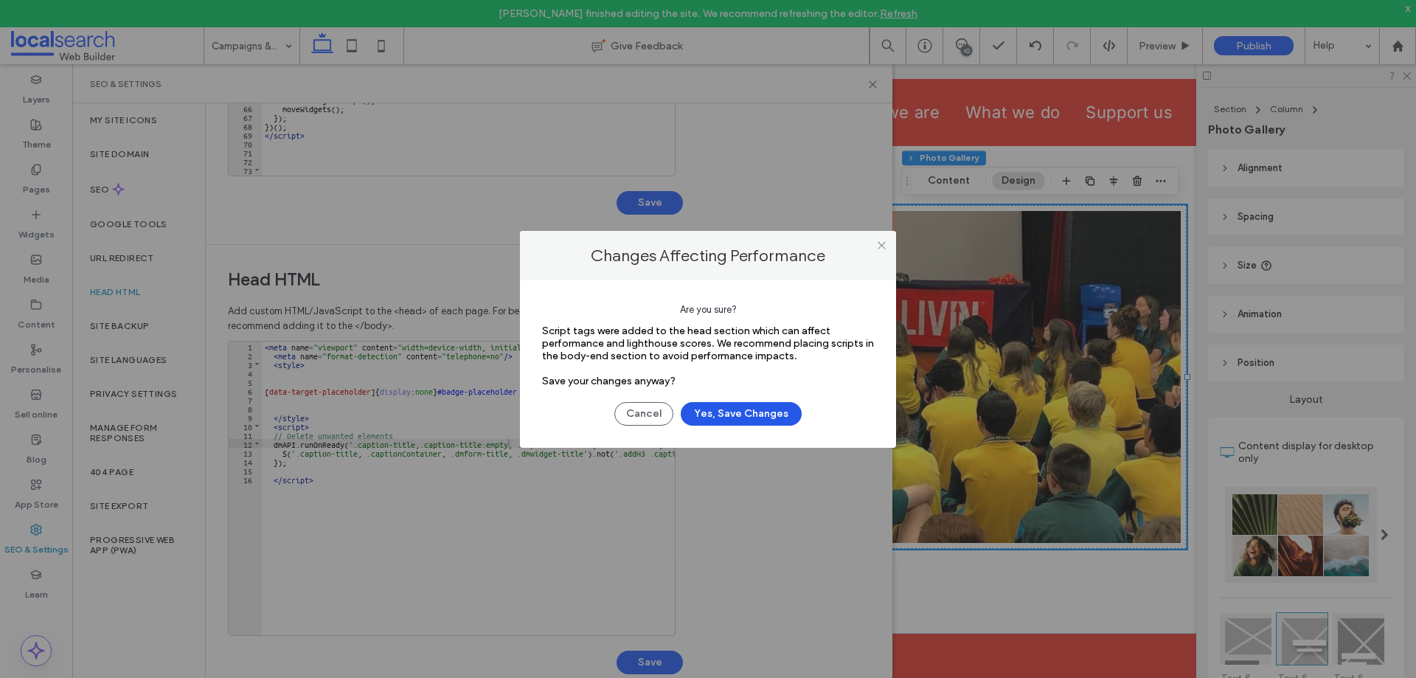
click at [760, 413] on button "Yes, Save Changes" at bounding box center [741, 414] width 121 height 24
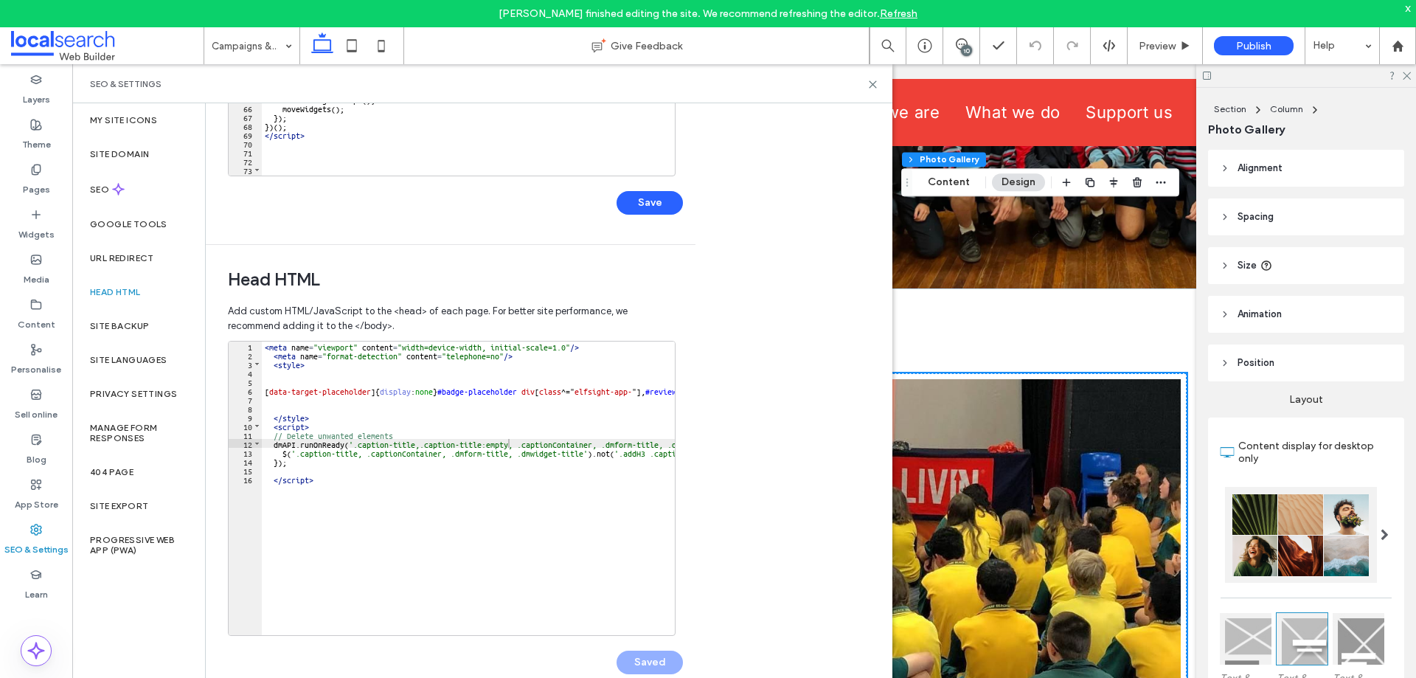
scroll to position [1125, 0]
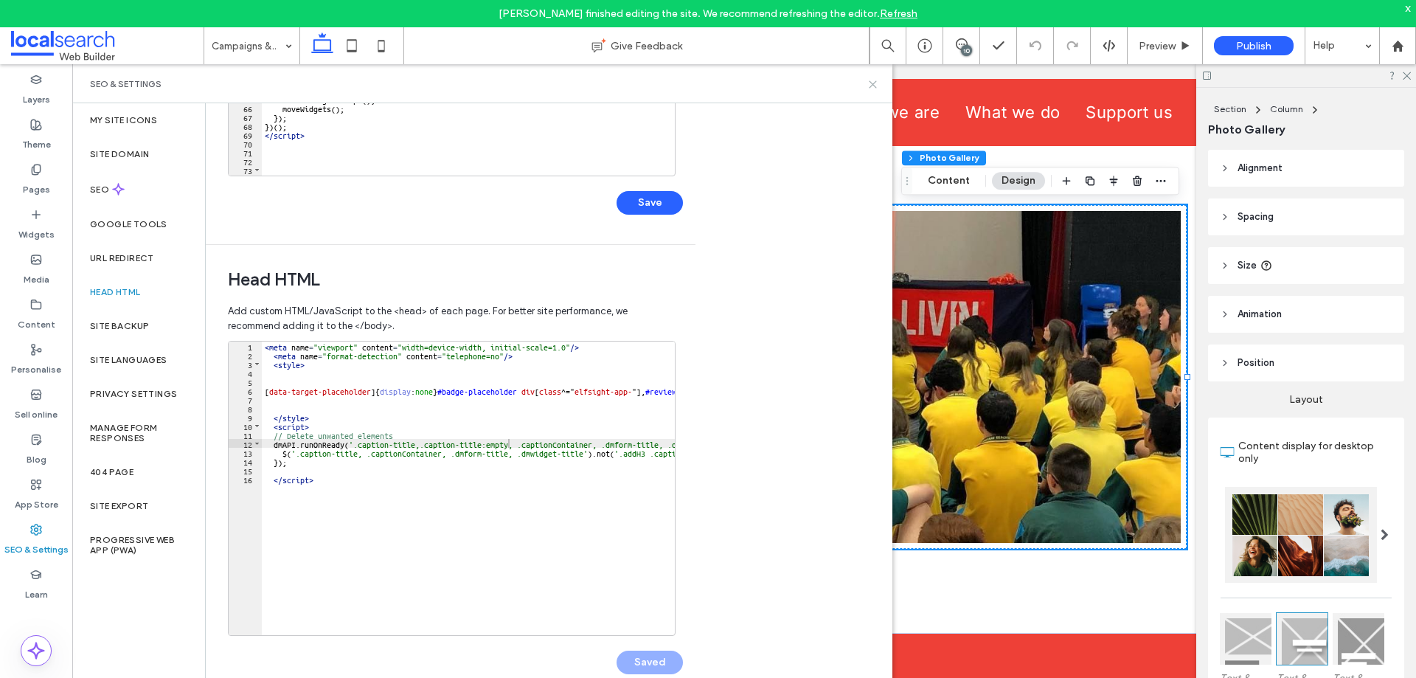
drag, startPoint x: 875, startPoint y: 85, endPoint x: 807, endPoint y: 32, distance: 86.7
click at [875, 85] on icon at bounding box center [872, 84] width 11 height 11
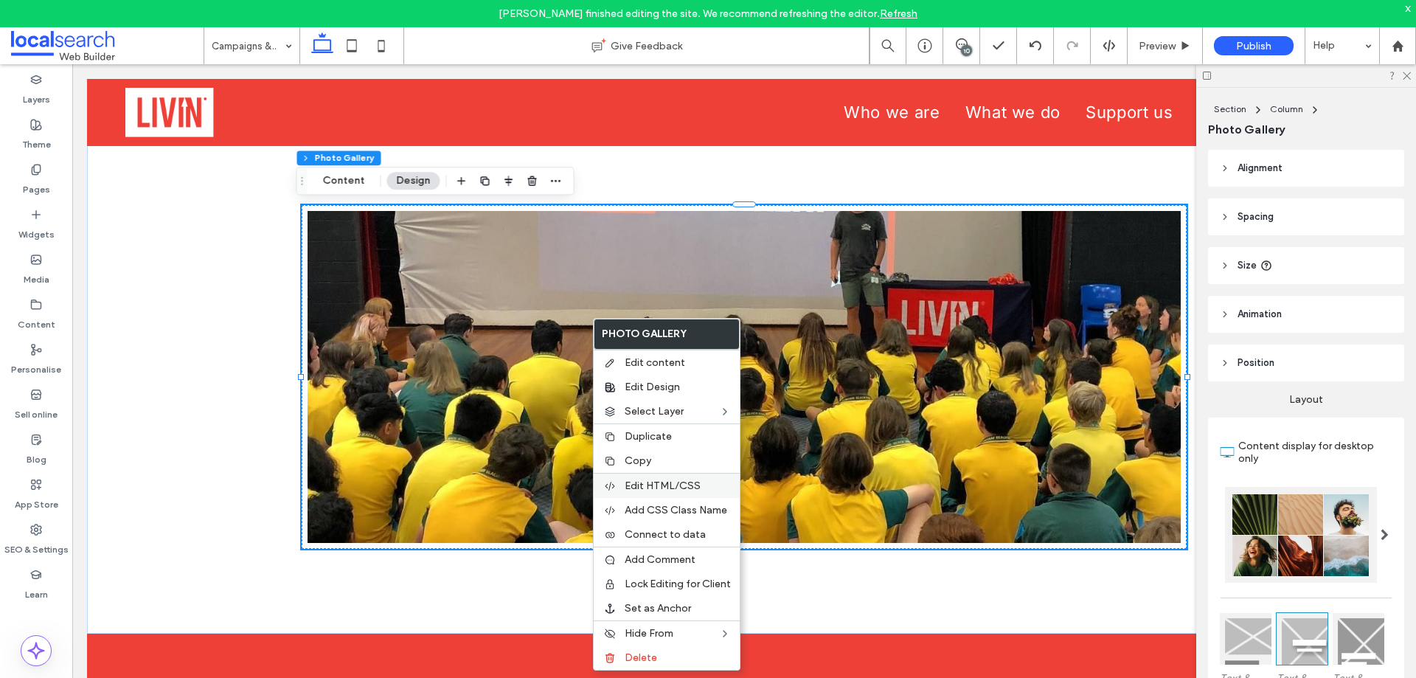
click at [663, 487] on span "Edit HTML/CSS" at bounding box center [663, 485] width 76 height 13
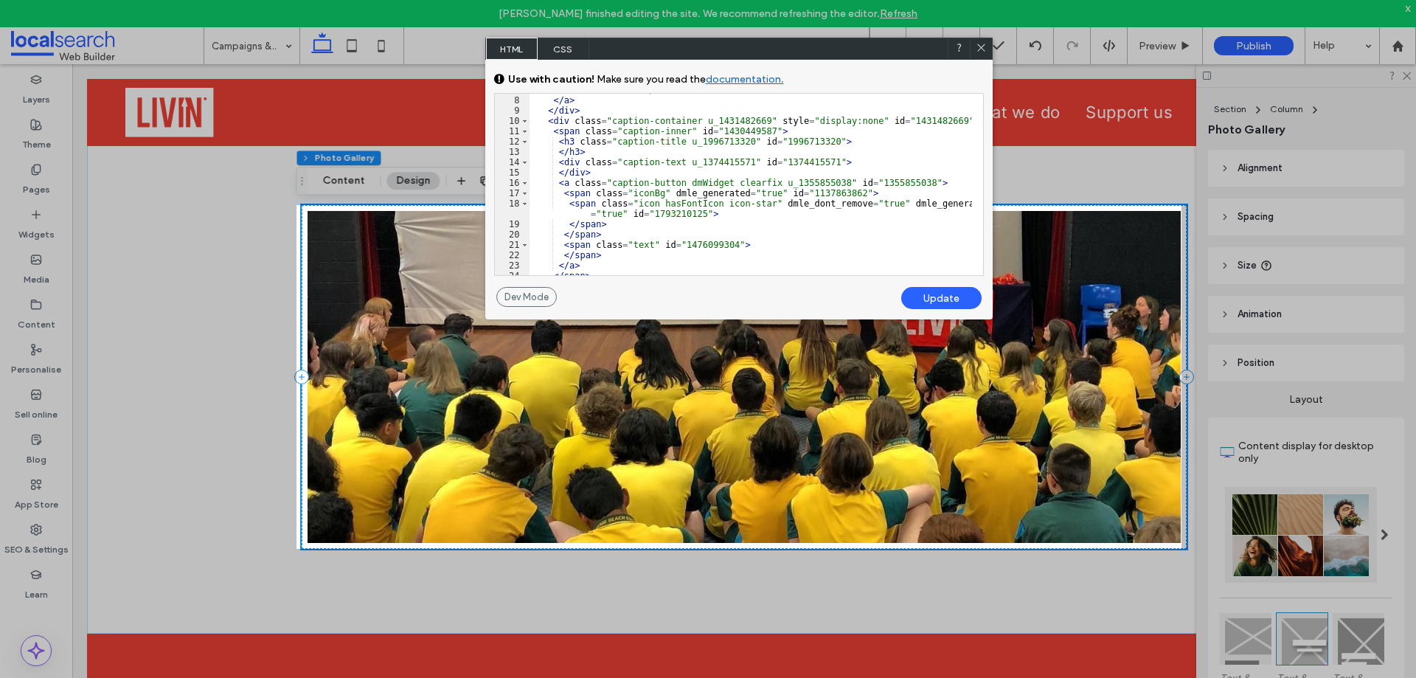
scroll to position [205, 0]
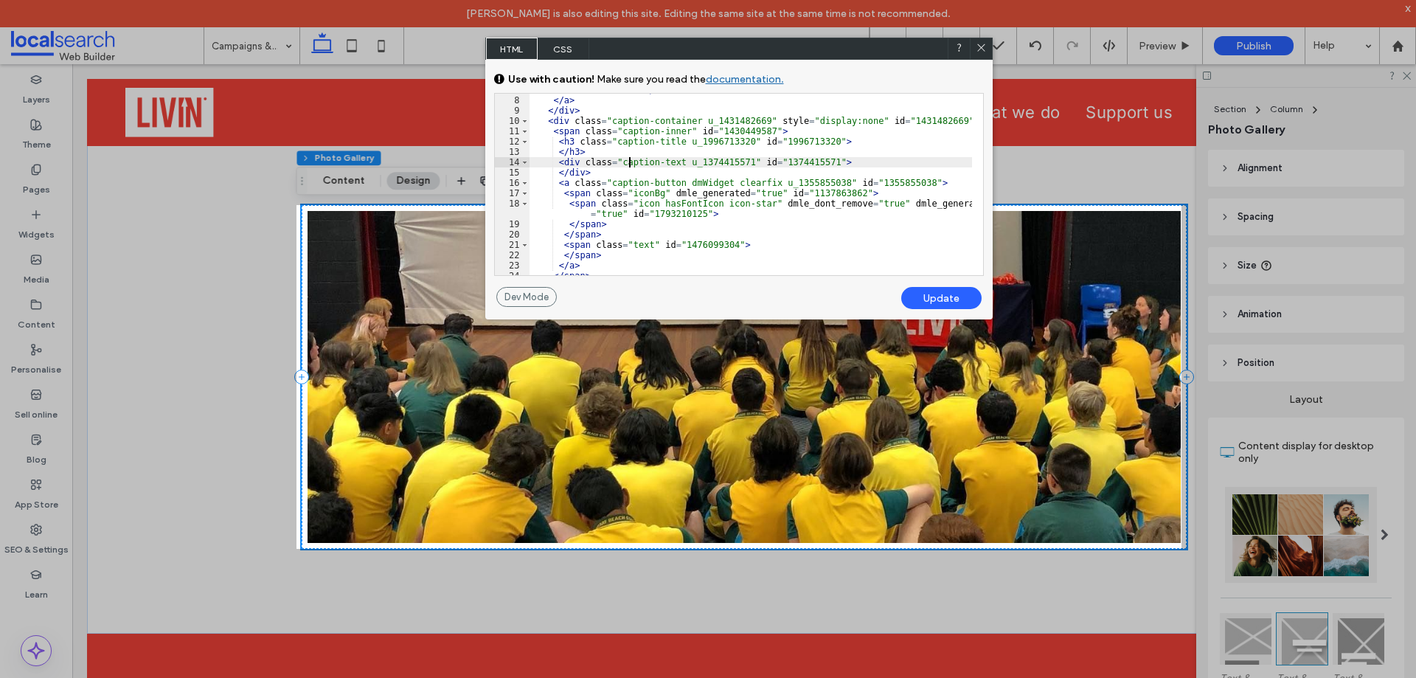
click at [629, 159] on div "< img irh = "" irw = "" alt = "" data-src = "https://irp.cdn-website.com/3312b6…" at bounding box center [750, 175] width 442 height 223
drag, startPoint x: 672, startPoint y: 144, endPoint x: 610, endPoint y: 139, distance: 62.1
click at [610, 139] on div "< img irh = "" irw = "" alt = "" data-src = "https://irp.cdn-website.com/3312b6…" at bounding box center [750, 175] width 442 height 223
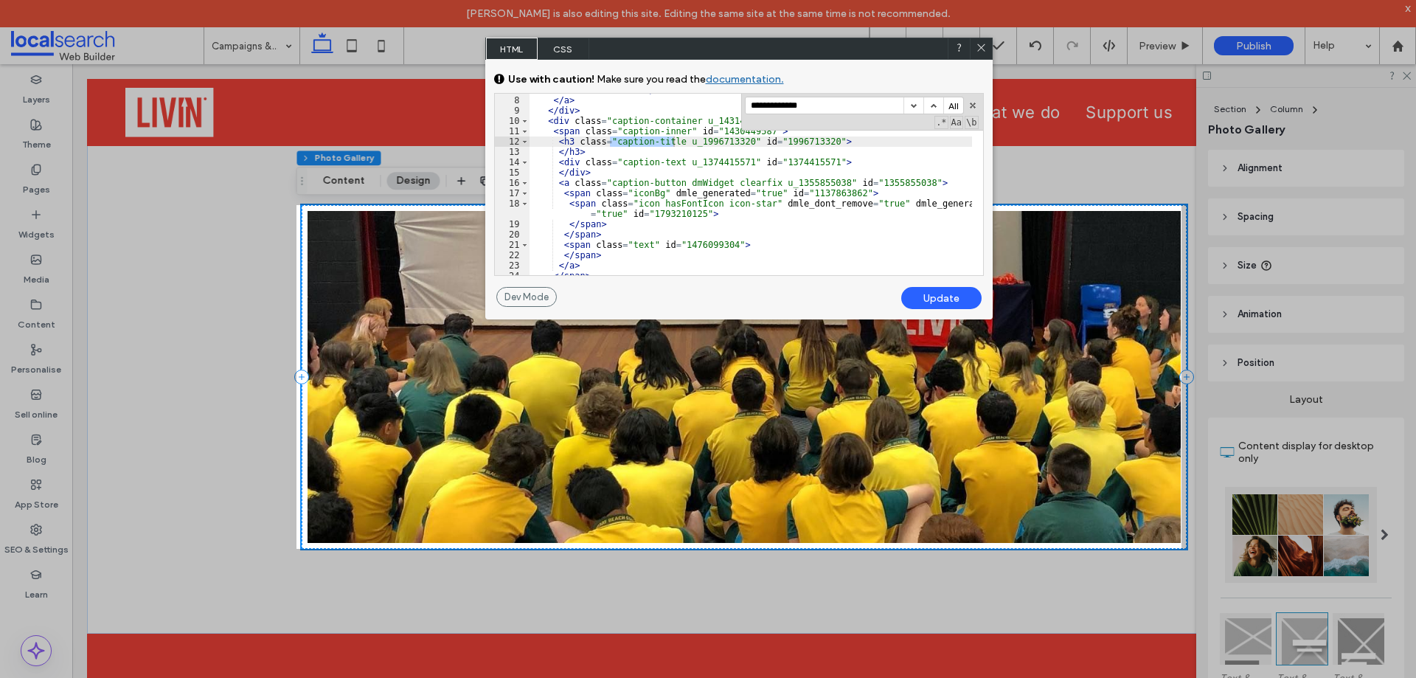
click at [840, 104] on input "**********" at bounding box center [825, 105] width 158 height 16
click at [970, 105] on button "button" at bounding box center [972, 105] width 10 height 10
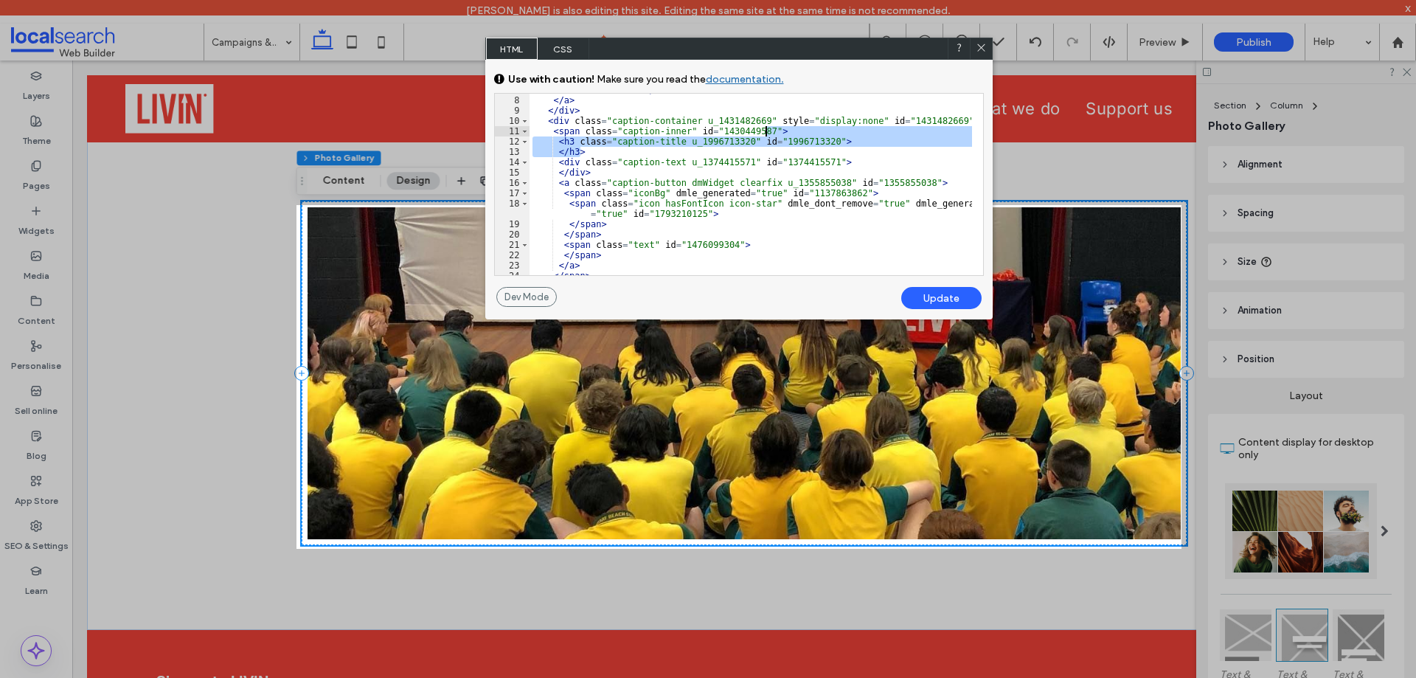
drag, startPoint x: 623, startPoint y: 153, endPoint x: 774, endPoint y: 133, distance: 152.6
click at [774, 133] on div "< img irh = "" irw = "" alt = "" data-src = "https://irp.cdn-website.com/3312b6…" at bounding box center [750, 175] width 442 height 223
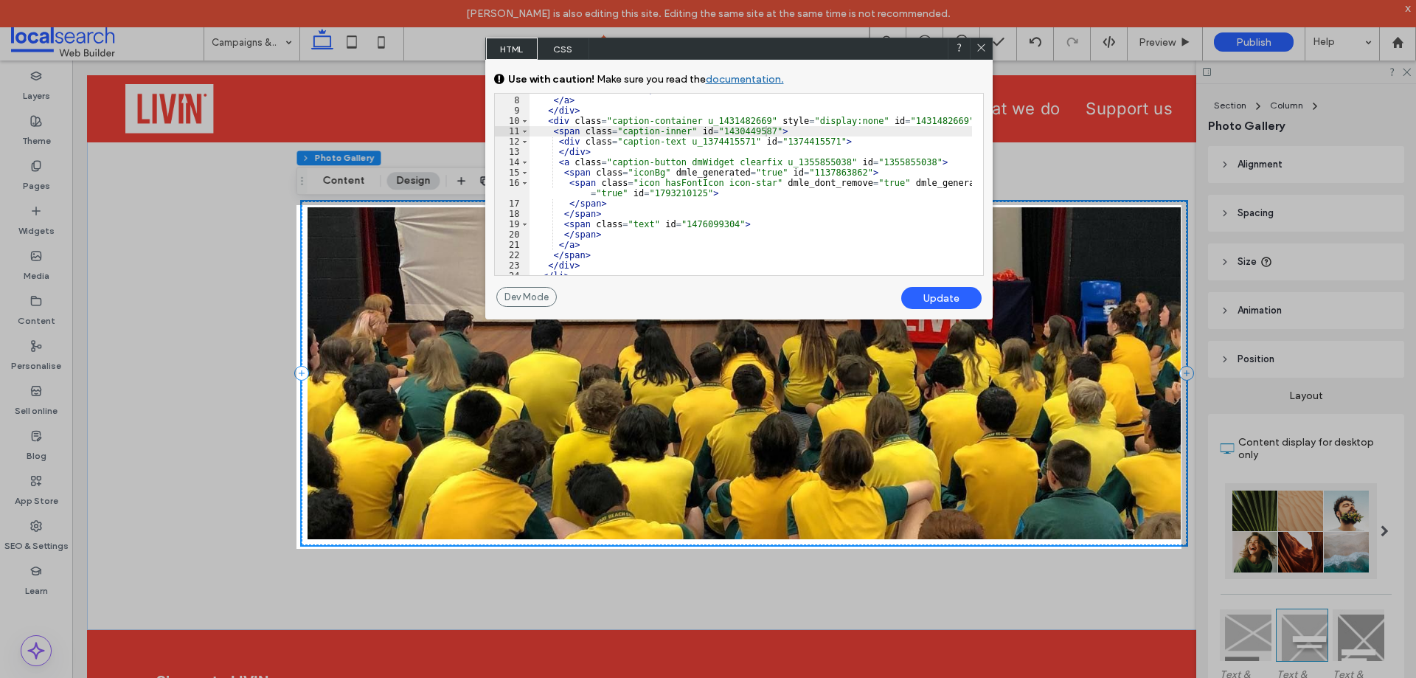
click at [949, 296] on div "Update" at bounding box center [941, 298] width 80 height 22
click at [979, 45] on icon at bounding box center [981, 47] width 11 height 11
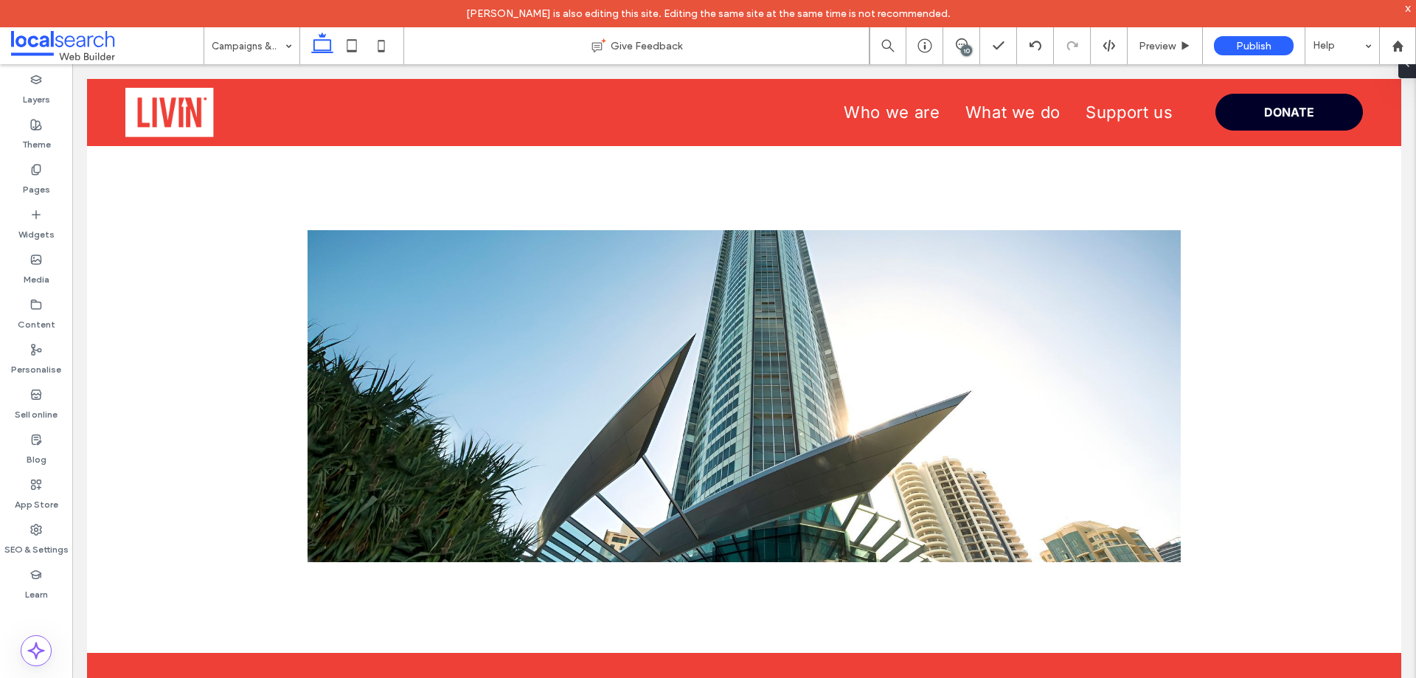
scroll to position [1106, 0]
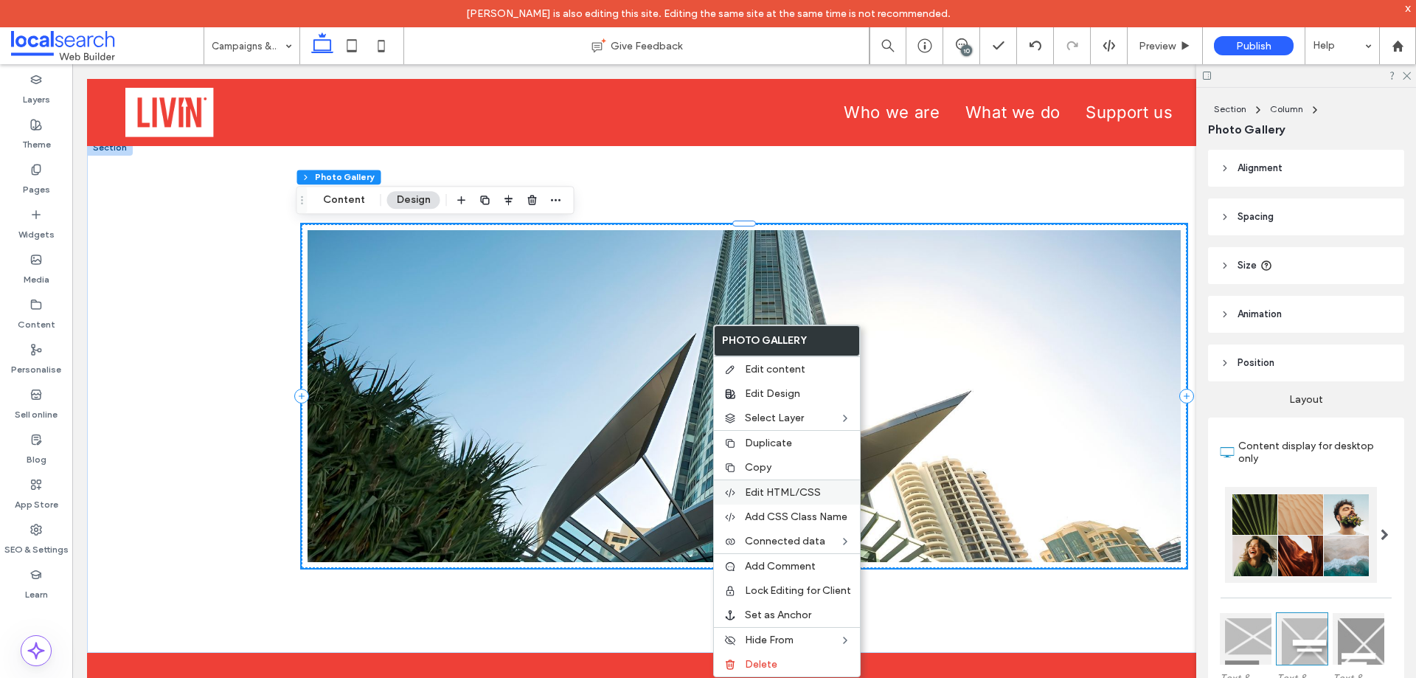
click at [824, 492] on label "Edit HTML/CSS" at bounding box center [798, 492] width 106 height 13
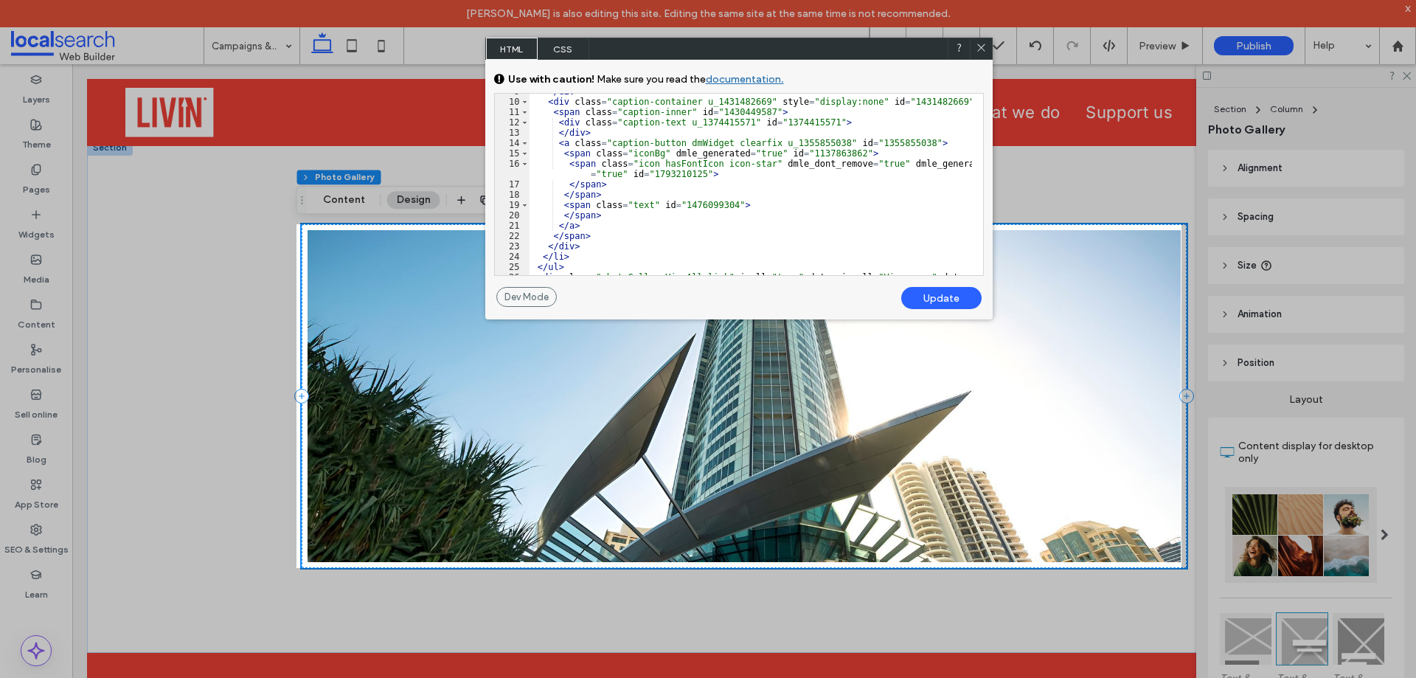
scroll to position [265, 0]
click at [813, 212] on div "</ div > < div class = "caption-container u_1431482669" style = "display:none" …" at bounding box center [750, 192] width 442 height 212
click at [770, 101] on input at bounding box center [825, 105] width 158 height 16
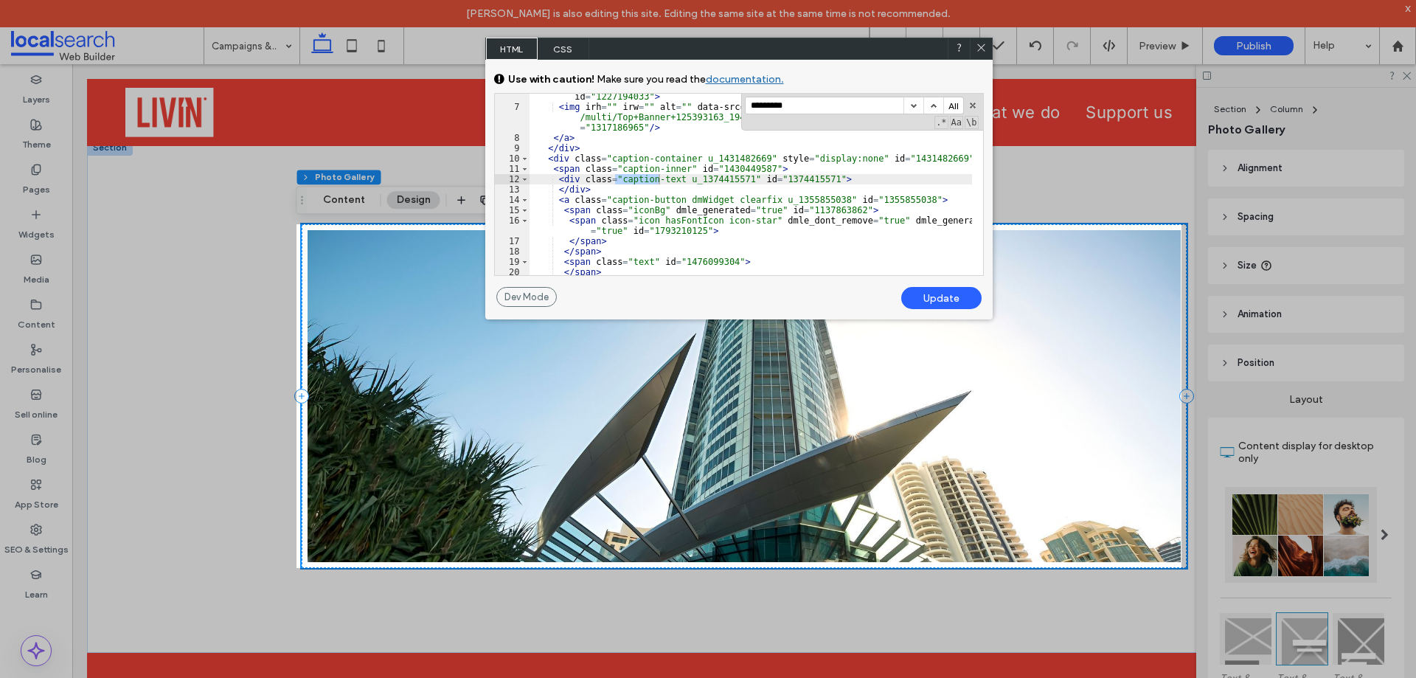
scroll to position [209, 0]
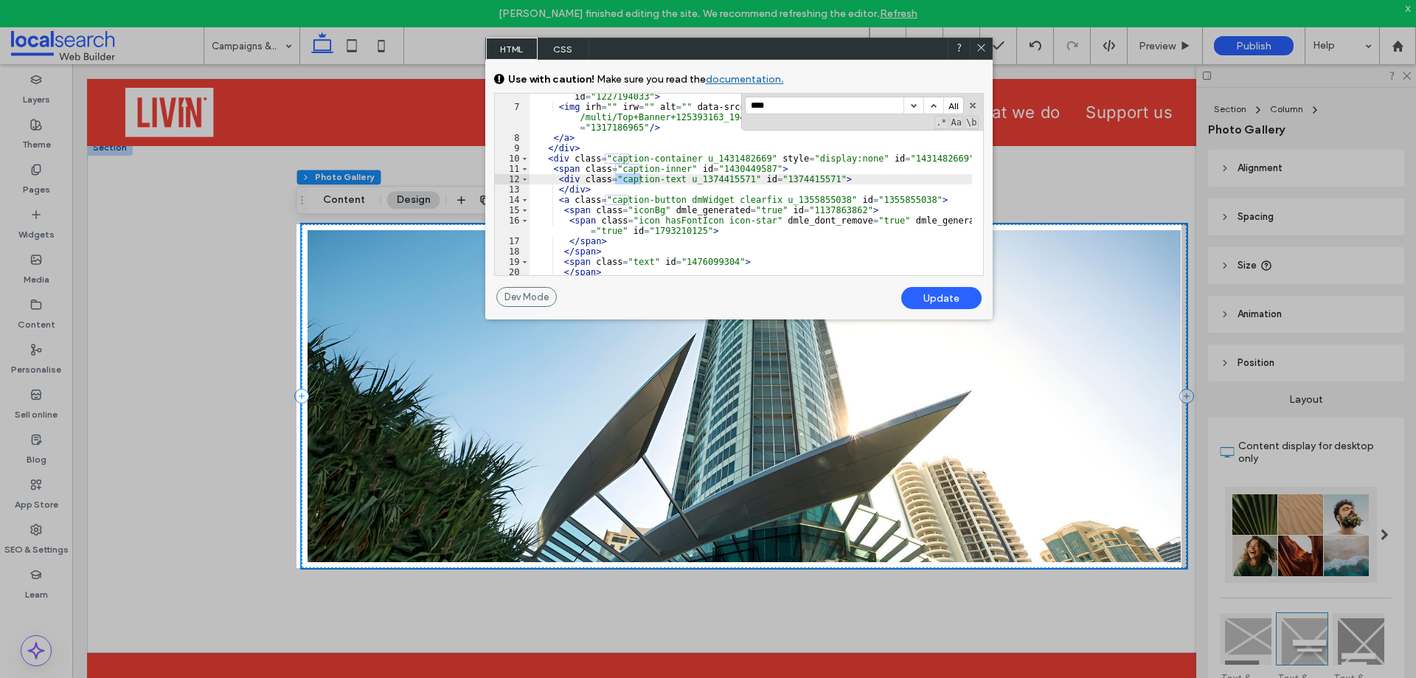
type input "***"
click at [976, 45] on icon at bounding box center [981, 47] width 11 height 11
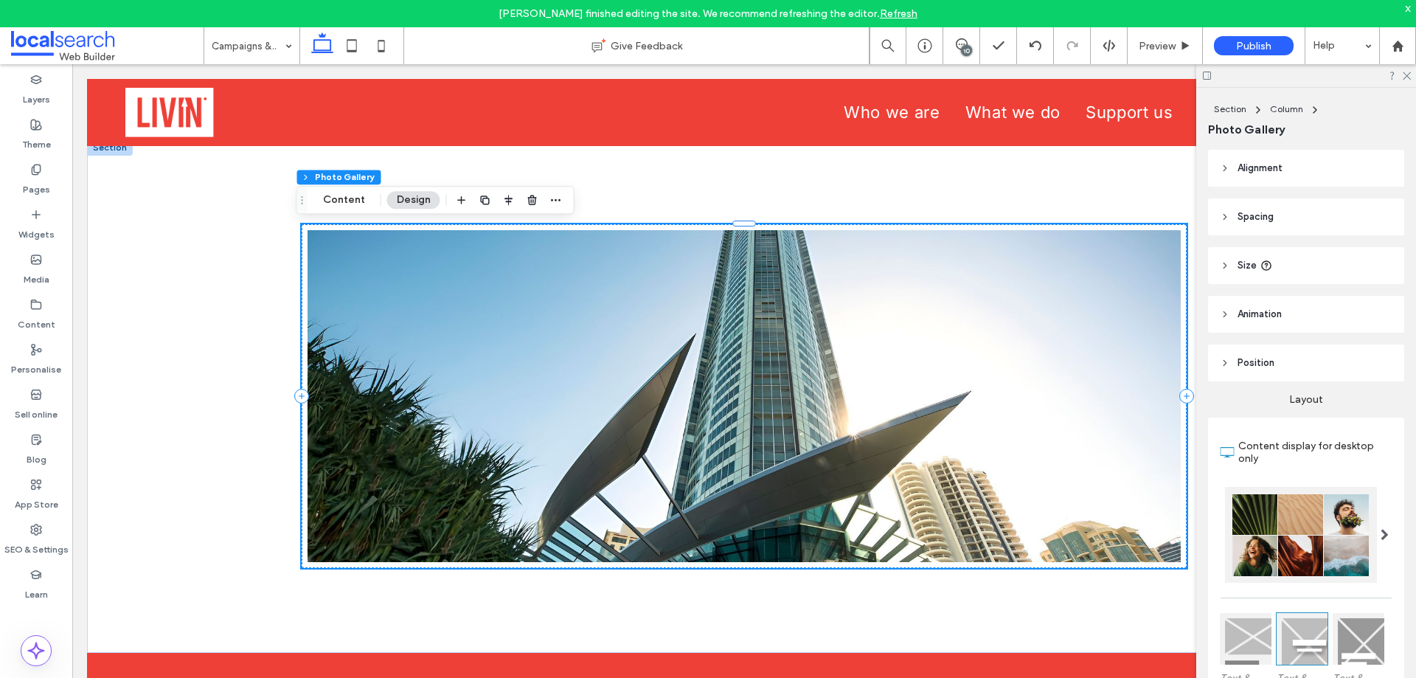
click at [897, 10] on link "Refresh" at bounding box center [899, 13] width 38 height 13
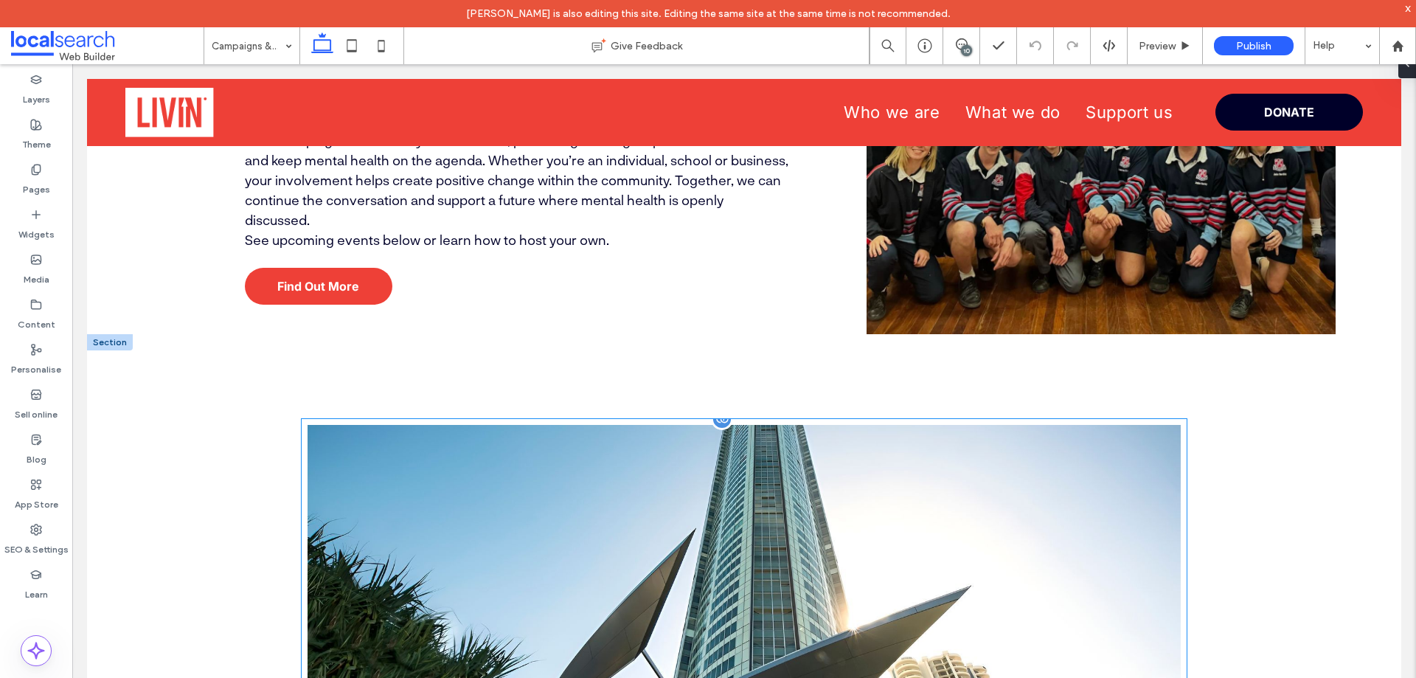
scroll to position [885, 0]
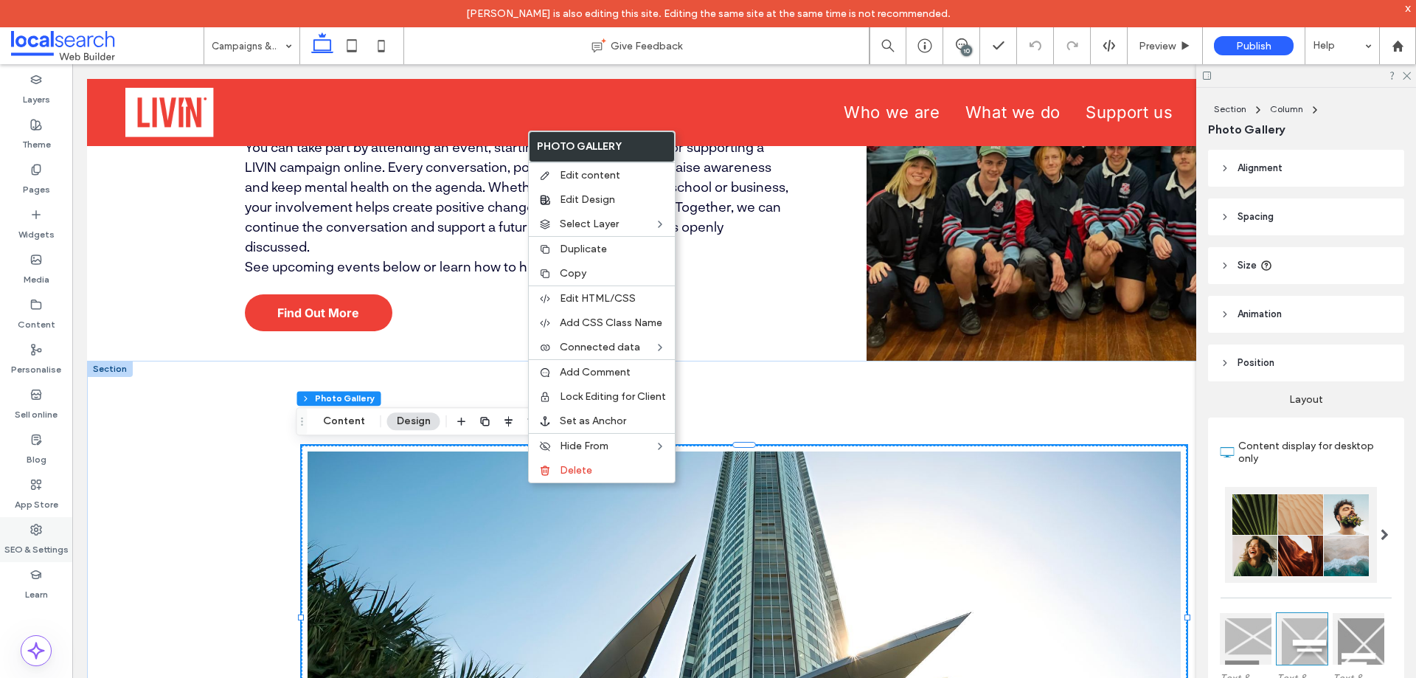
click at [25, 522] on div "SEO & Settings" at bounding box center [36, 539] width 72 height 45
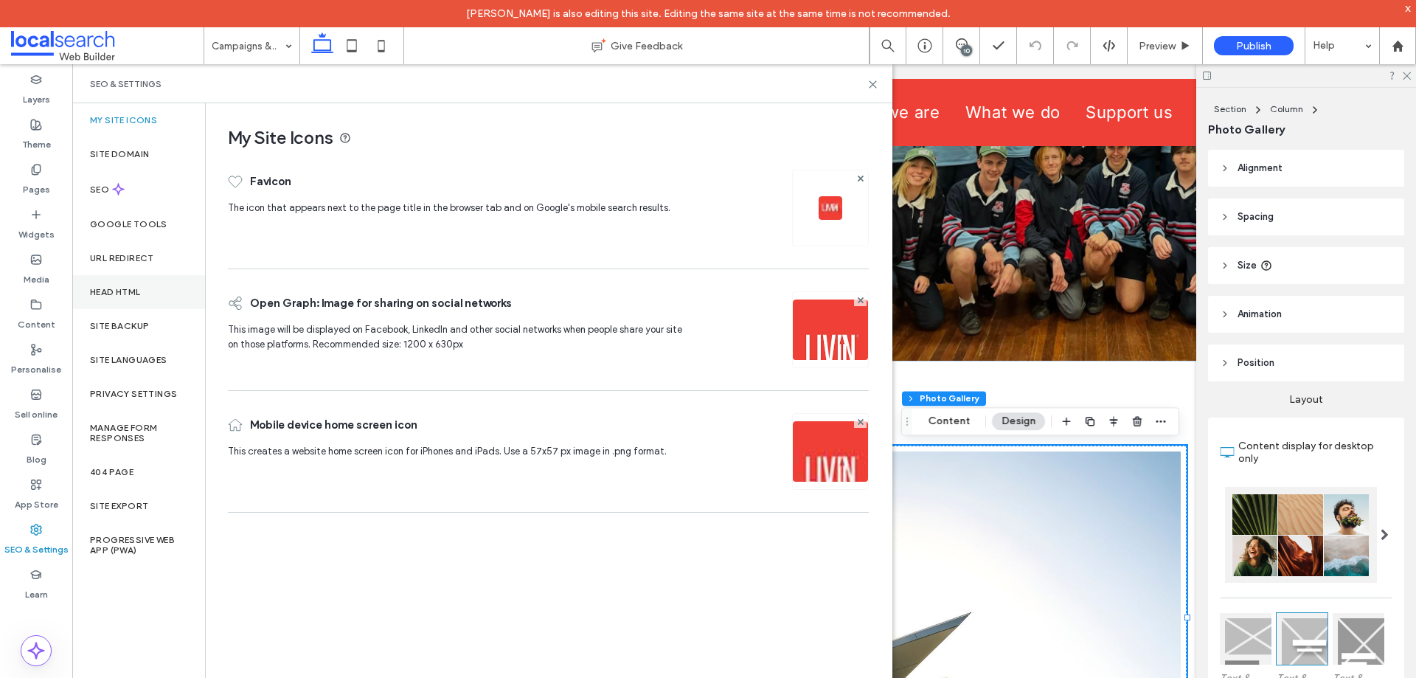
click at [148, 299] on div "Head HTML" at bounding box center [138, 292] width 133 height 34
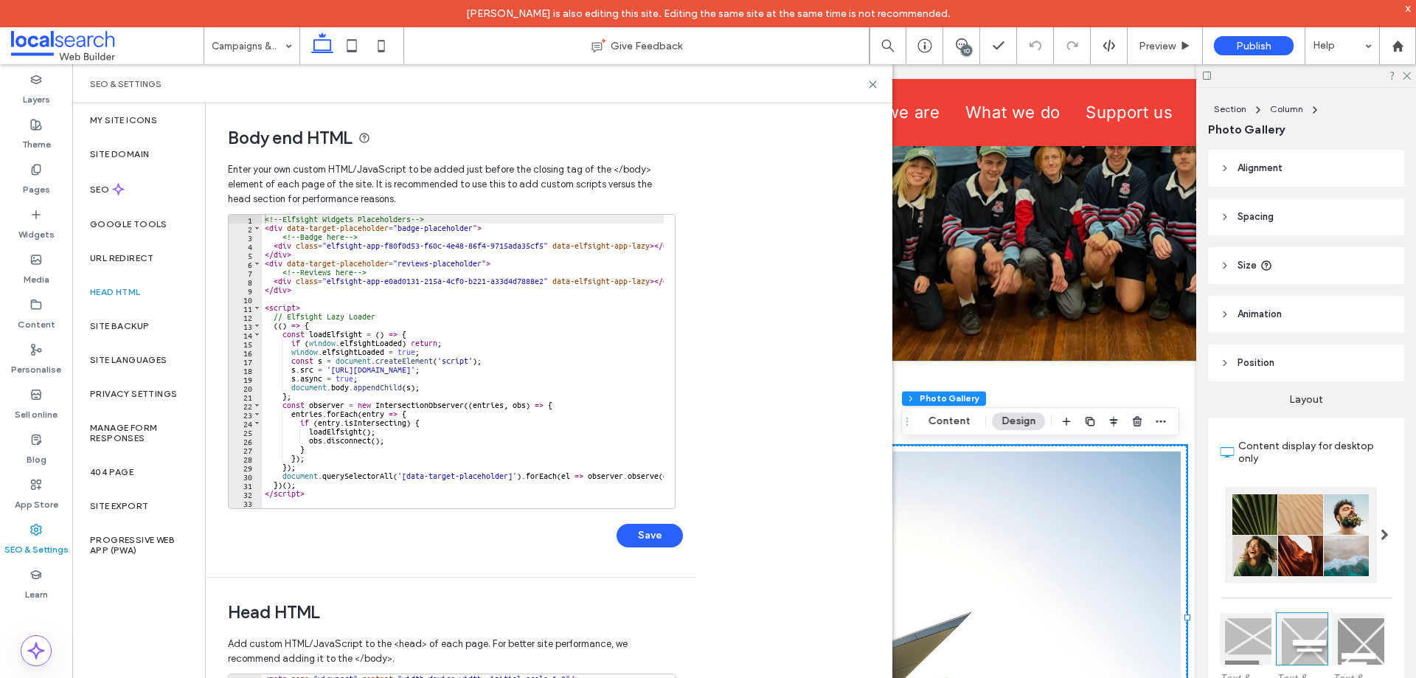
scroll to position [333, 0]
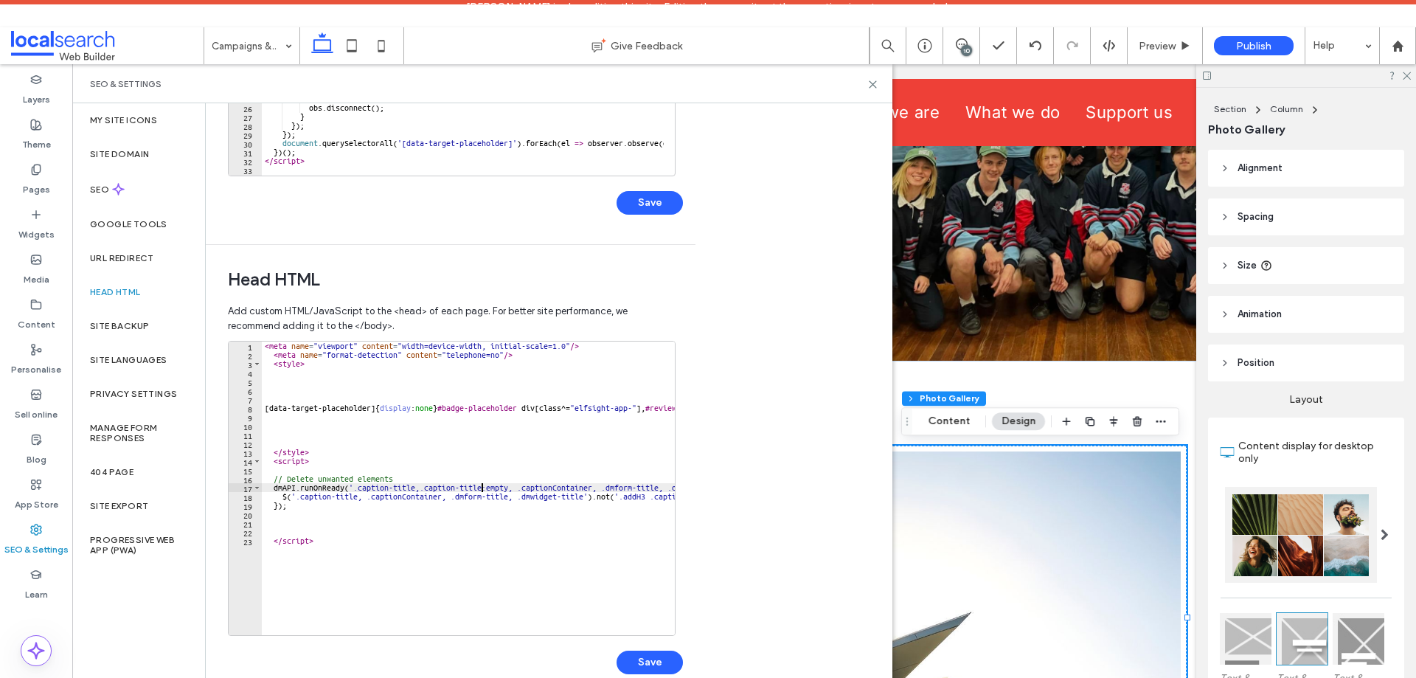
click at [479, 485] on div "< meta name = "viewport" content = "width=device-width, initial-scale=1.0" /> <…" at bounding box center [621, 491] width 718 height 300
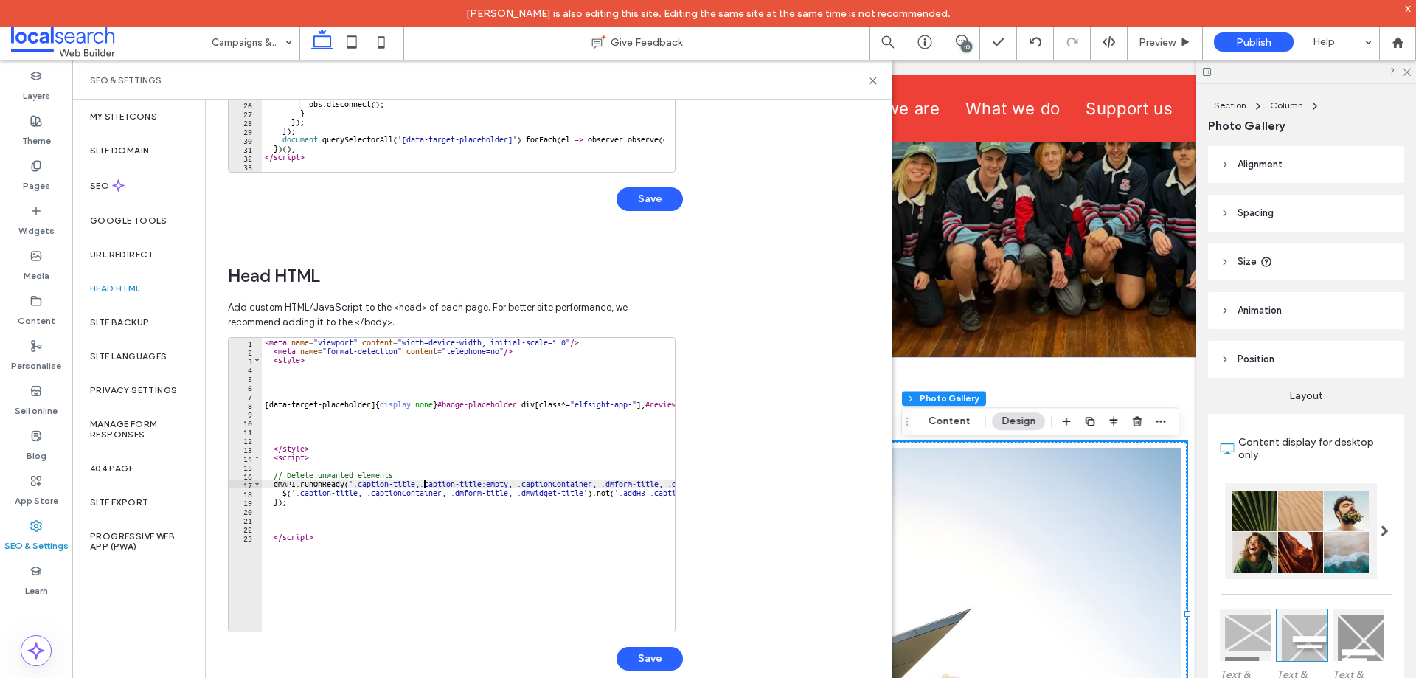
click at [423, 483] on div "< meta name = "viewport" content = "width=device-width, initial-scale=1.0" /> <…" at bounding box center [621, 488] width 718 height 300
click at [420, 484] on div "< meta name = "viewport" content = "width=device-width, initial-scale=1.0" /> <…" at bounding box center [621, 488] width 718 height 300
type textarea "**********"
click at [661, 659] on button "Save" at bounding box center [649, 659] width 66 height 24
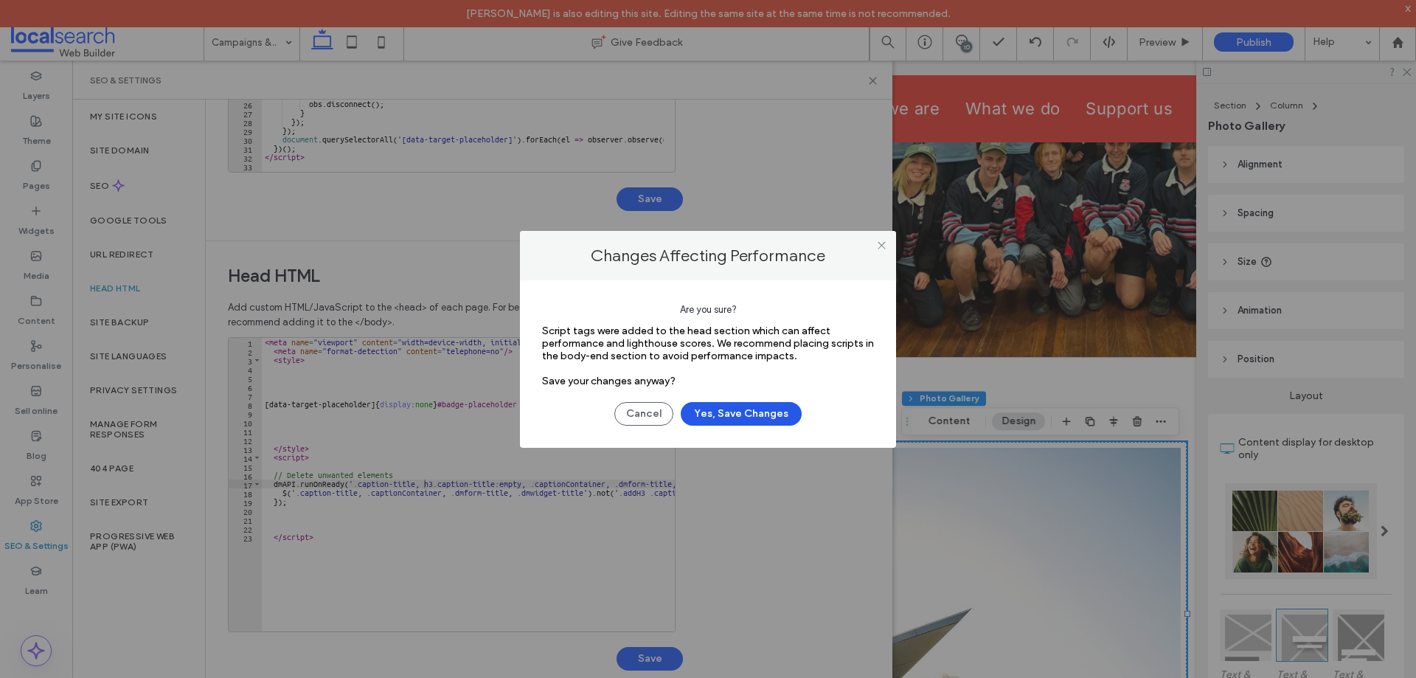
click at [730, 417] on button "Yes, Save Changes" at bounding box center [741, 414] width 121 height 24
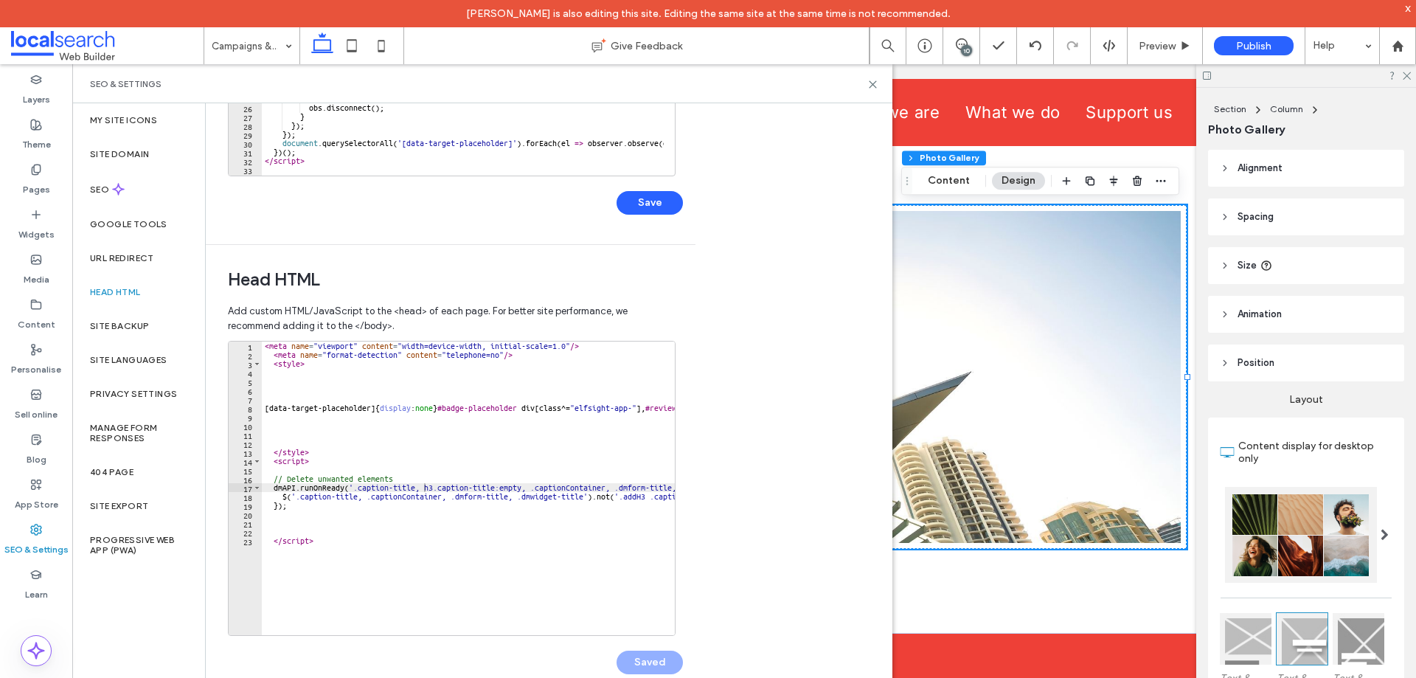
scroll to position [0, 0]
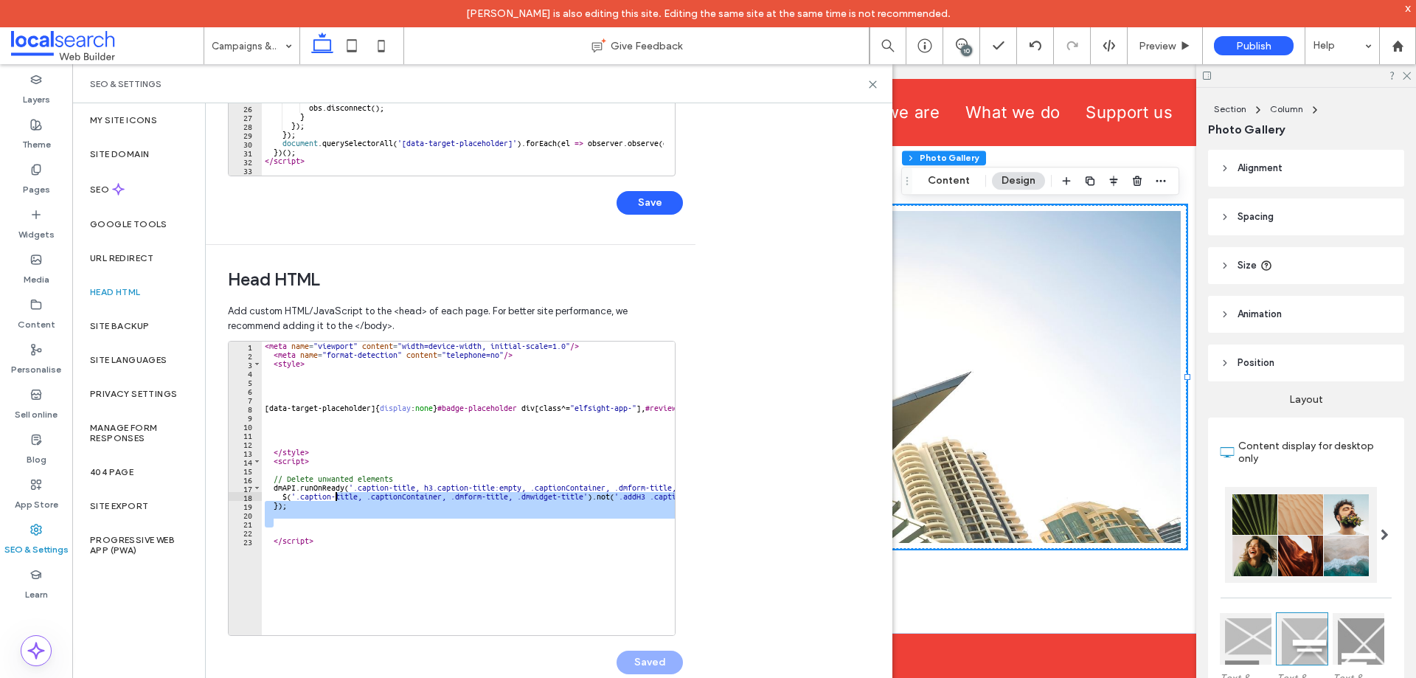
drag, startPoint x: 337, startPoint y: 525, endPoint x: 337, endPoint y: 492, distance: 33.2
click at [337, 493] on div "< meta name = "viewport" content = "width=device-width, initial-scale=1.0" /> <…" at bounding box center [621, 491] width 718 height 300
type textarea "**********"
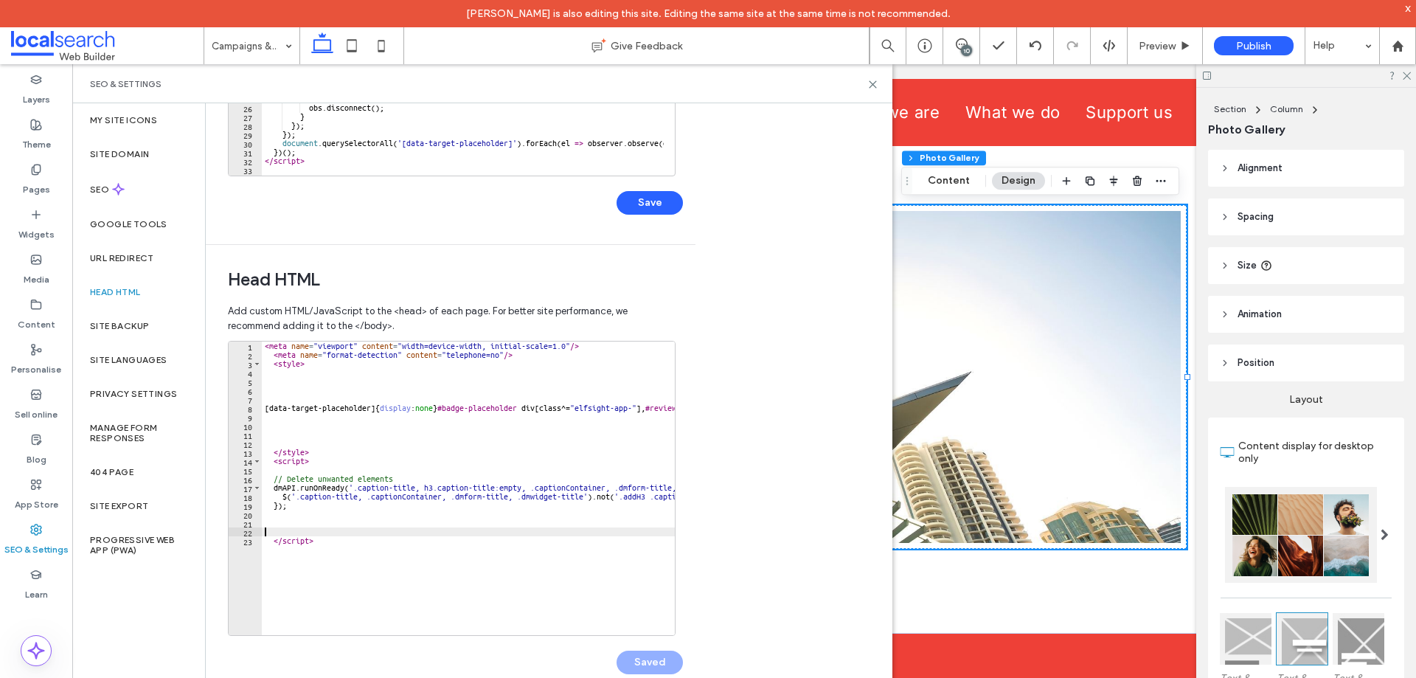
click at [340, 529] on div "< meta name = "viewport" content = "width=device-width, initial-scale=1.0" /> <…" at bounding box center [621, 491] width 718 height 300
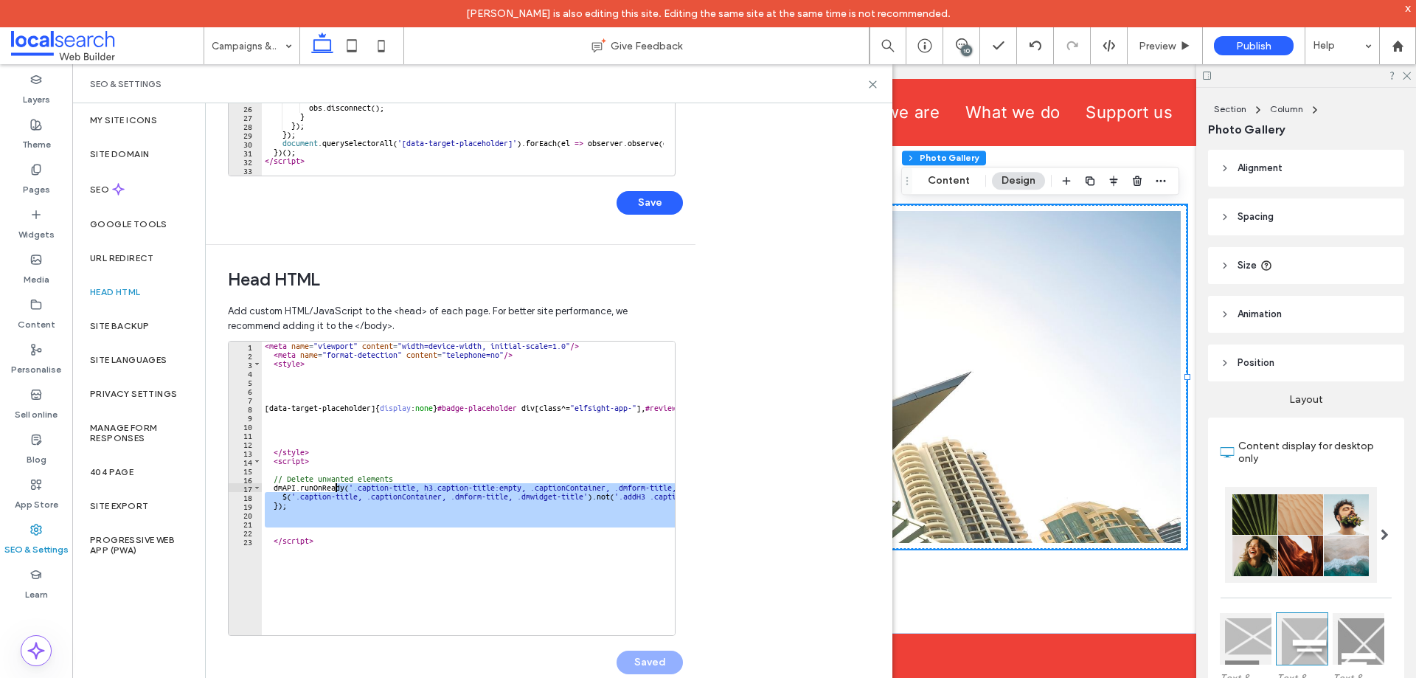
drag, startPoint x: 335, startPoint y: 534, endPoint x: 335, endPoint y: 484, distance: 49.4
click at [335, 484] on div "< meta name = "viewport" content = "width=device-width, initial-scale=1.0" /> <…" at bounding box center [621, 491] width 718 height 300
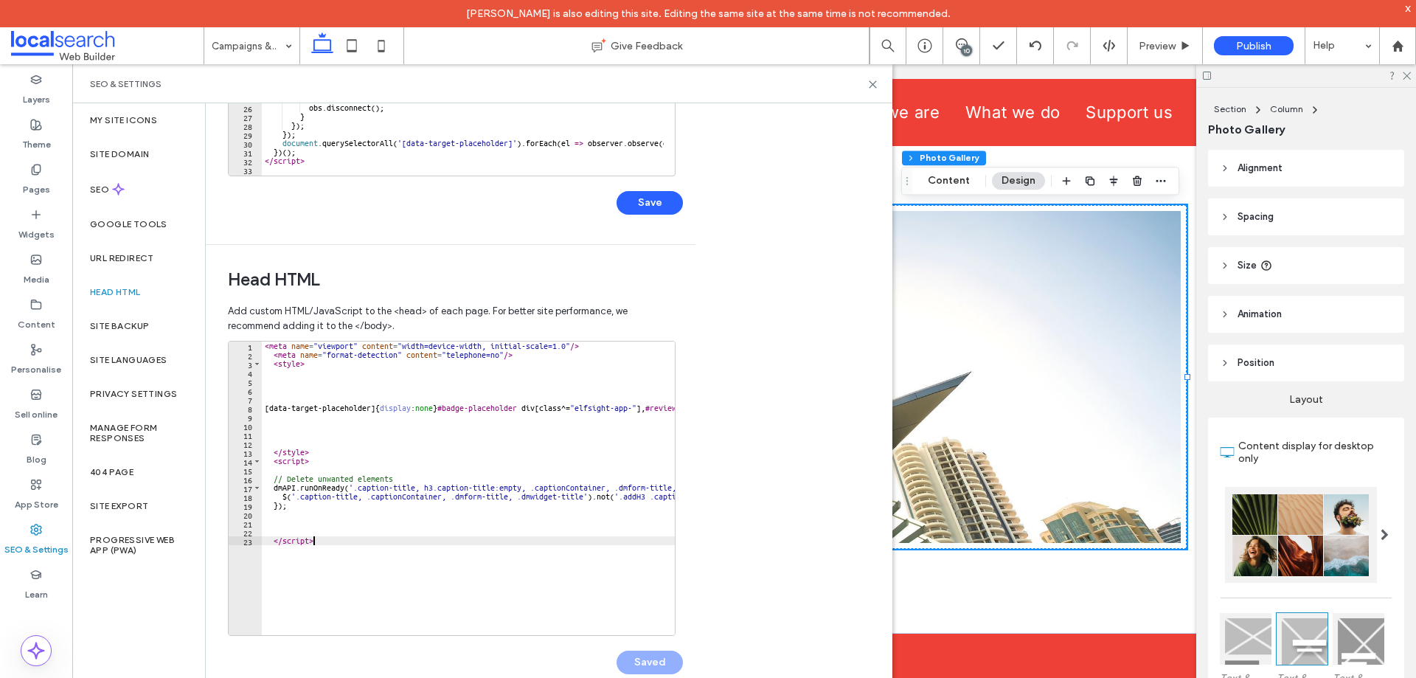
click at [317, 537] on div "< meta name = "viewport" content = "width=device-width, initial-scale=1.0" /> <…" at bounding box center [621, 491] width 718 height 300
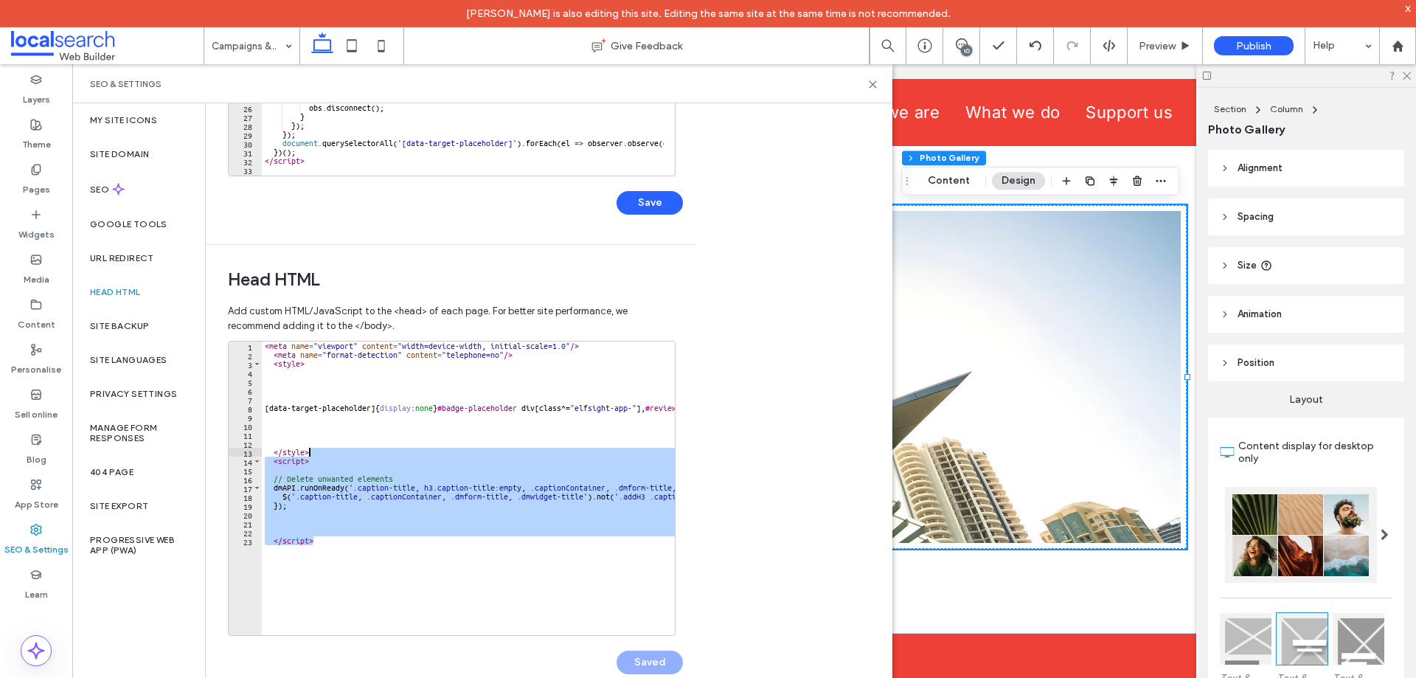
drag, startPoint x: 317, startPoint y: 541, endPoint x: 328, endPoint y: 453, distance: 88.4
click at [328, 453] on div "< meta name = "viewport" content = "width=device-width, initial-scale=1.0" /> <…" at bounding box center [621, 491] width 718 height 300
type textarea "********"
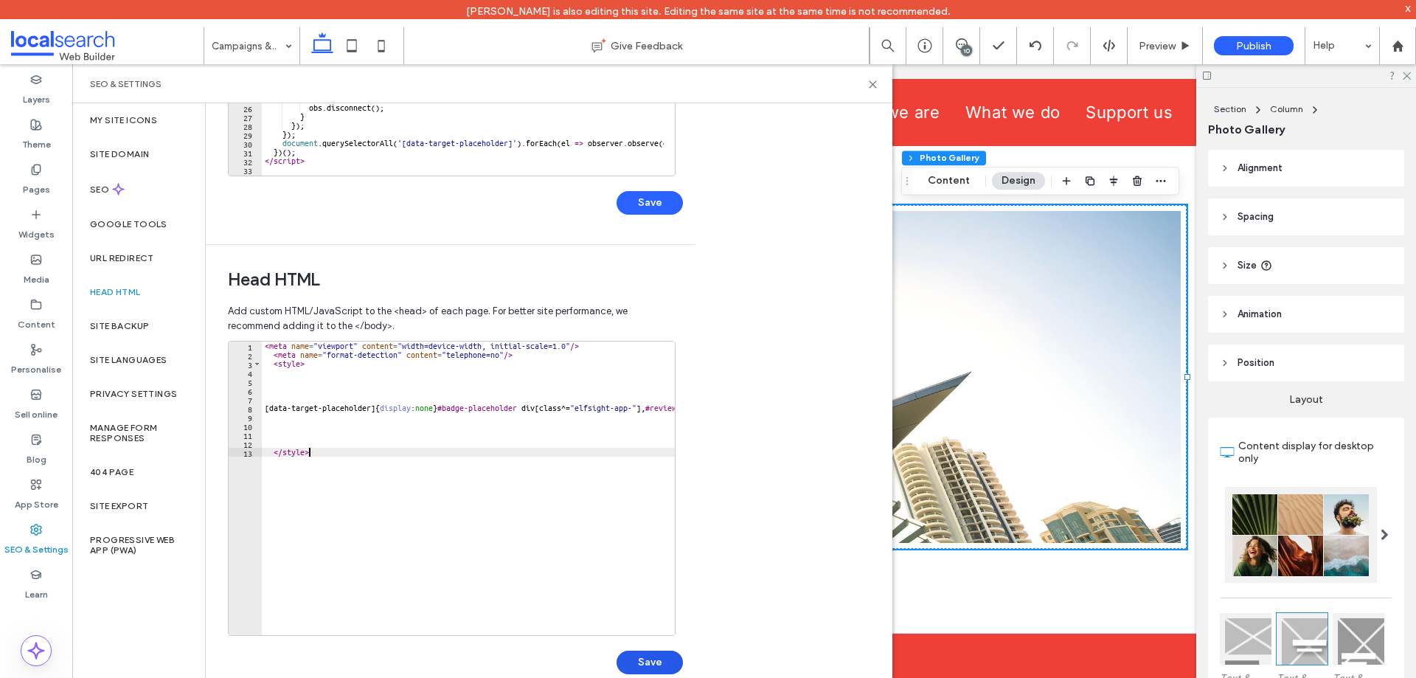
click at [660, 668] on button "Save" at bounding box center [649, 662] width 66 height 24
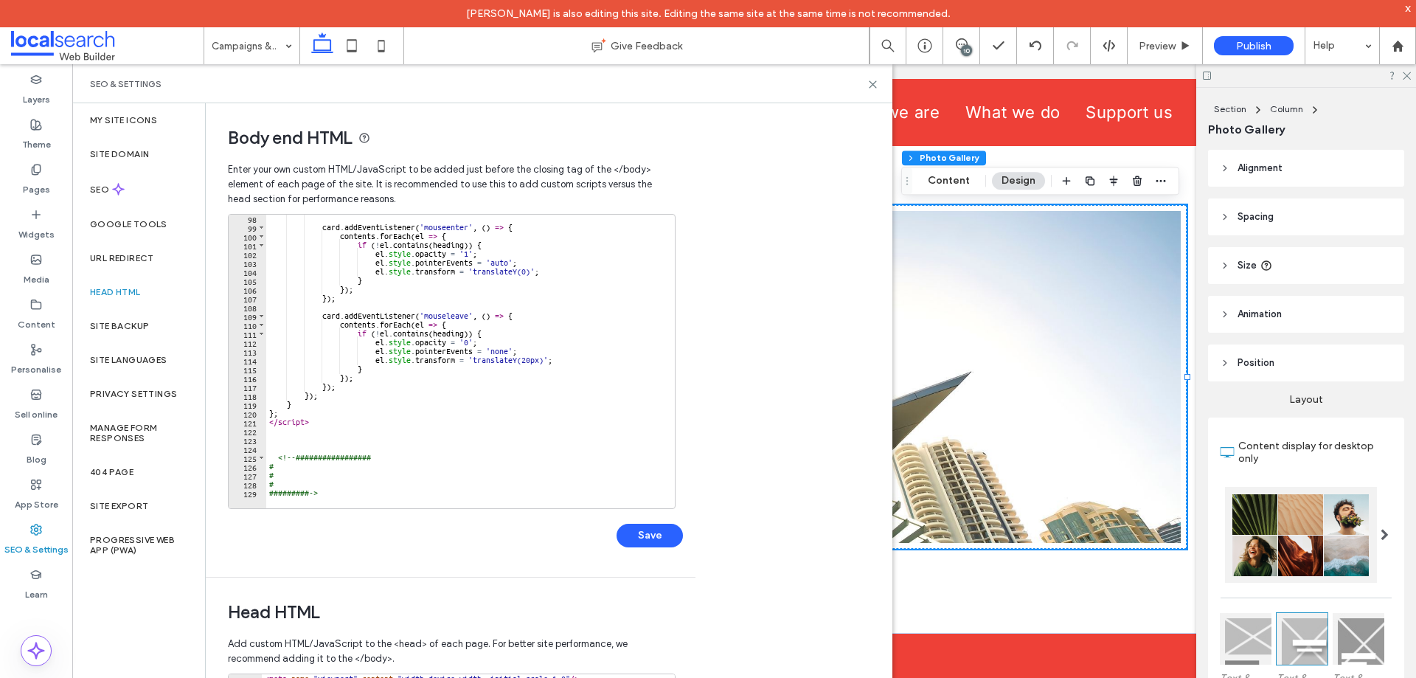
scroll to position [859, 0]
click at [321, 428] on div "card . addEventListener ( 'mouseenter' , ( ) => { contents . forEach ( el => { …" at bounding box center [583, 364] width 634 height 300
paste textarea "*********"
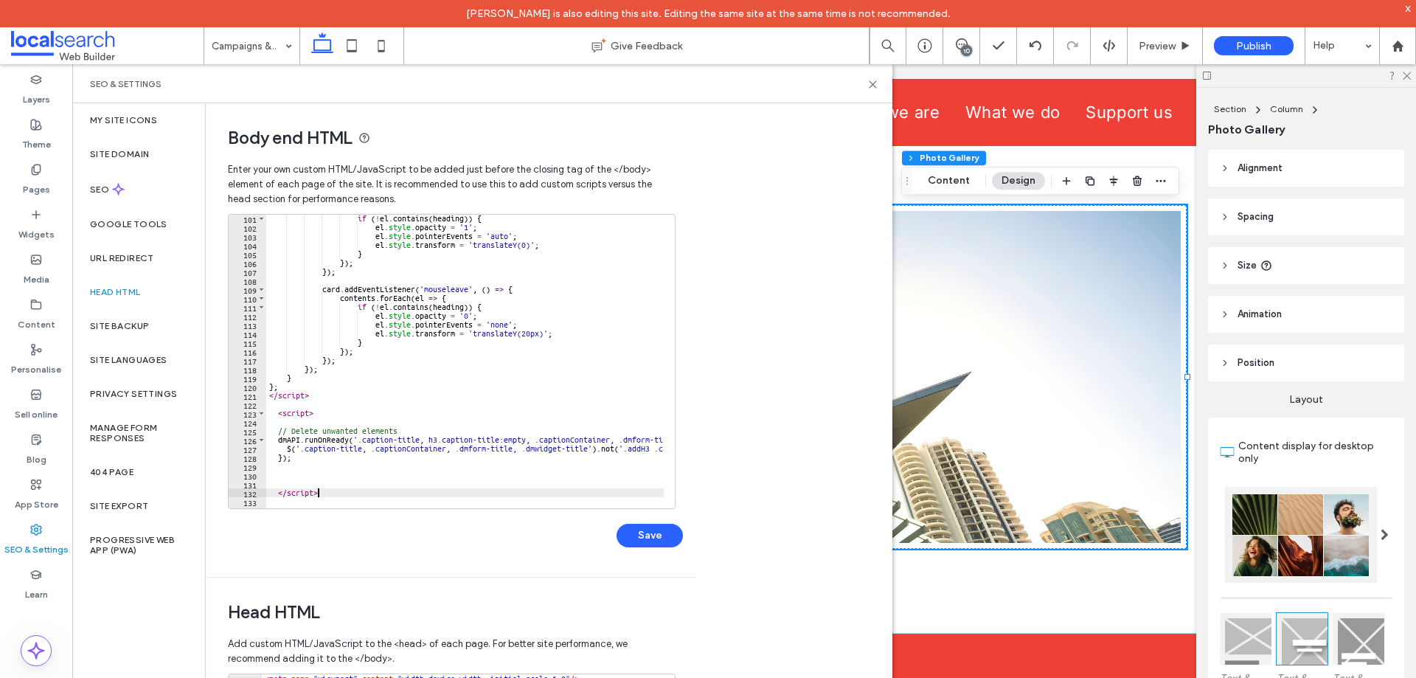
scroll to position [886, 0]
click at [635, 536] on button "Save" at bounding box center [649, 536] width 66 height 24
drag, startPoint x: 524, startPoint y: 442, endPoint x: 430, endPoint y: 439, distance: 94.4
click at [430, 439] on div "if ( ! el . contains ( heading )) { el . style . opacity = '1' ; el . style . p…" at bounding box center [625, 364] width 718 height 300
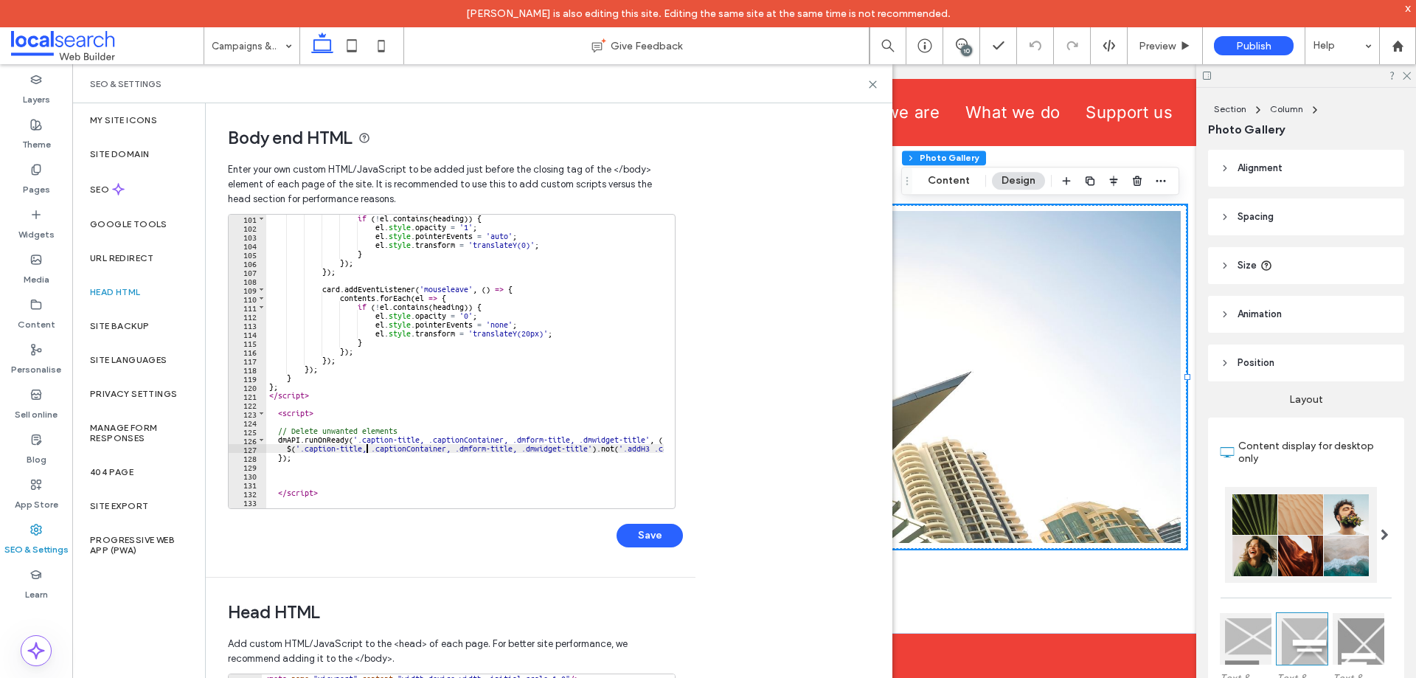
click at [368, 449] on div "if ( ! el . contains ( heading )) { el . style . opacity = '1' ; el . style . p…" at bounding box center [625, 364] width 718 height 300
paste textarea "**********"
type textarea "**********"
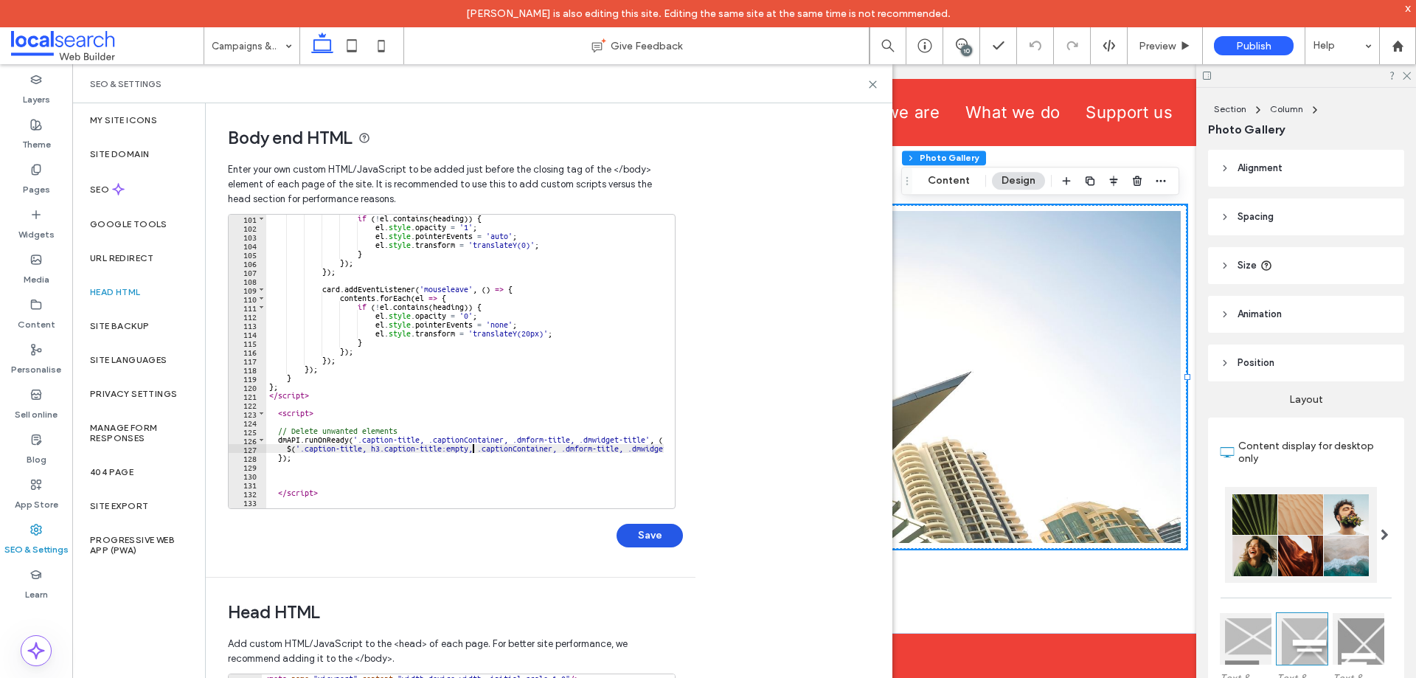
click at [657, 534] on button "Save" at bounding box center [649, 536] width 66 height 24
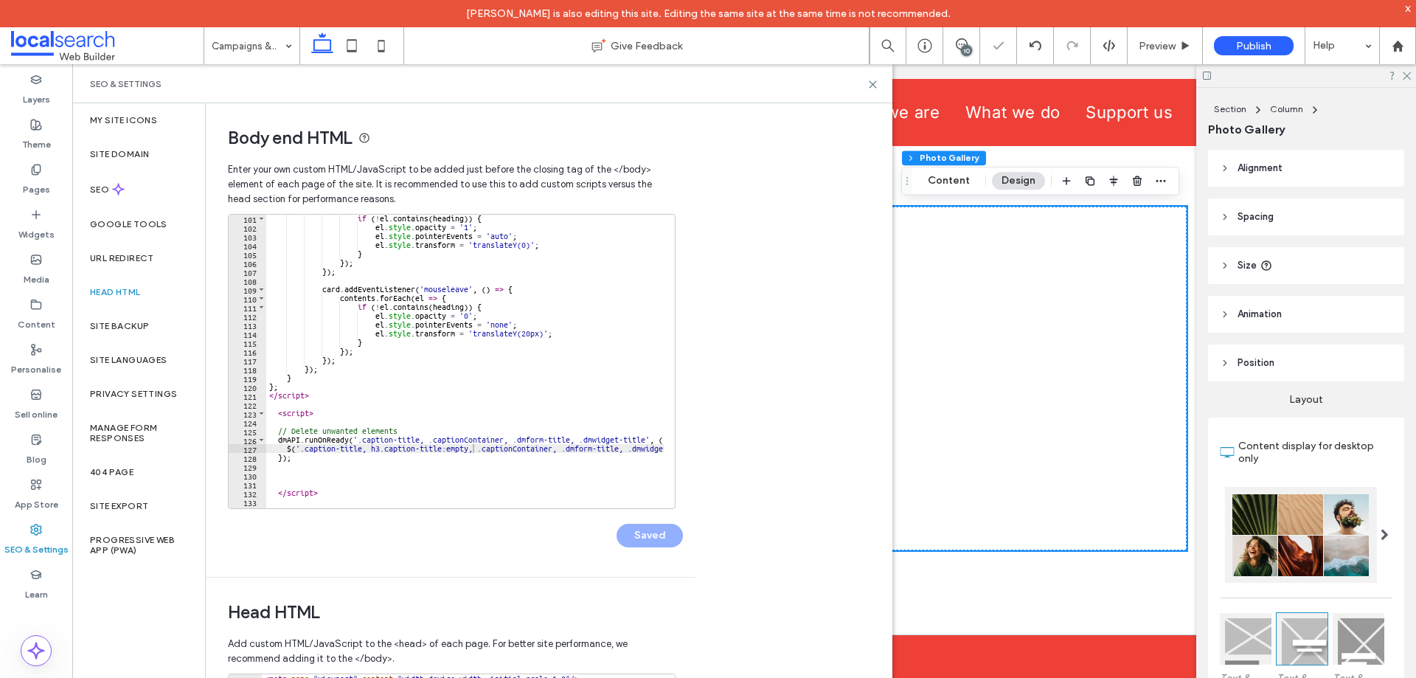
scroll to position [1125, 0]
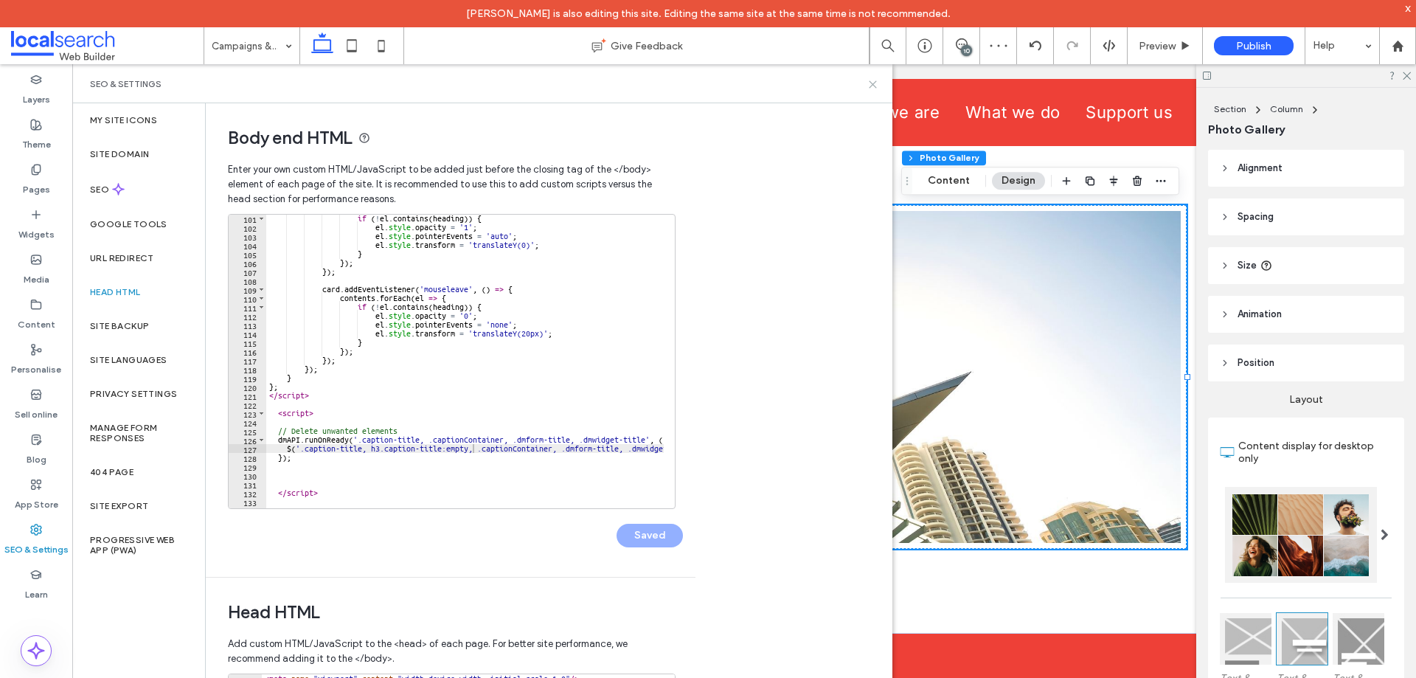
click at [874, 82] on icon at bounding box center [872, 84] width 11 height 11
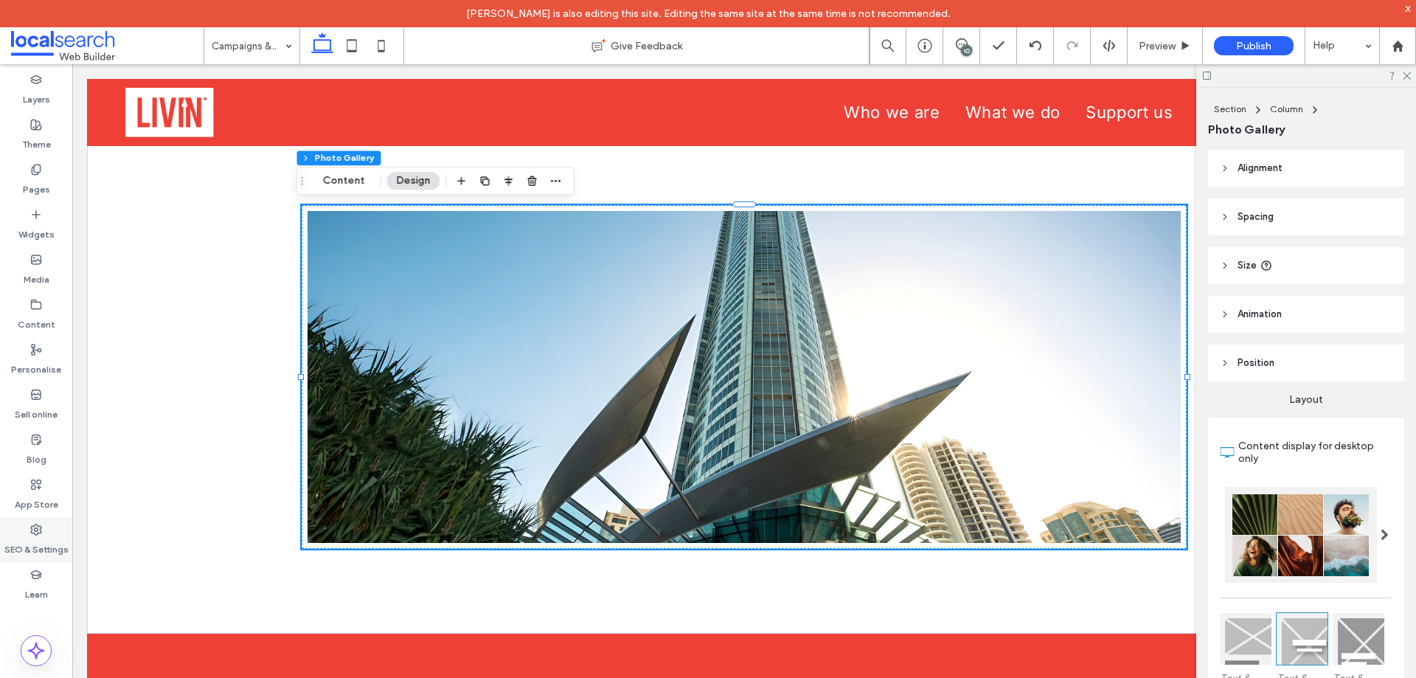
click at [49, 531] on div "SEO & Settings" at bounding box center [36, 539] width 72 height 45
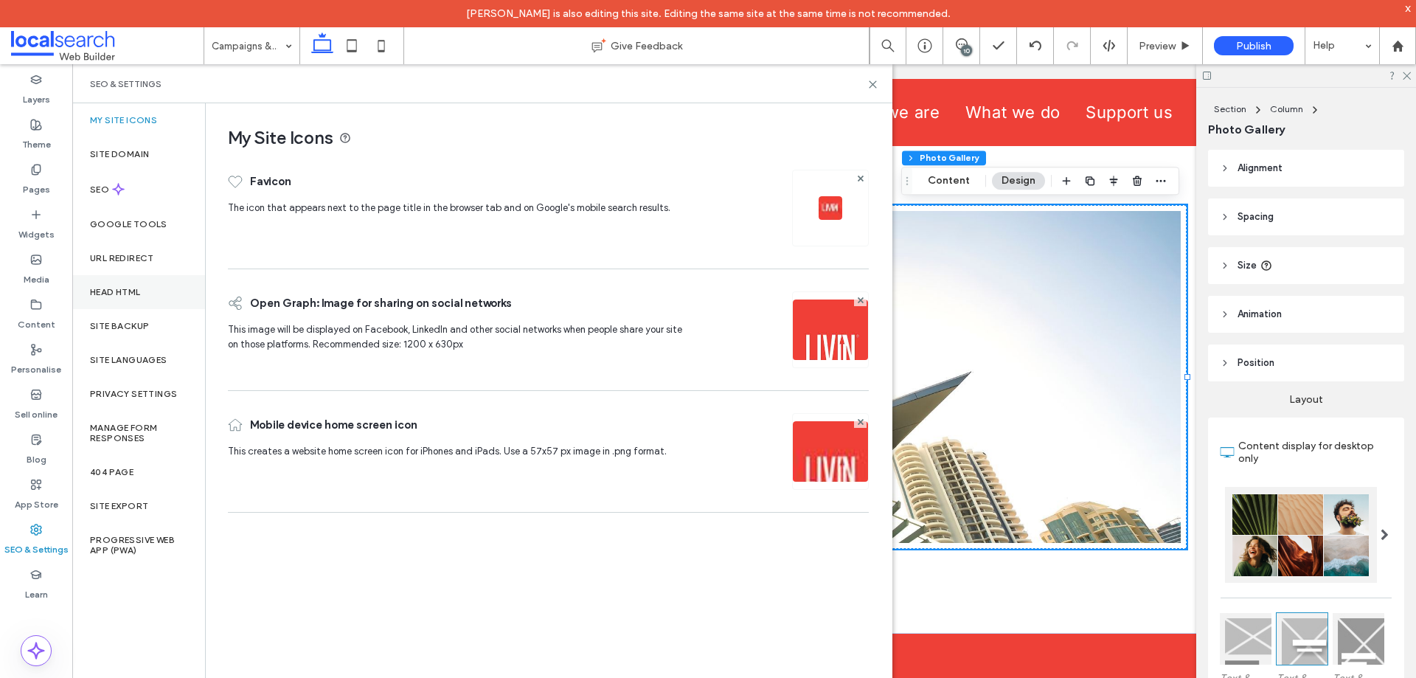
click at [141, 291] on label "Head HTML" at bounding box center [115, 292] width 51 height 10
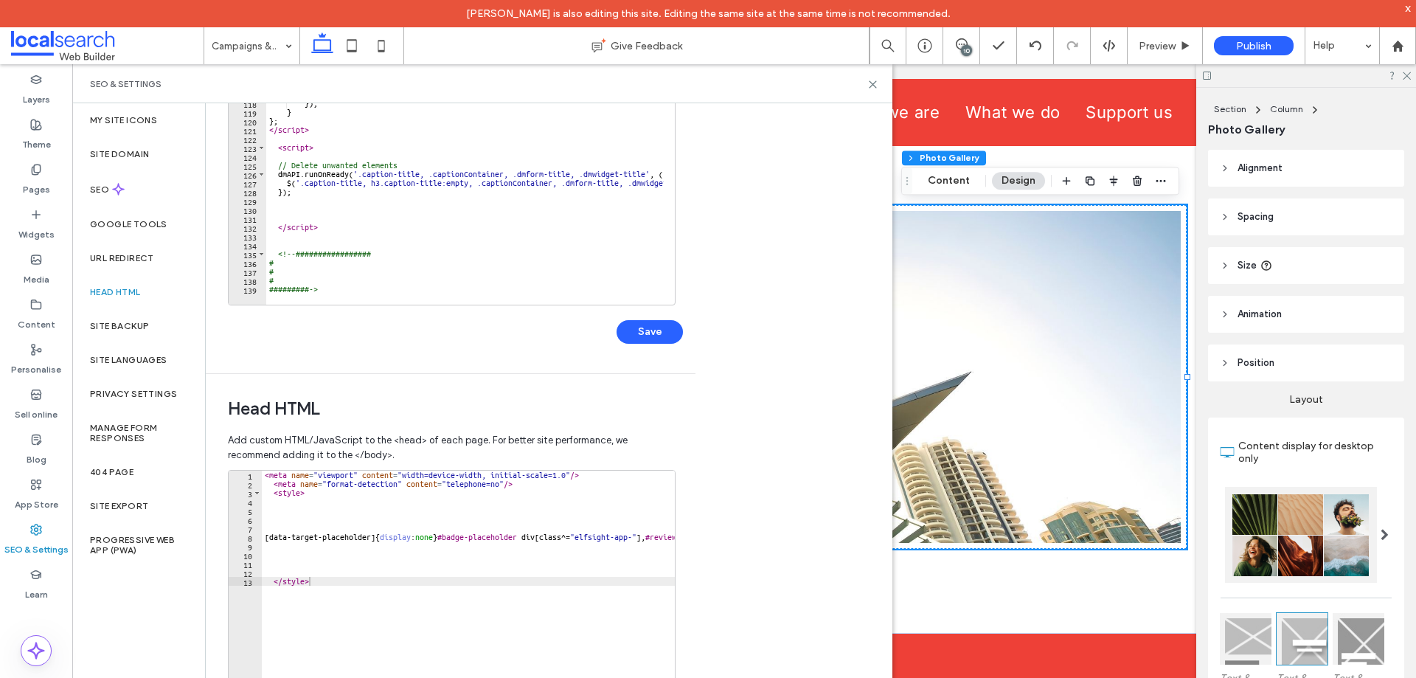
scroll to position [38, 0]
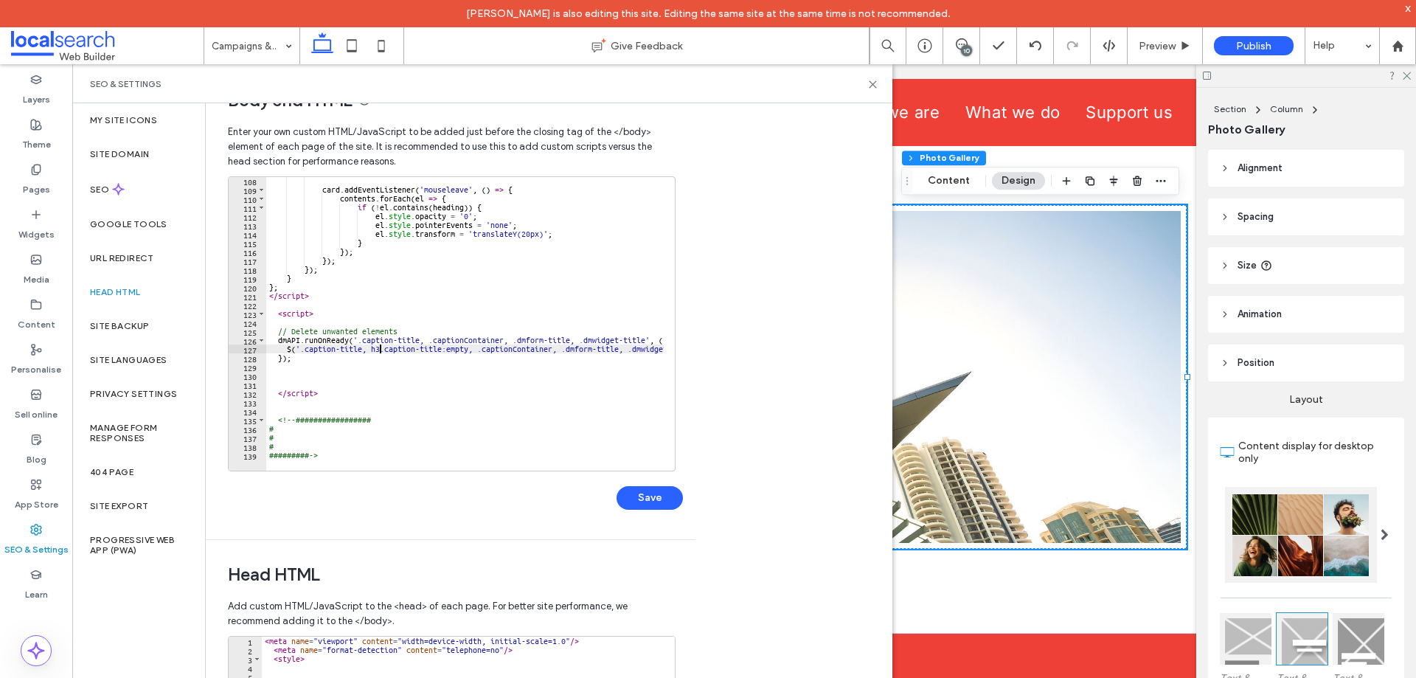
click at [381, 350] on div "card . addEventListener ( 'mouseleave' , ( ) => { contents . forEach ( el => { …" at bounding box center [678, 326] width 824 height 300
click at [383, 350] on div "card . addEventListener ( 'mouseleave' , ( ) => { contents . forEach ( el => { …" at bounding box center [678, 326] width 824 height 300
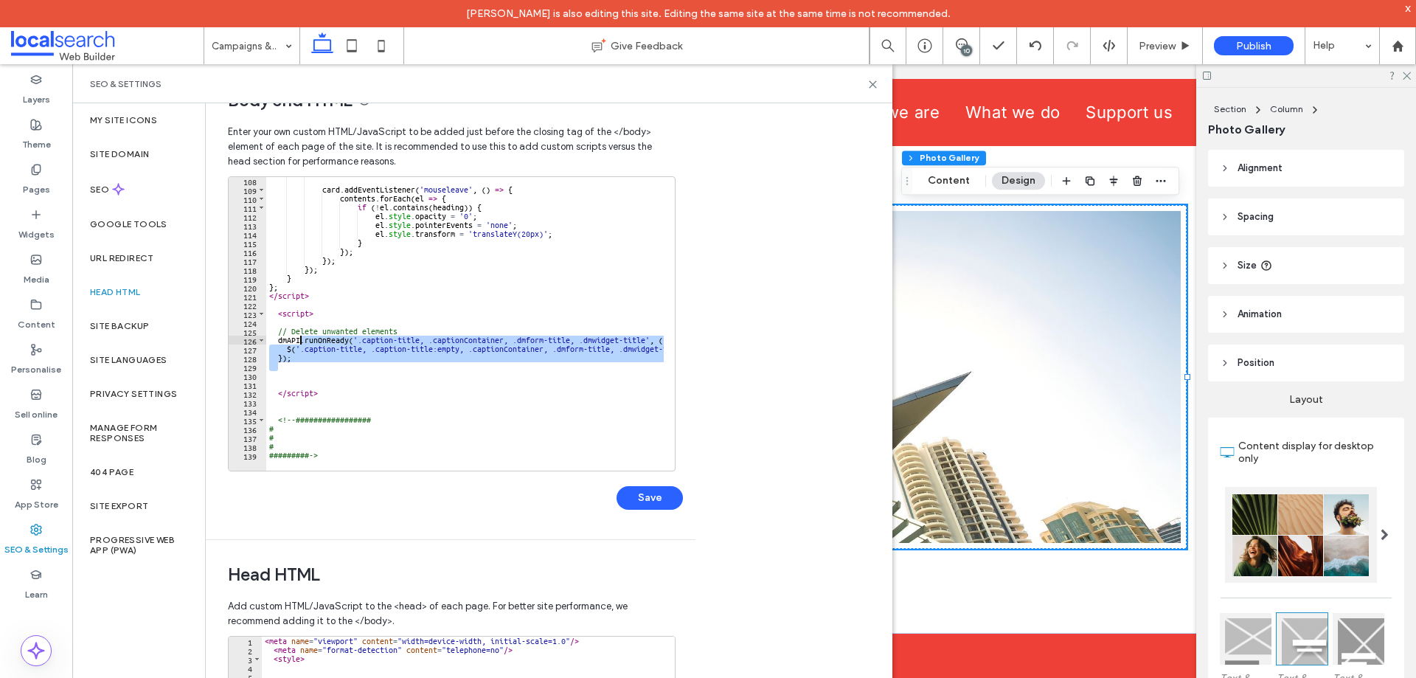
drag, startPoint x: 305, startPoint y: 362, endPoint x: 299, endPoint y: 334, distance: 28.8
click at [299, 334] on div "card . addEventListener ( 'mouseleave' , ( ) => { contents . forEach ( el => { …" at bounding box center [674, 326] width 816 height 300
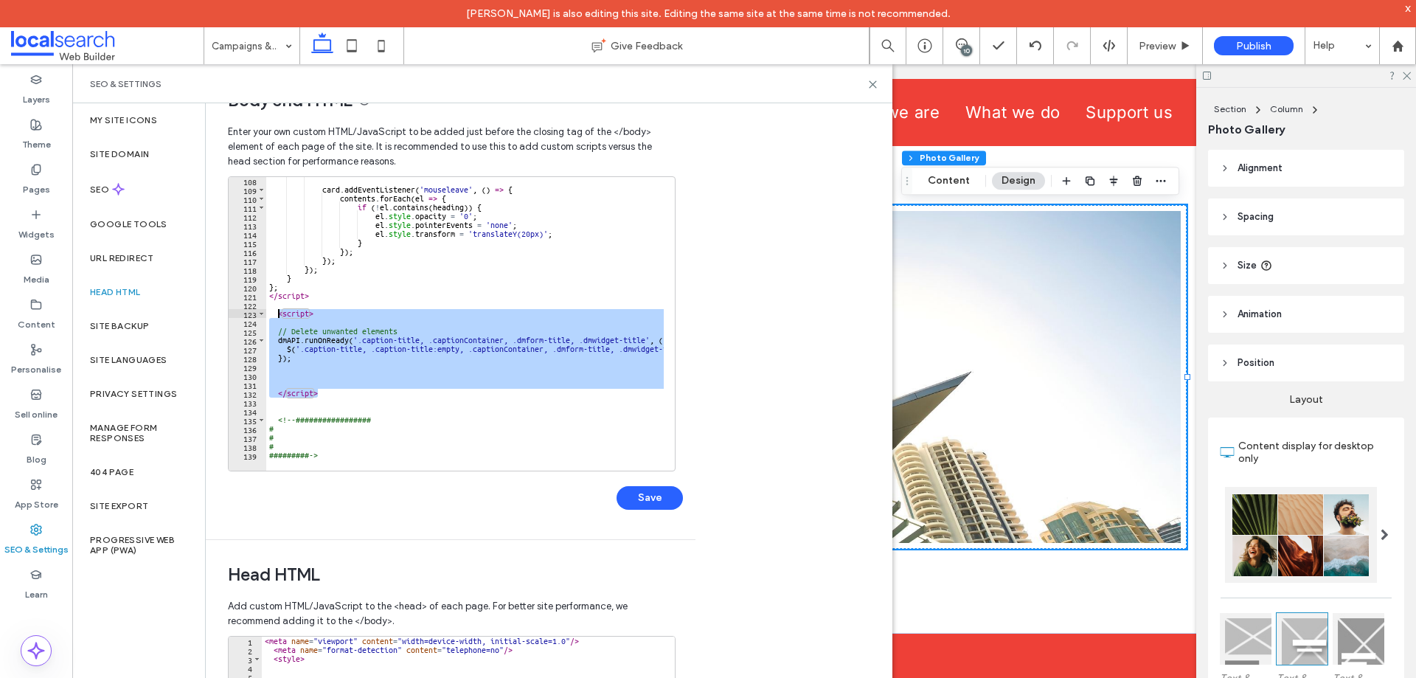
drag, startPoint x: 324, startPoint y: 390, endPoint x: 278, endPoint y: 314, distance: 89.0
click at [278, 314] on div "card . addEventListener ( 'mouseleave' , ( ) => { contents . forEach ( el => { …" at bounding box center [674, 326] width 816 height 300
type textarea "********"
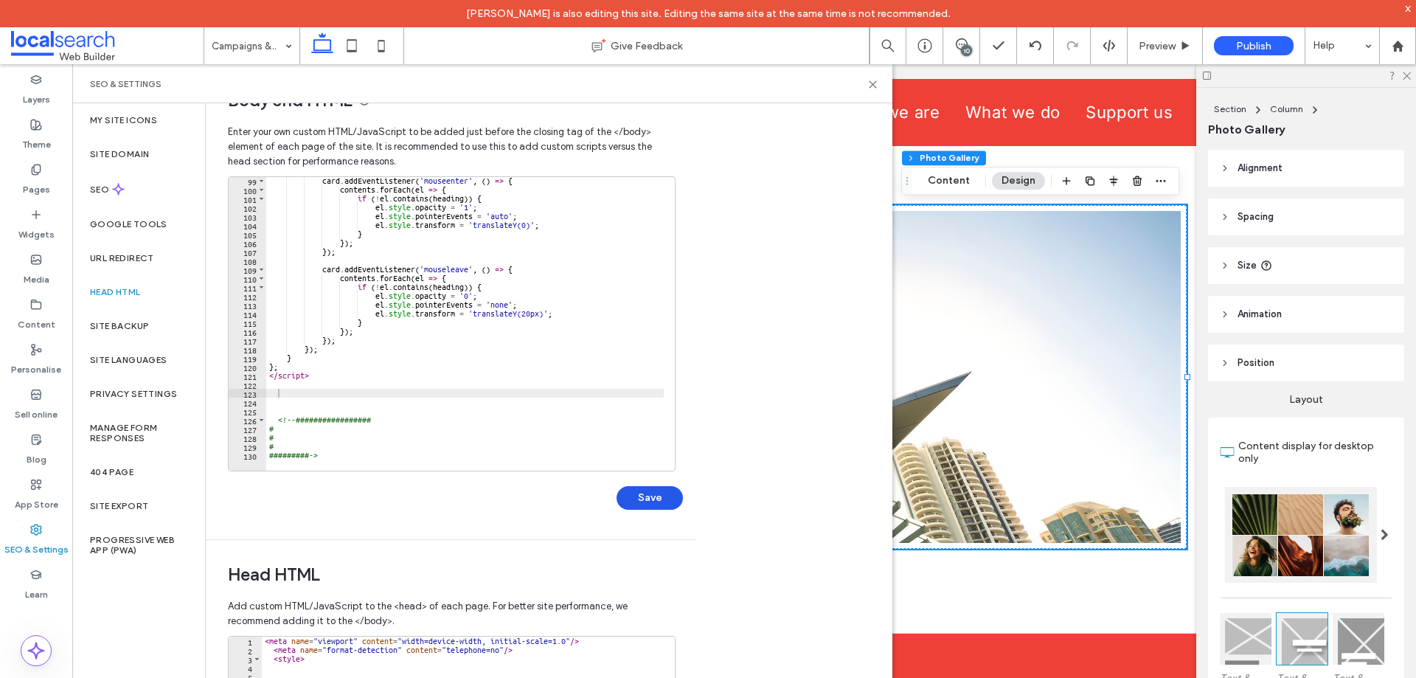
click at [648, 495] on button "Save" at bounding box center [649, 498] width 66 height 24
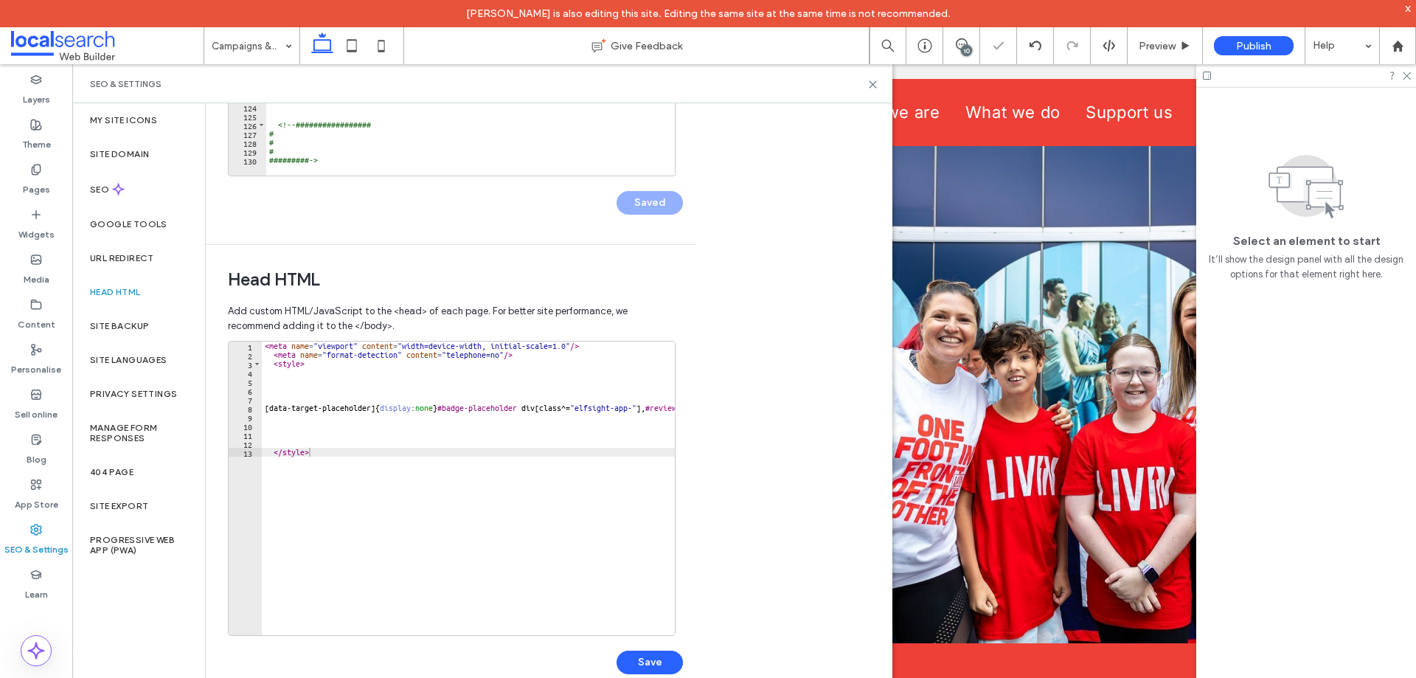
scroll to position [0, 0]
click at [336, 465] on div "< meta name = "viewport" content = "width=device-width, initial-scale=1.0" /> <…" at bounding box center [603, 491] width 683 height 300
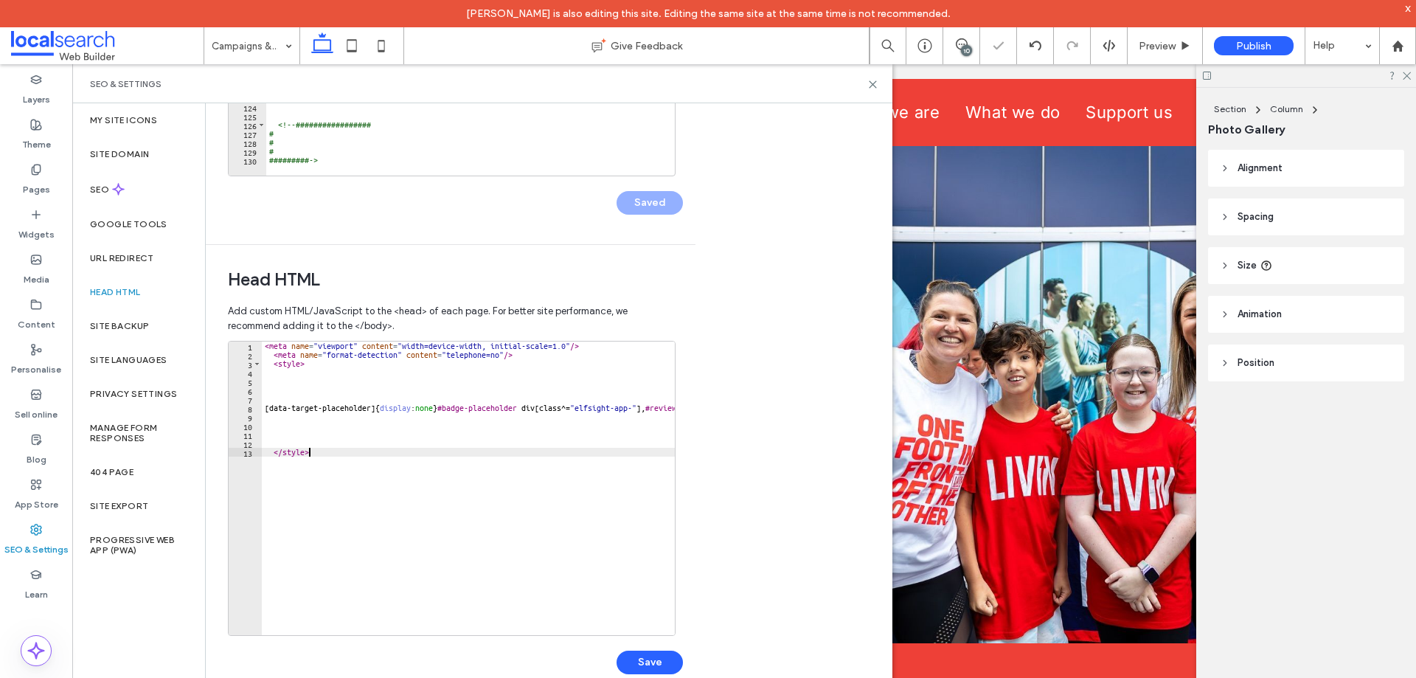
type textarea "********"
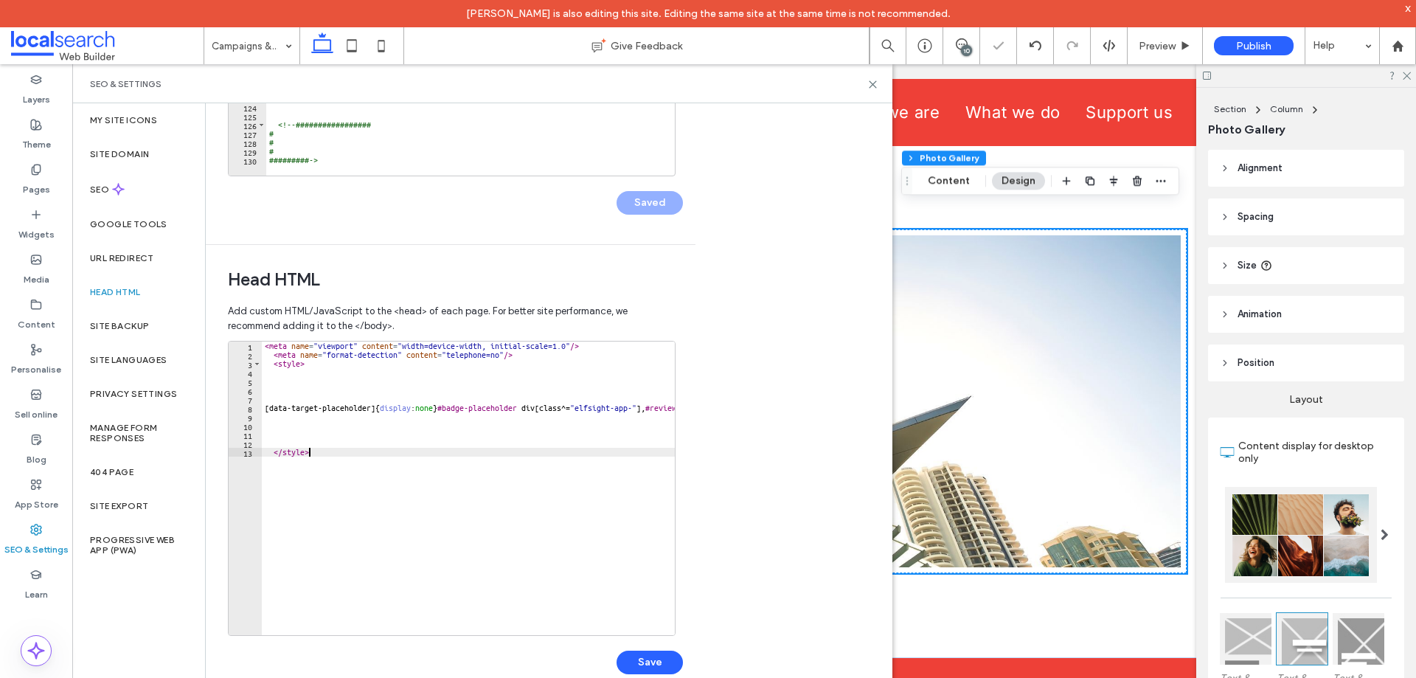
scroll to position [1125, 0]
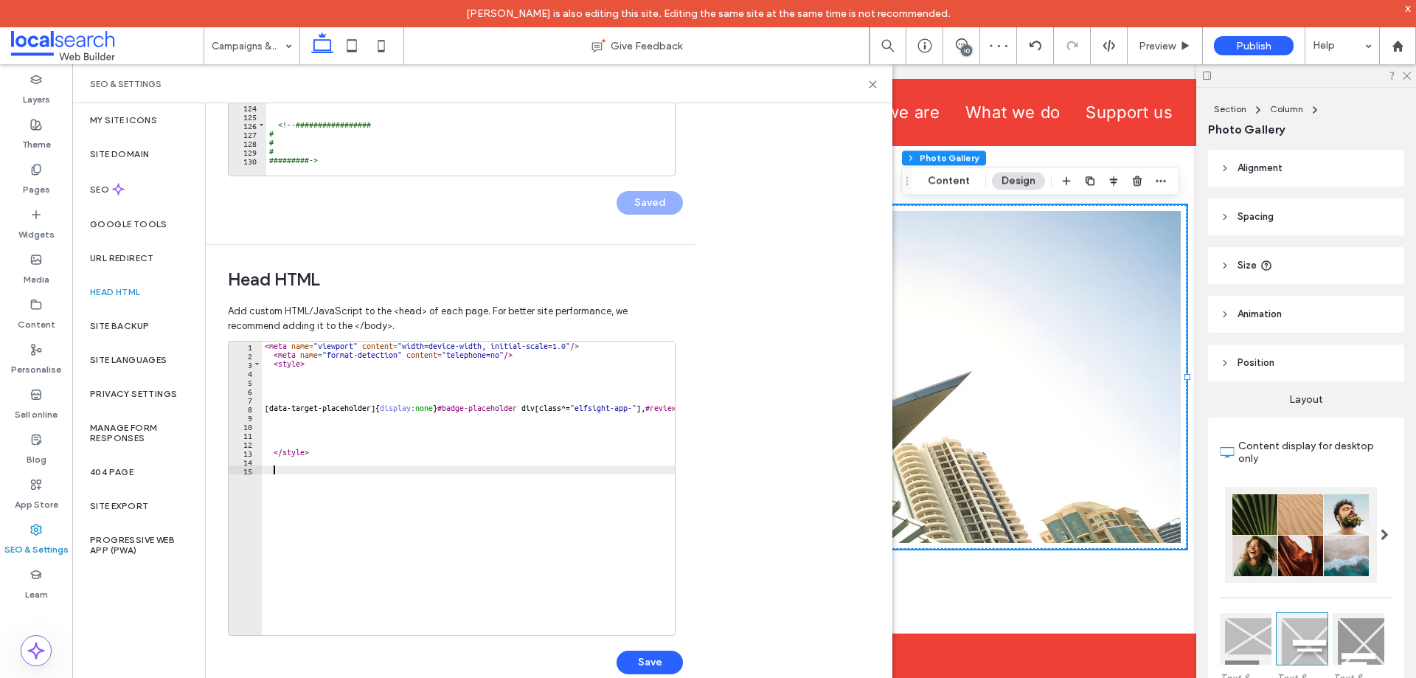
paste textarea "*********"
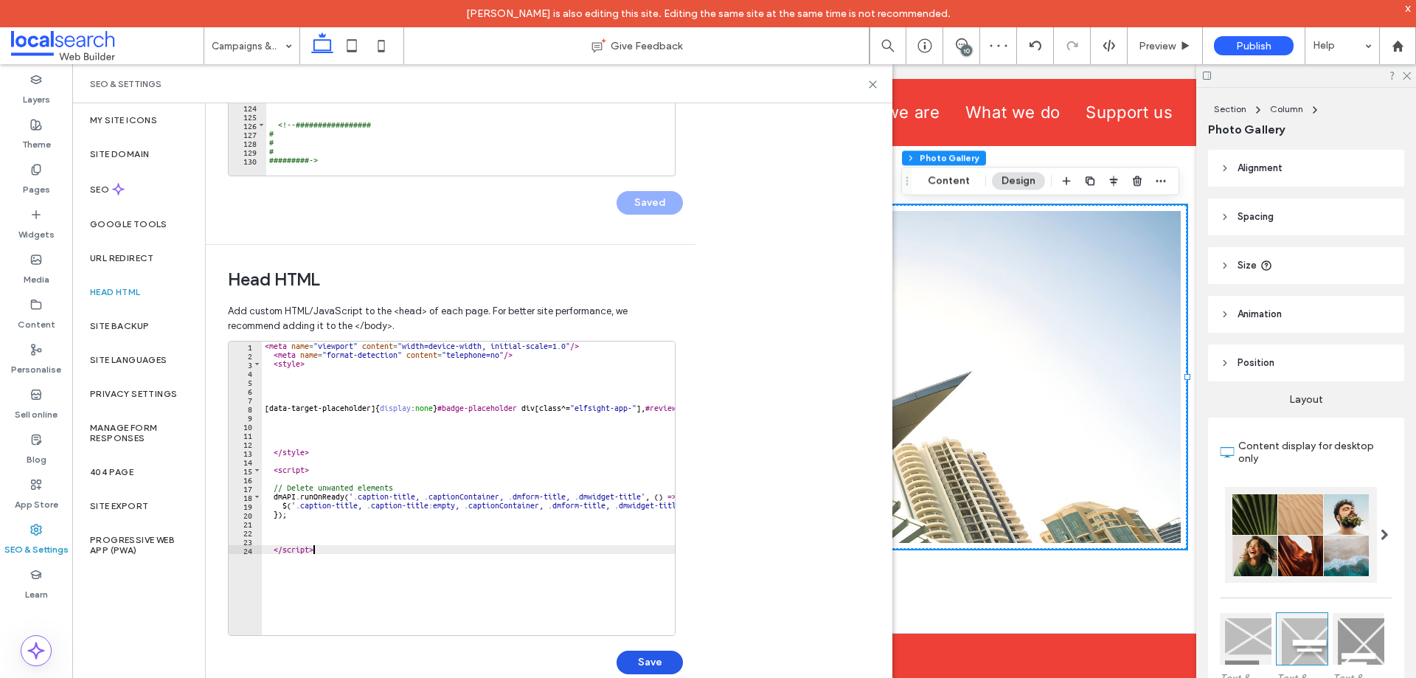
type textarea "*********"
click at [642, 653] on button "Save" at bounding box center [649, 662] width 66 height 24
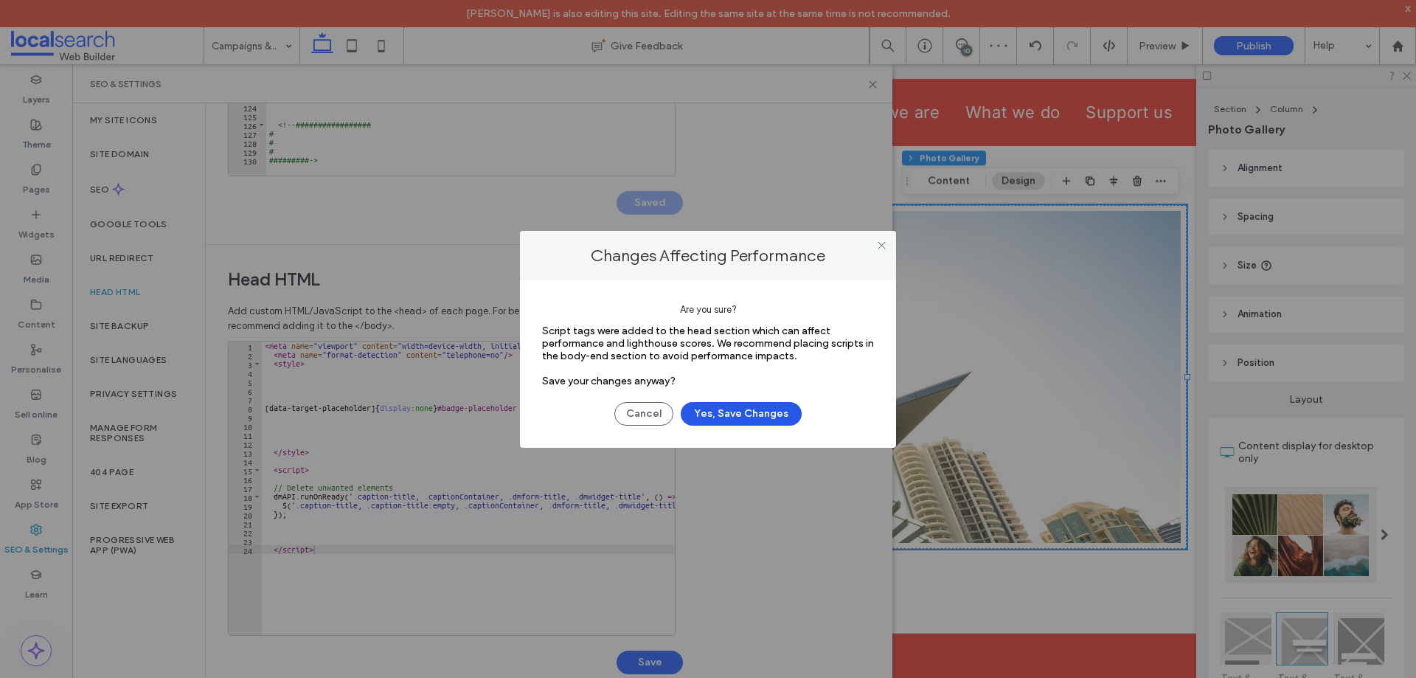
click at [745, 413] on button "Yes, Save Changes" at bounding box center [741, 414] width 121 height 24
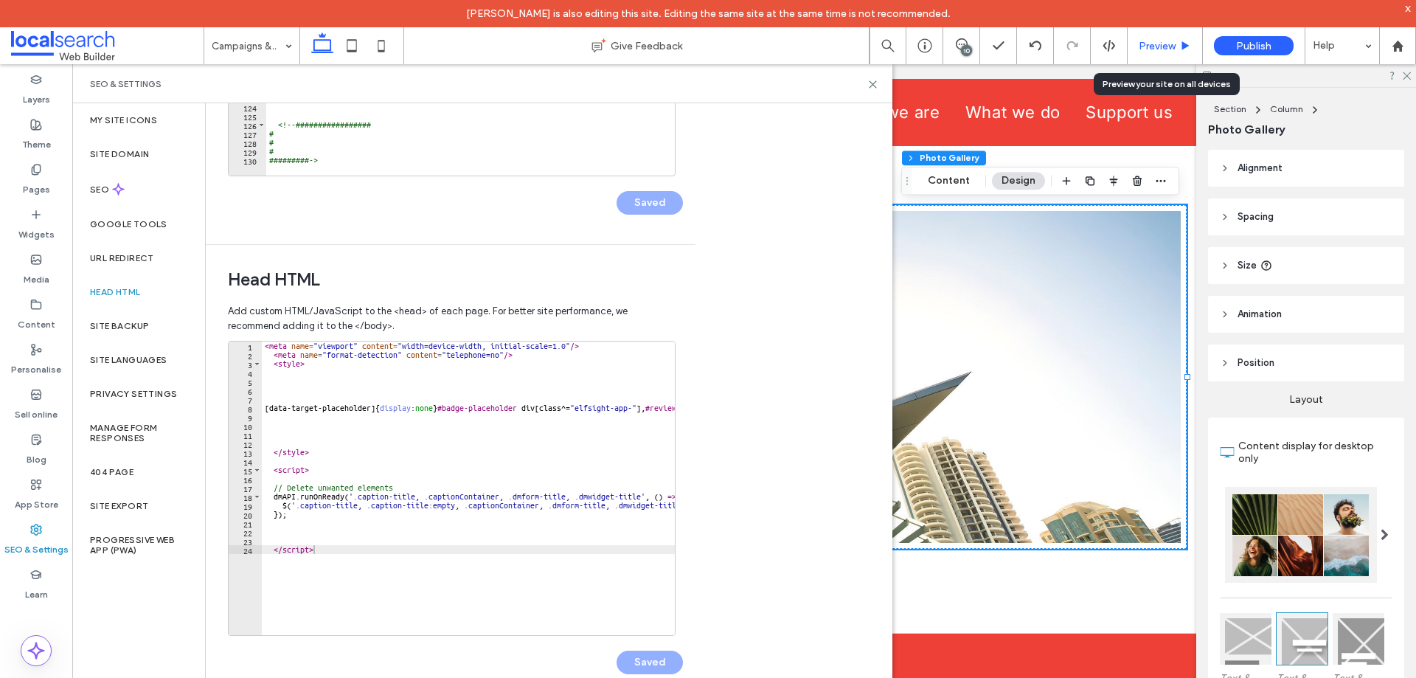
drag, startPoint x: 1160, startPoint y: 44, endPoint x: 1099, endPoint y: 2, distance: 73.2
click at [1160, 44] on span "Preview" at bounding box center [1157, 46] width 37 height 13
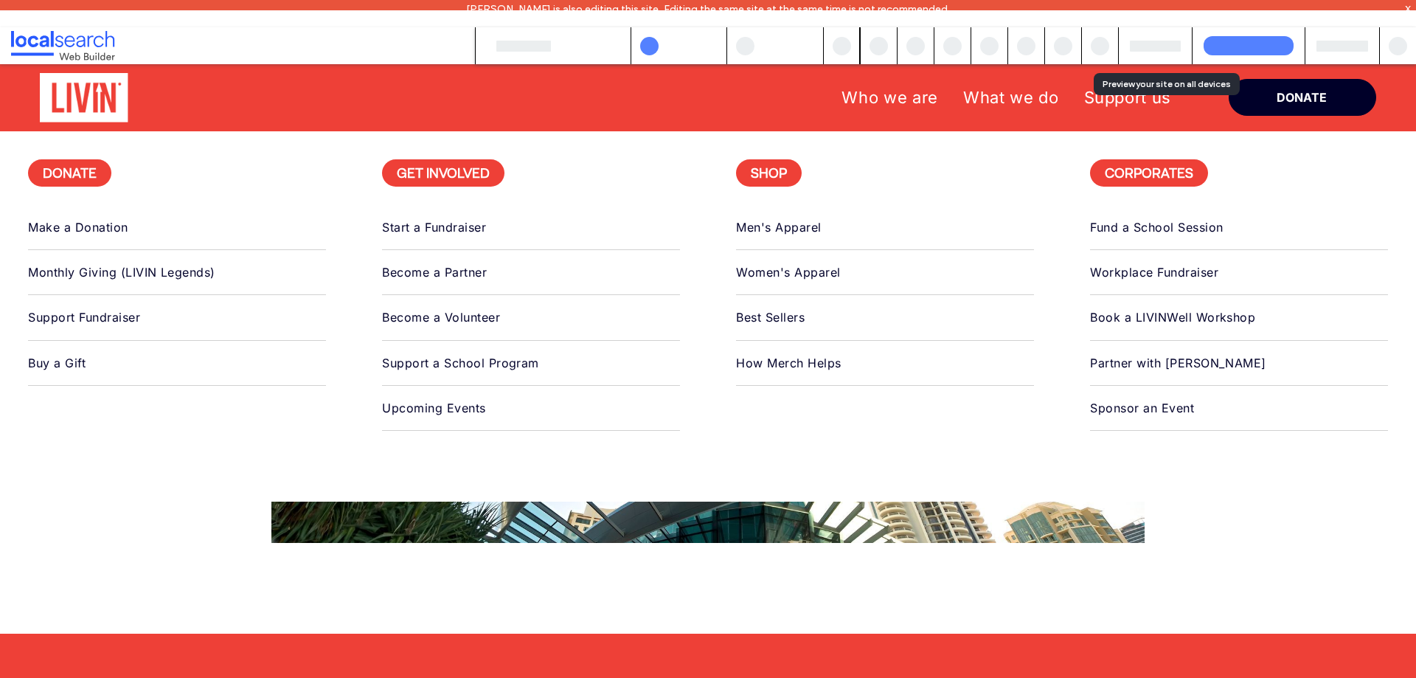
scroll to position [1109, 0]
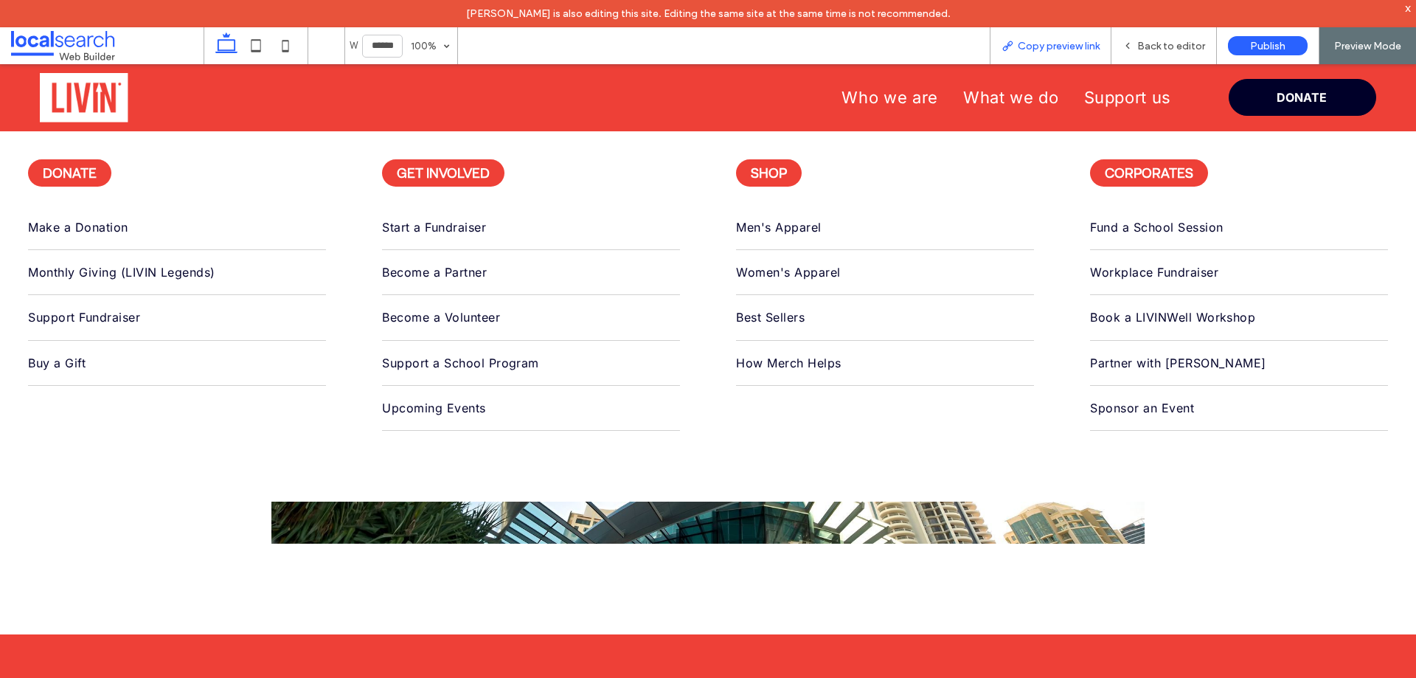
click at [1071, 44] on span "Copy preview link" at bounding box center [1059, 46] width 82 height 13
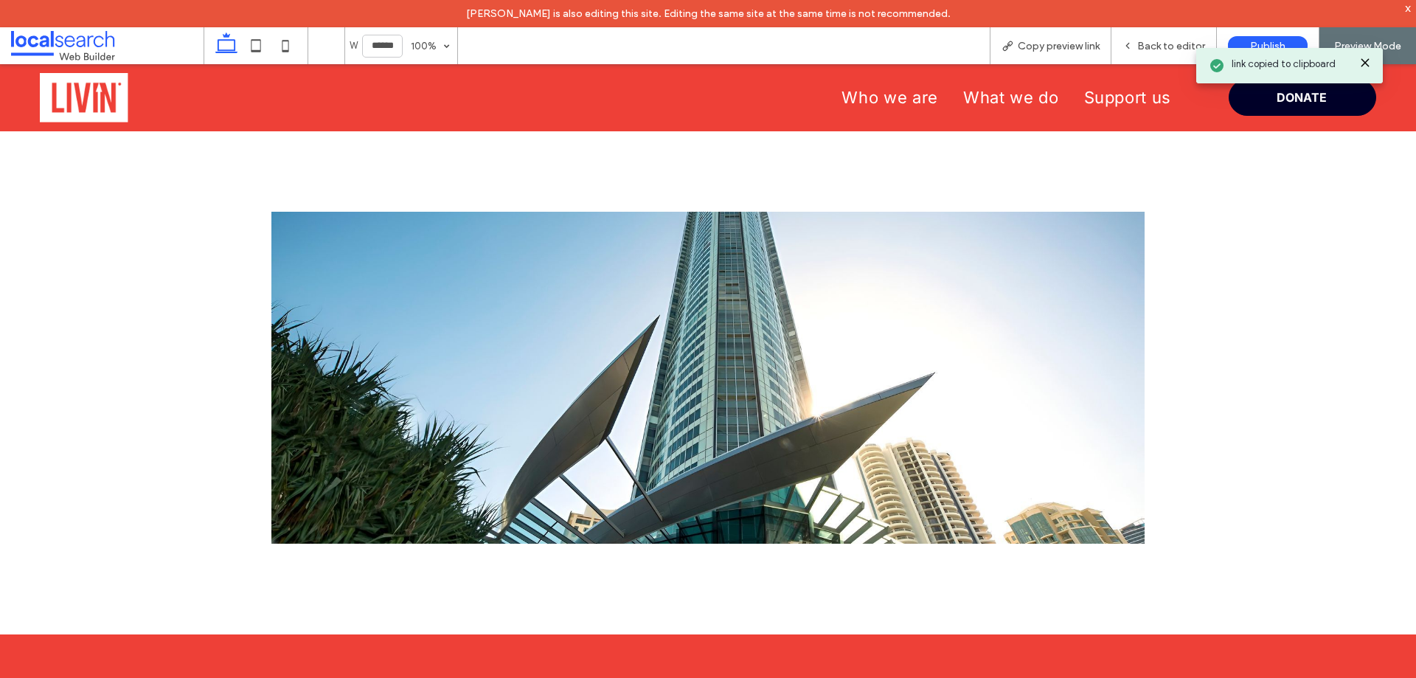
drag, startPoint x: 1167, startPoint y: 43, endPoint x: 795, endPoint y: 1, distance: 374.7
click at [1167, 43] on span "Back to editor" at bounding box center [1171, 46] width 68 height 13
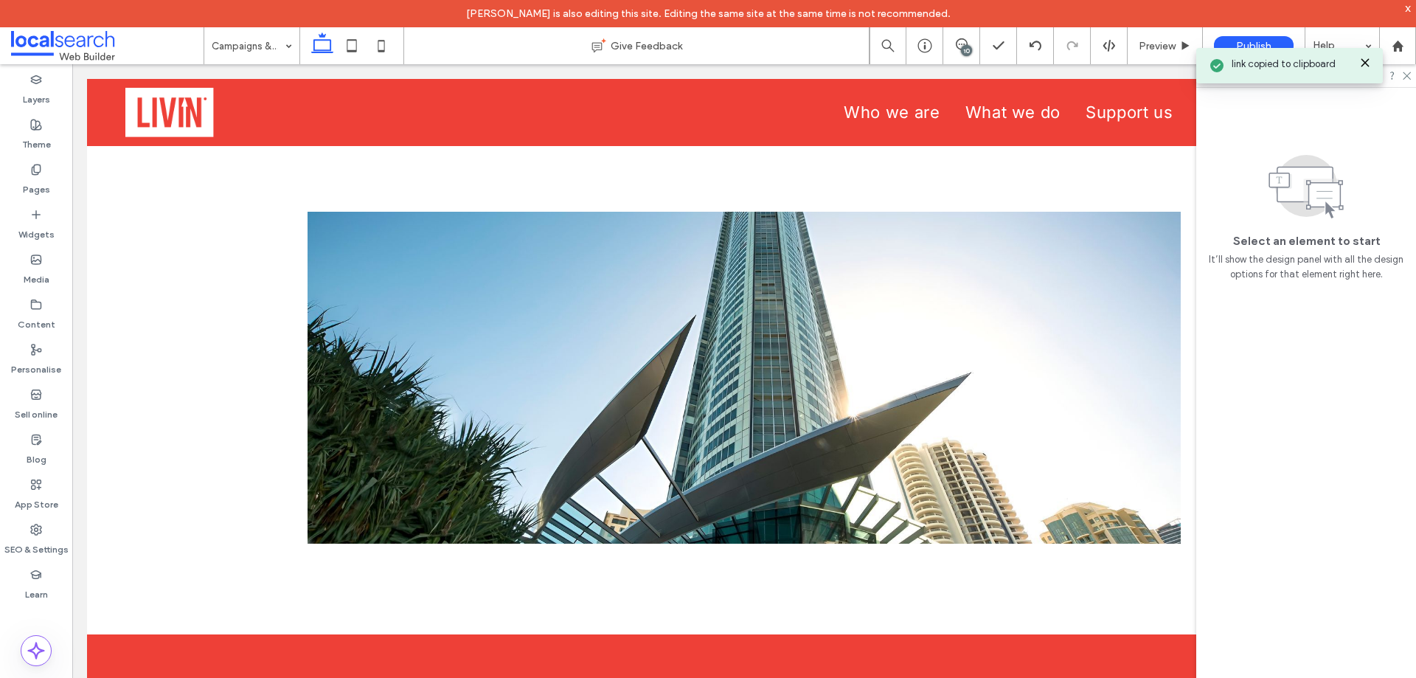
scroll to position [1125, 0]
